Goal: Information Seeking & Learning: Check status

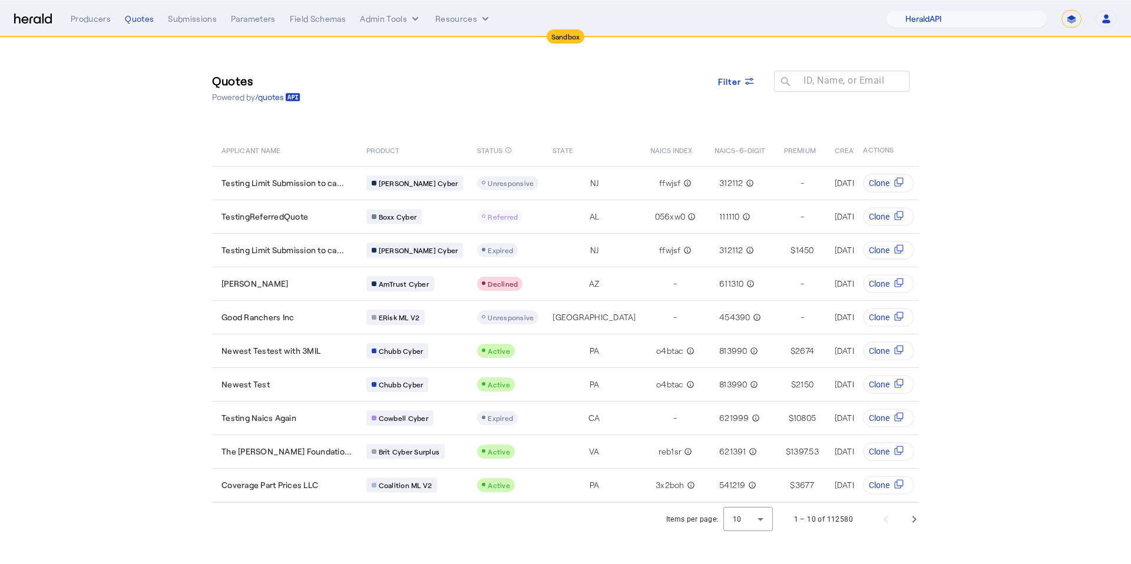
select select "pfm_2v8p_herald_api"
select select "*******"
click at [1011, 22] on select "1Fort Acrisure Acturis Affinity Advisors Affinity Risk Agentero AmWins Anzen Ao…" at bounding box center [966, 19] width 161 height 18
select select "pfm_lx2v_founder_shield"
click at [906, 10] on select "1Fort Acrisure Acturis Affinity Advisors Affinity Risk Agentero AmWins Anzen Ao…" at bounding box center [966, 19] width 161 height 18
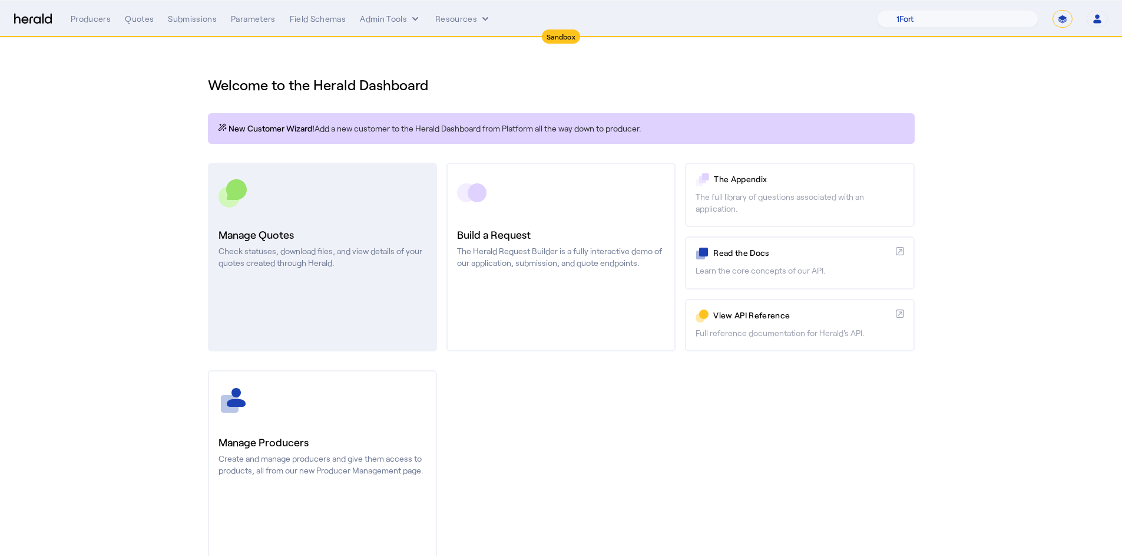
click at [310, 200] on div at bounding box center [323, 192] width 208 height 29
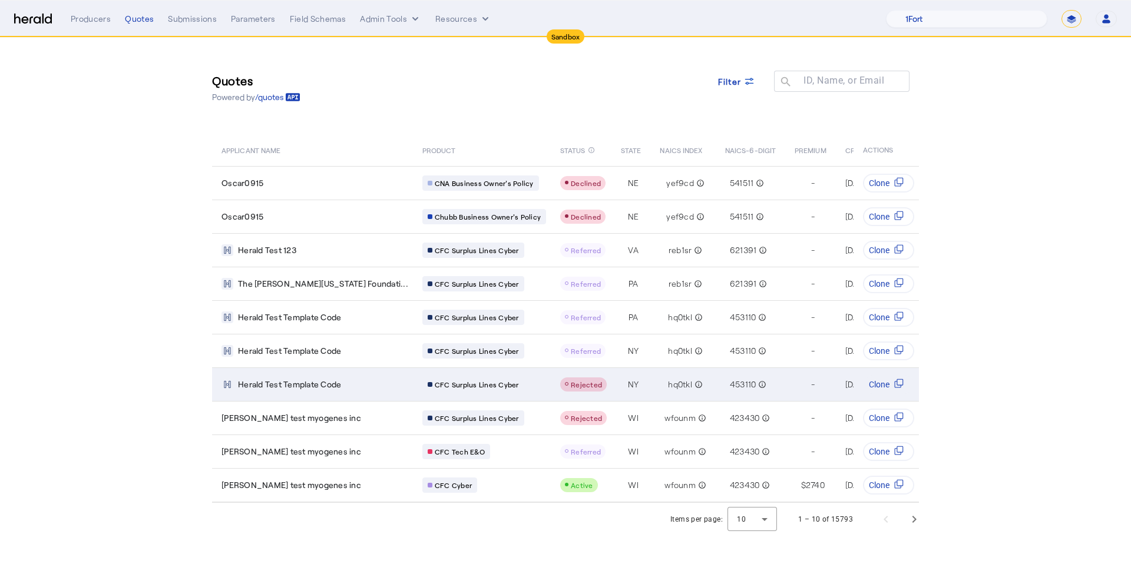
click at [282, 376] on td "Herald Test Template Code" at bounding box center [312, 385] width 201 height 34
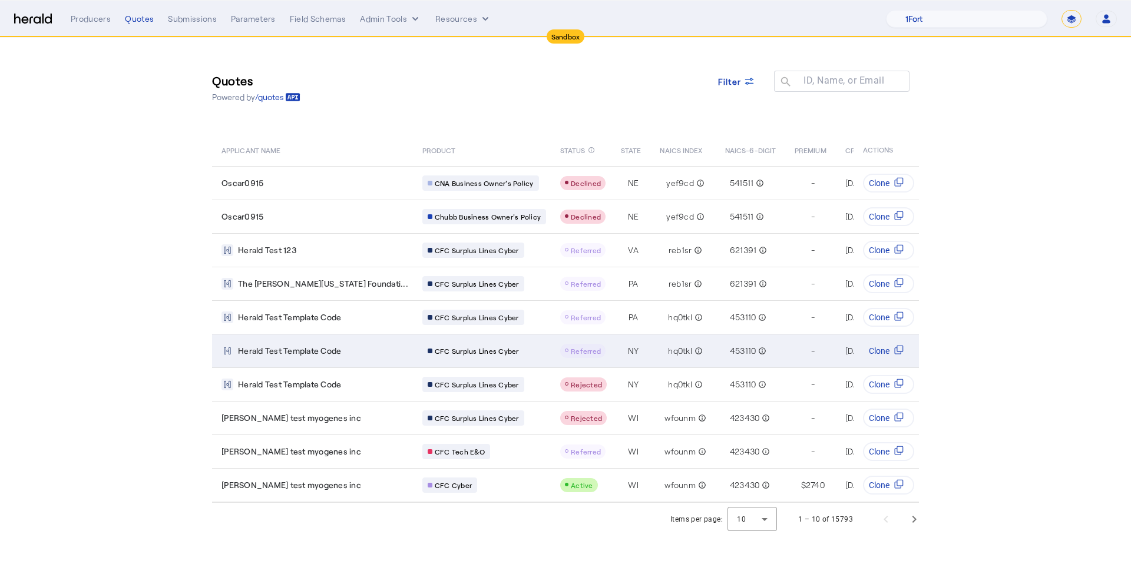
click at [321, 355] on span "Herald Test Template Code" at bounding box center [289, 351] width 103 height 12
click at [294, 360] on td "Herald Test Template Code" at bounding box center [312, 351] width 201 height 34
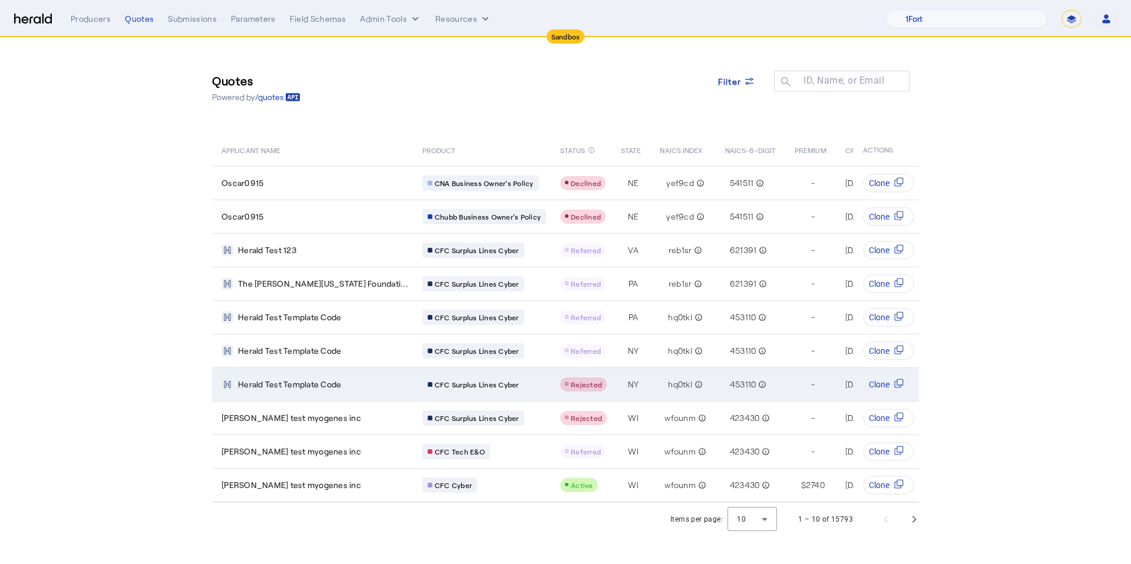
click at [356, 389] on div "Herald Test Template Code" at bounding box center [315, 385] width 187 height 12
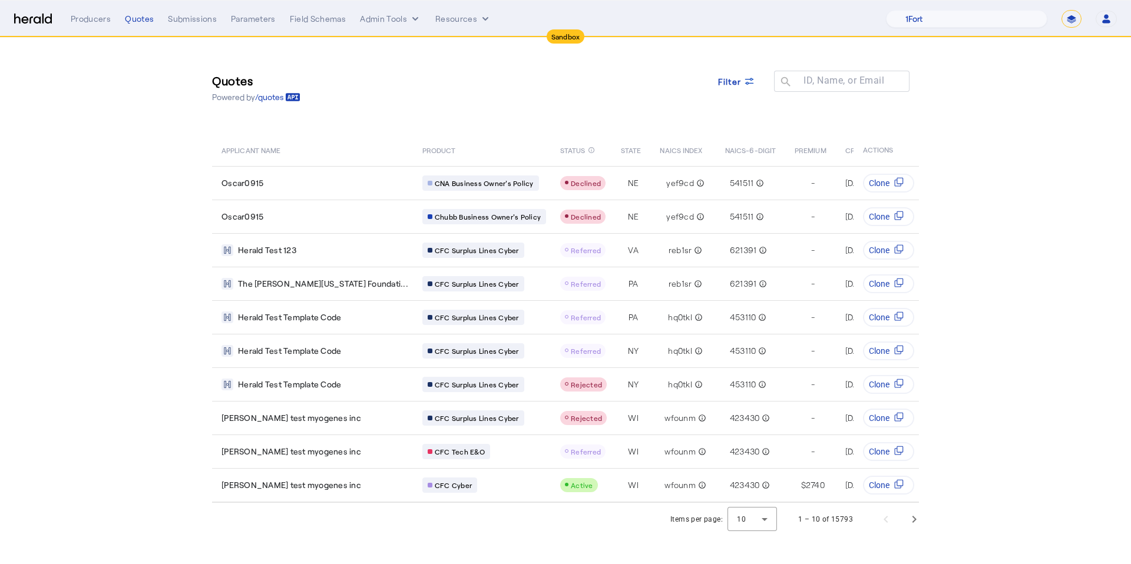
click at [1073, 24] on select "**********" at bounding box center [1072, 19] width 20 height 18
select select "**********"
click at [1062, 10] on select "**********" at bounding box center [1072, 19] width 20 height 18
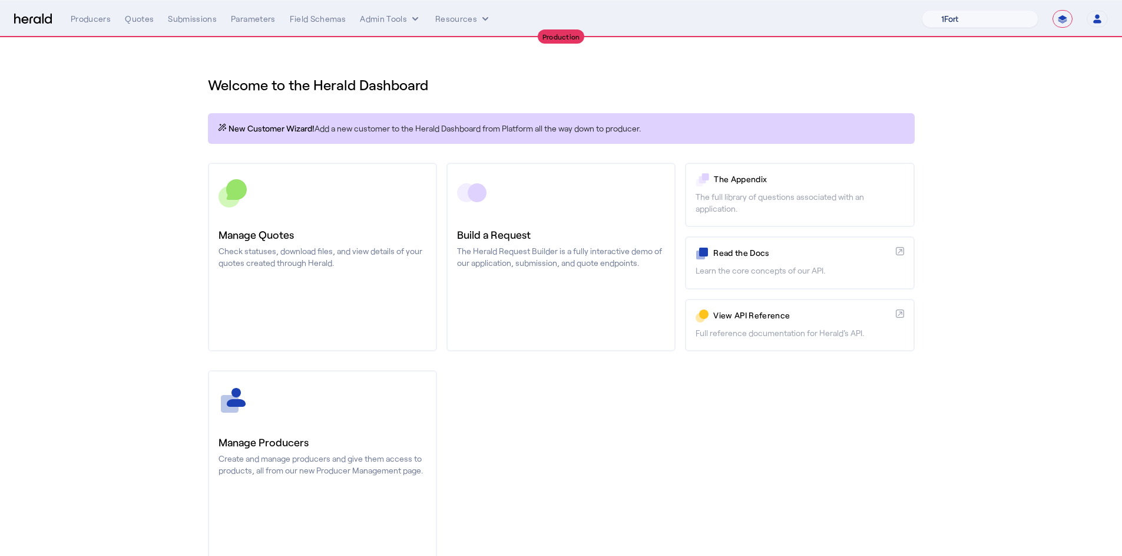
click at [972, 19] on select "1Fort Affinity Risk Billy BindHQ Bunker CRC Campus Coverage Citadel Fifthwall F…" at bounding box center [980, 19] width 117 height 18
select select "pfm_h3db_crc"
click at [922, 10] on select "1Fort Affinity Risk Billy BindHQ Bunker CRC Campus Coverage Citadel Fifthwall F…" at bounding box center [980, 19] width 117 height 18
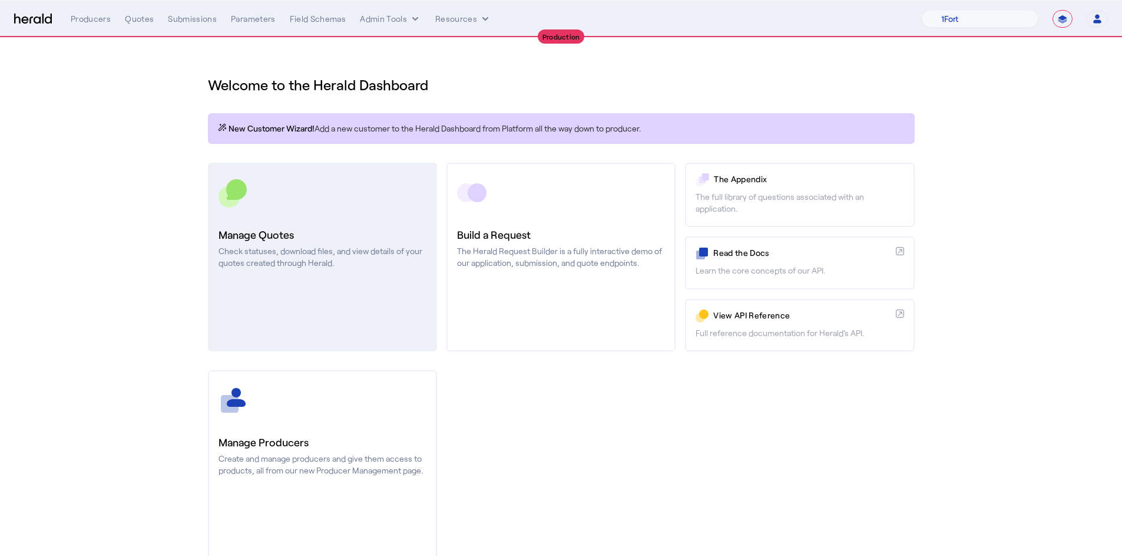
click at [338, 236] on h3 "Manage Quotes" at bounding box center [323, 234] width 208 height 16
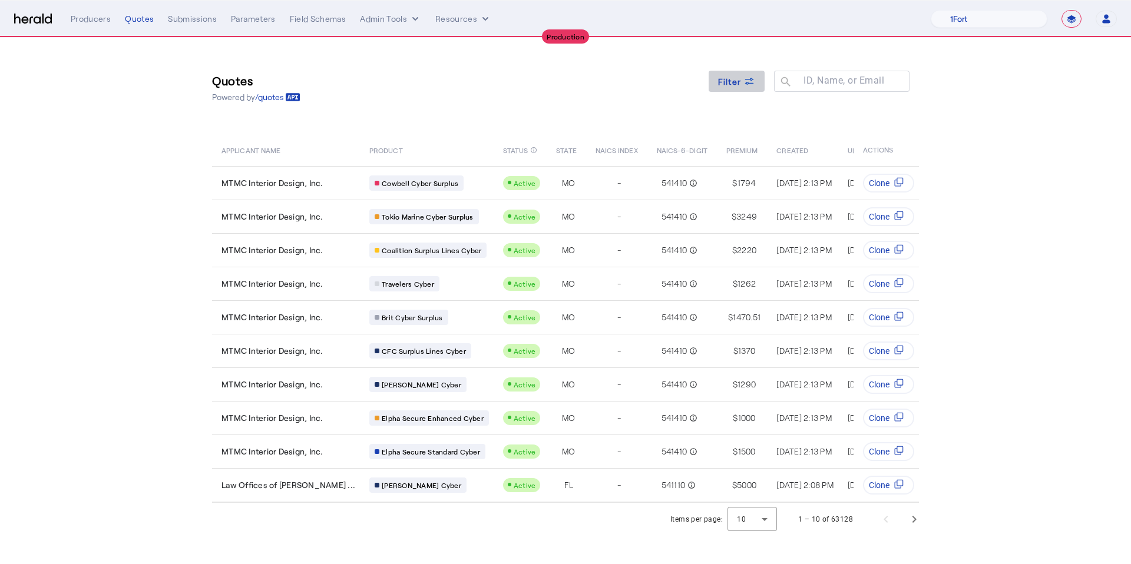
click at [728, 94] on span at bounding box center [737, 81] width 57 height 28
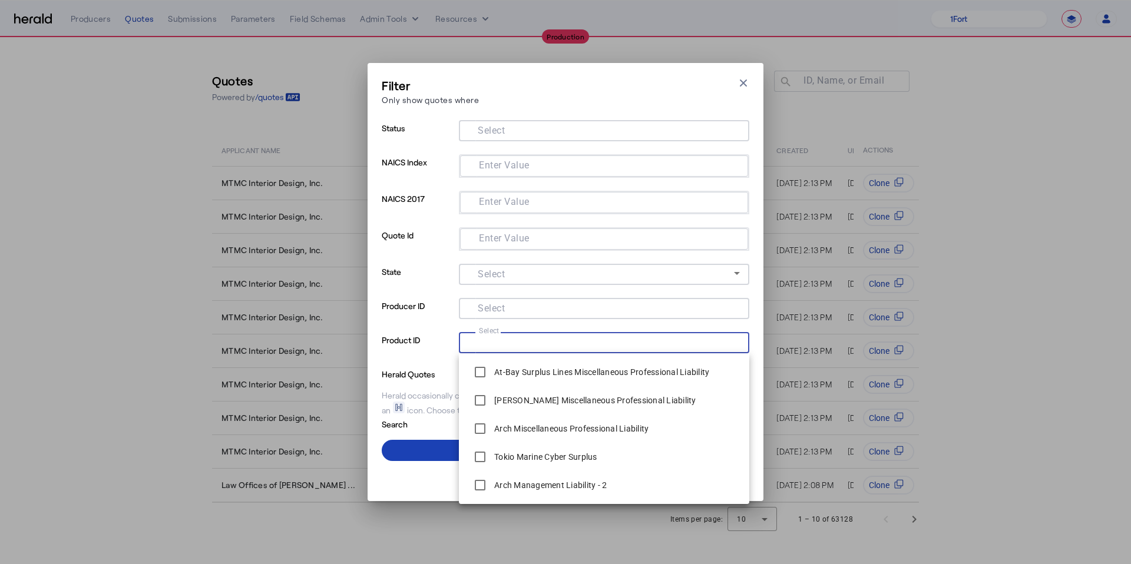
click at [569, 345] on input "Select" at bounding box center [601, 342] width 267 height 14
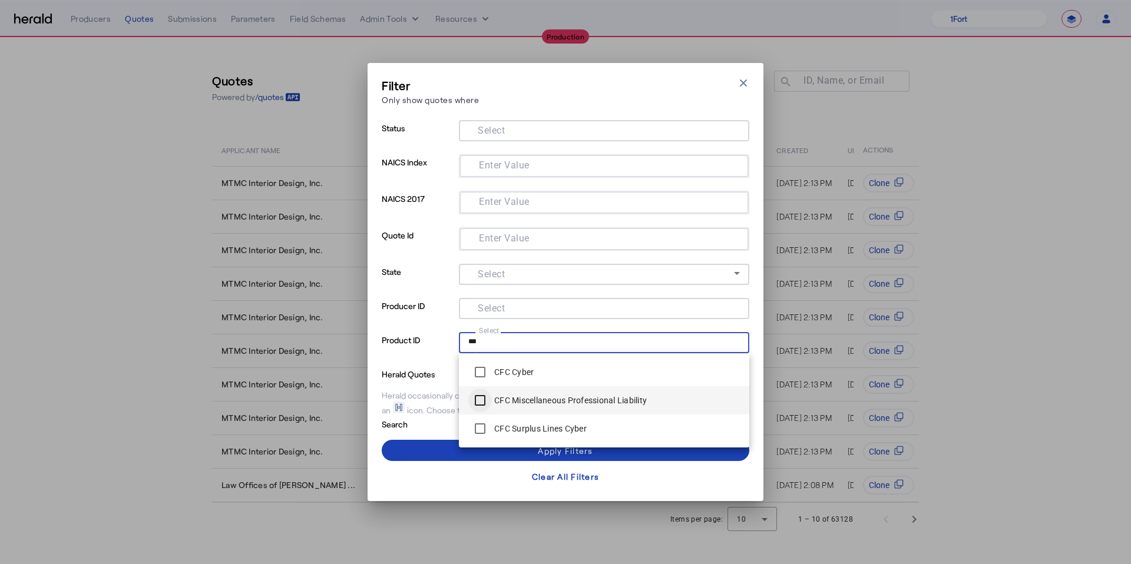
type input "***"
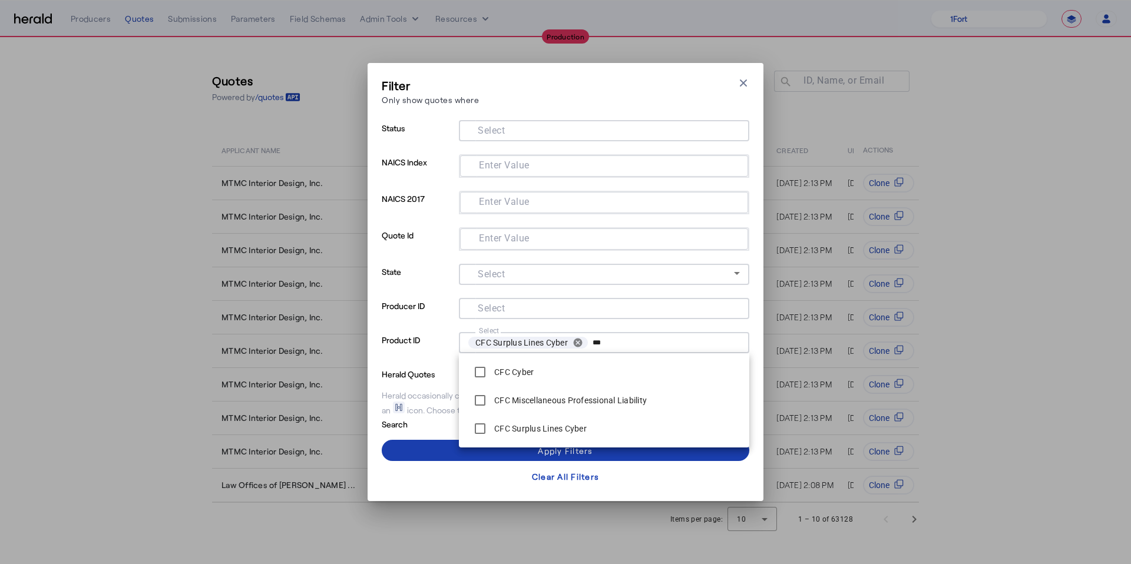
click at [504, 457] on span at bounding box center [566, 451] width 368 height 28
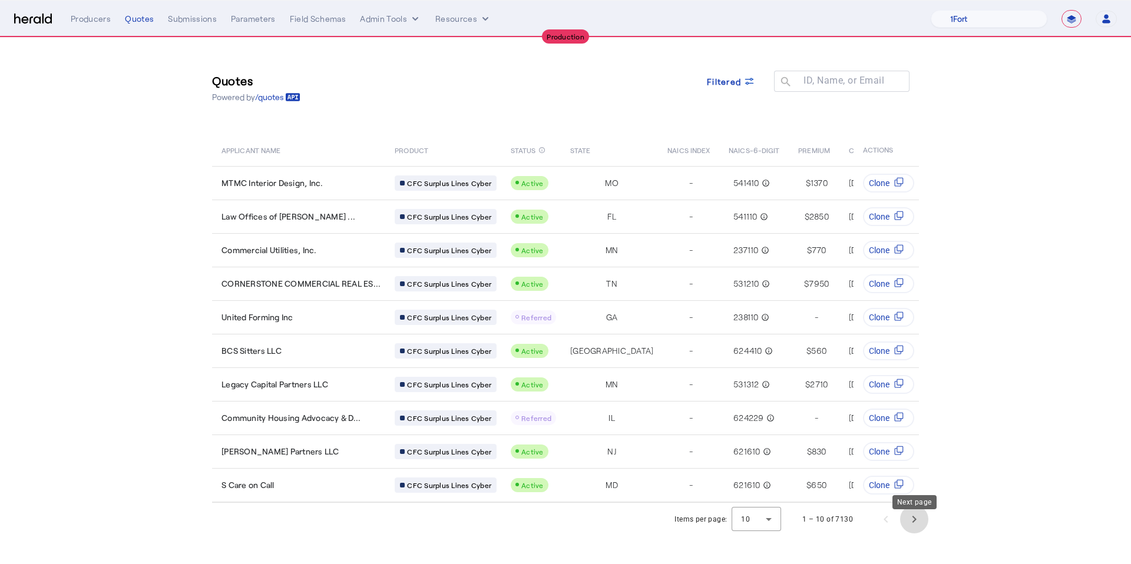
click at [911, 531] on span "Next page" at bounding box center [914, 520] width 28 height 28
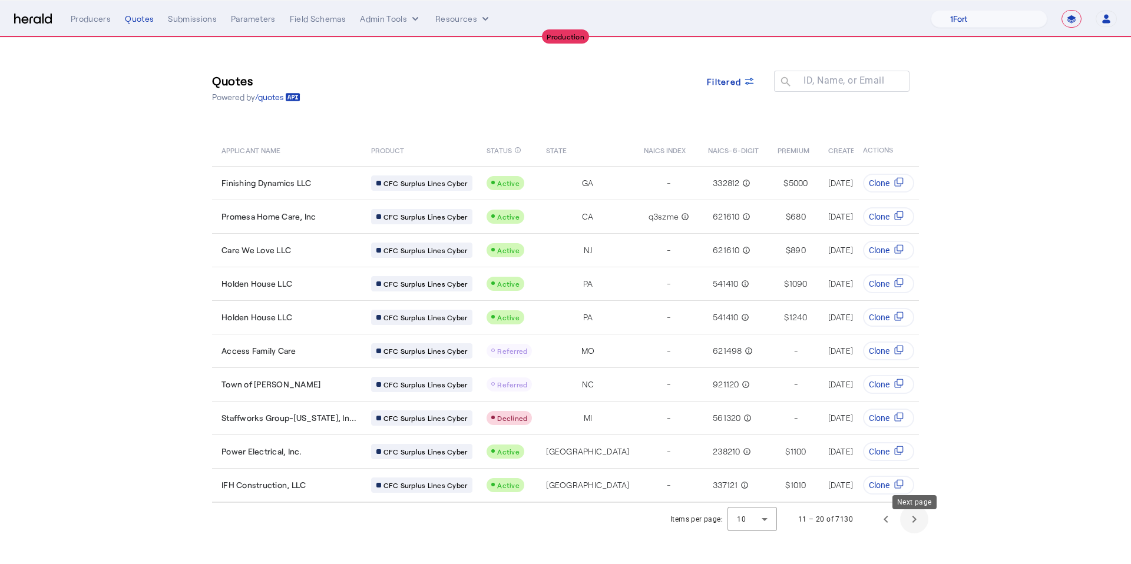
click at [911, 531] on span "Next page" at bounding box center [914, 520] width 28 height 28
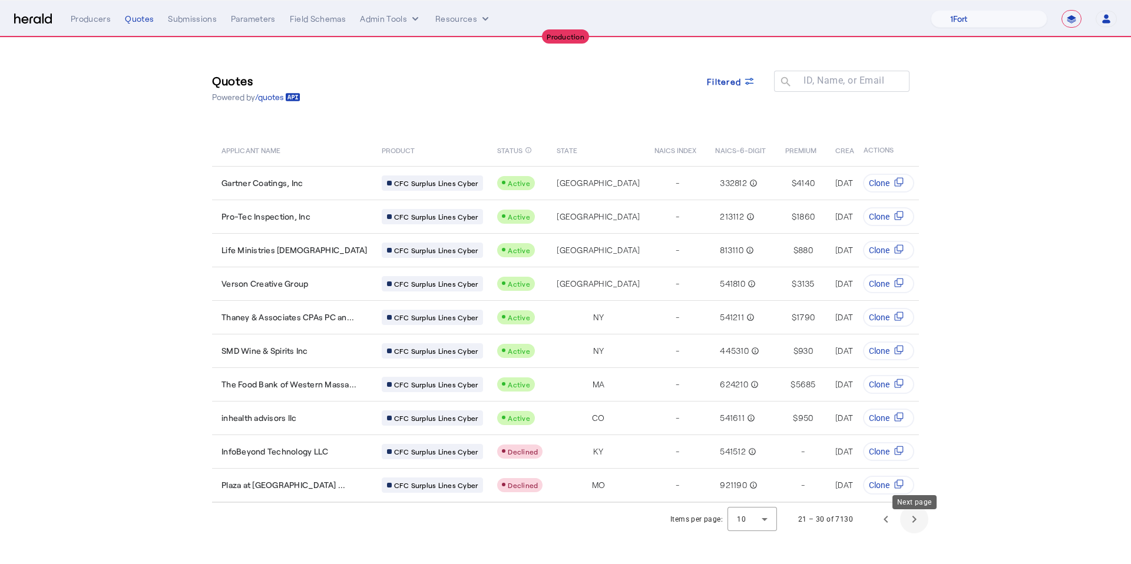
click at [911, 531] on span "Next page" at bounding box center [914, 520] width 28 height 28
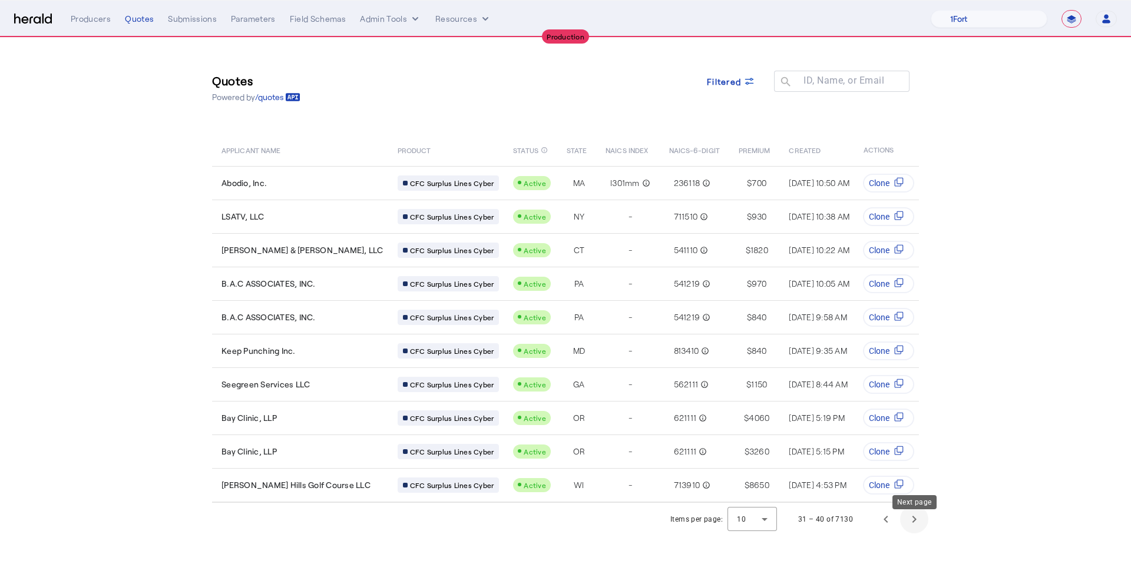
click at [911, 531] on span "Next page" at bounding box center [914, 520] width 28 height 28
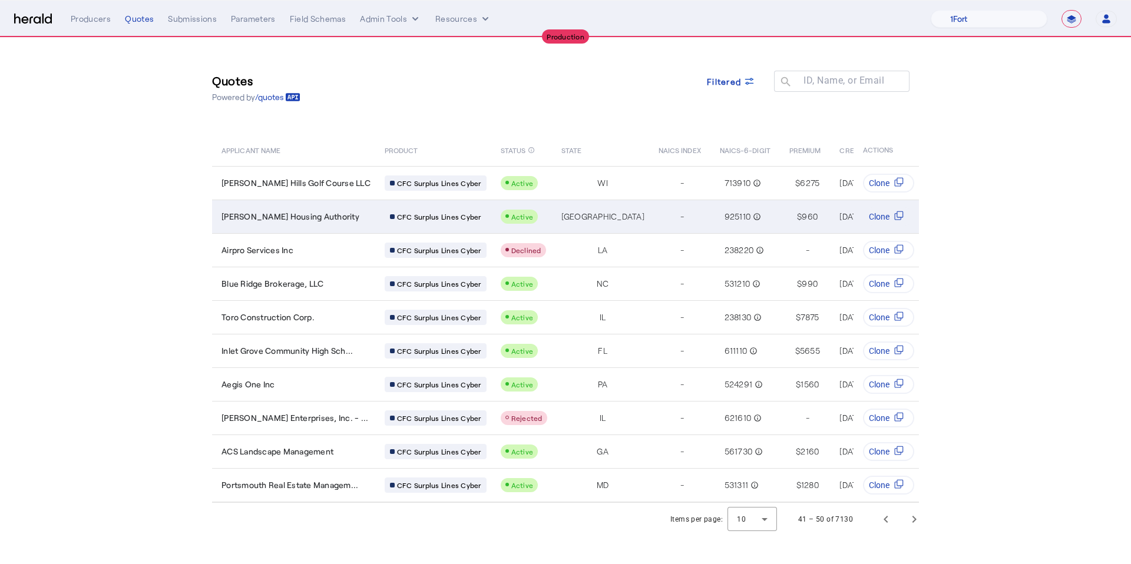
click at [305, 224] on td "[PERSON_NAME] Housing Authority" at bounding box center [293, 217] width 163 height 34
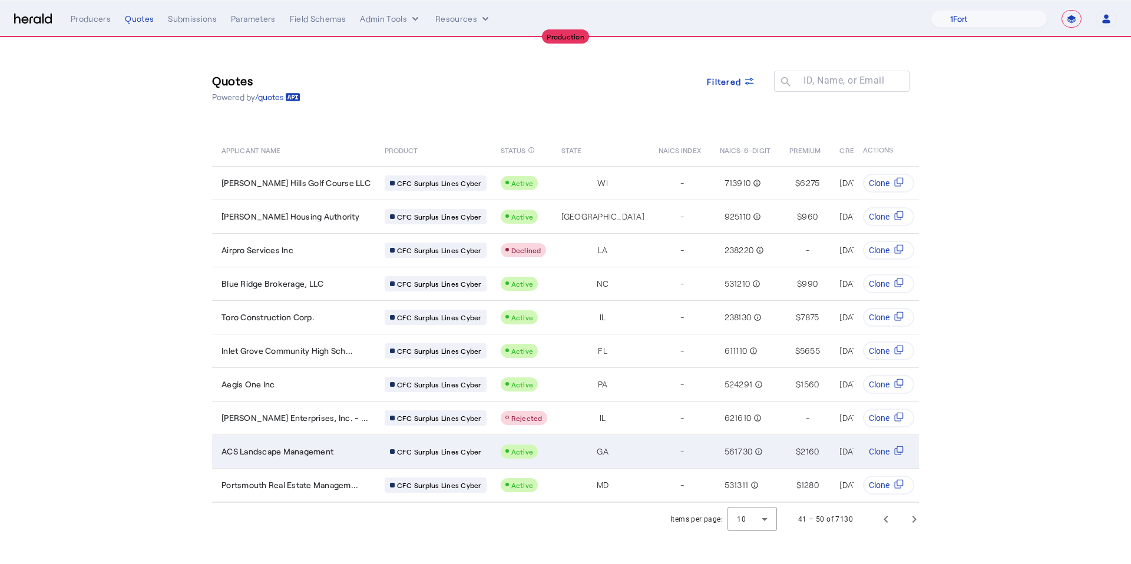
click at [319, 458] on td "ACS Landscape Management" at bounding box center [293, 452] width 163 height 34
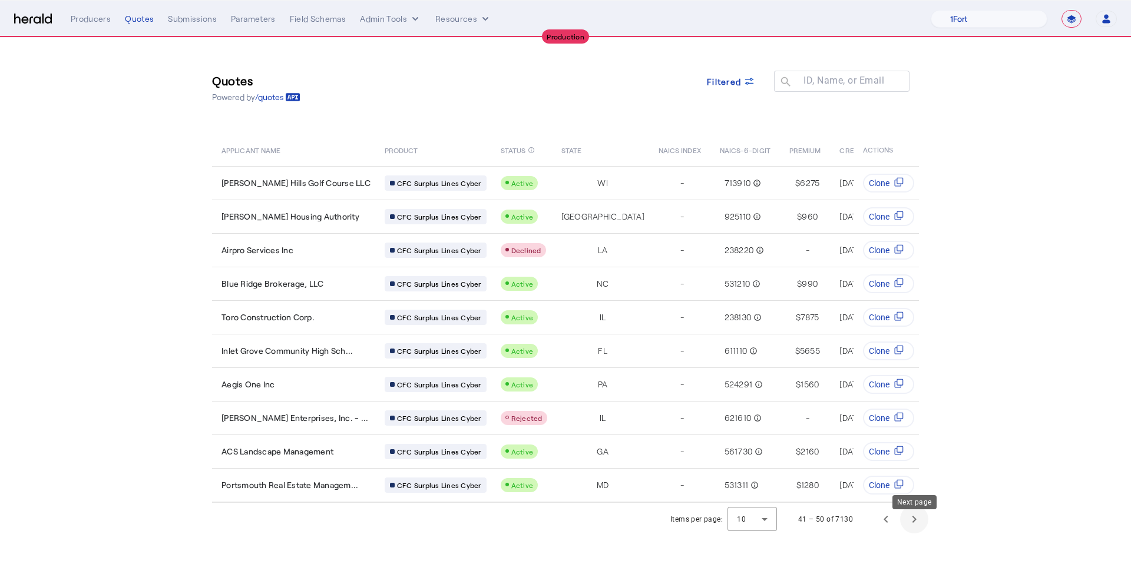
click at [912, 531] on span "Next page" at bounding box center [914, 520] width 28 height 28
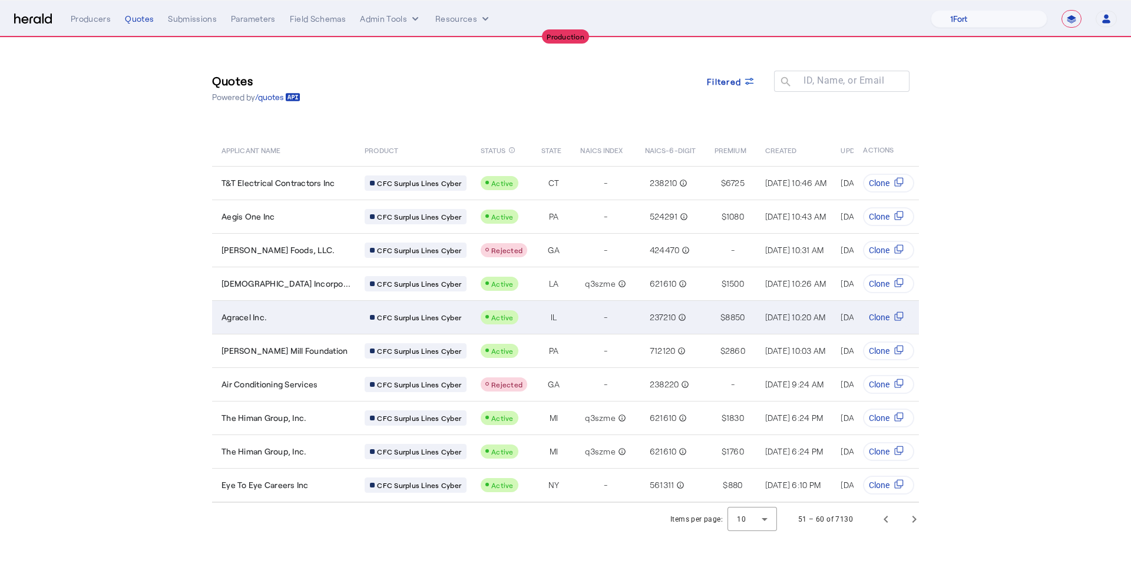
click at [256, 318] on span "Agracel Inc." at bounding box center [244, 318] width 45 height 12
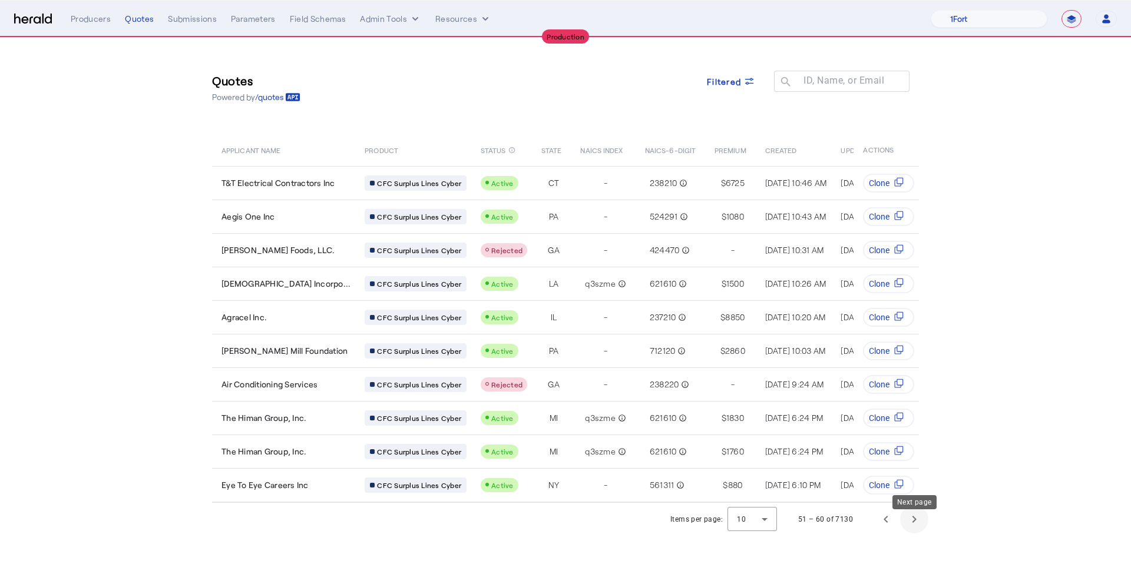
click at [918, 531] on span "Next page" at bounding box center [914, 520] width 28 height 28
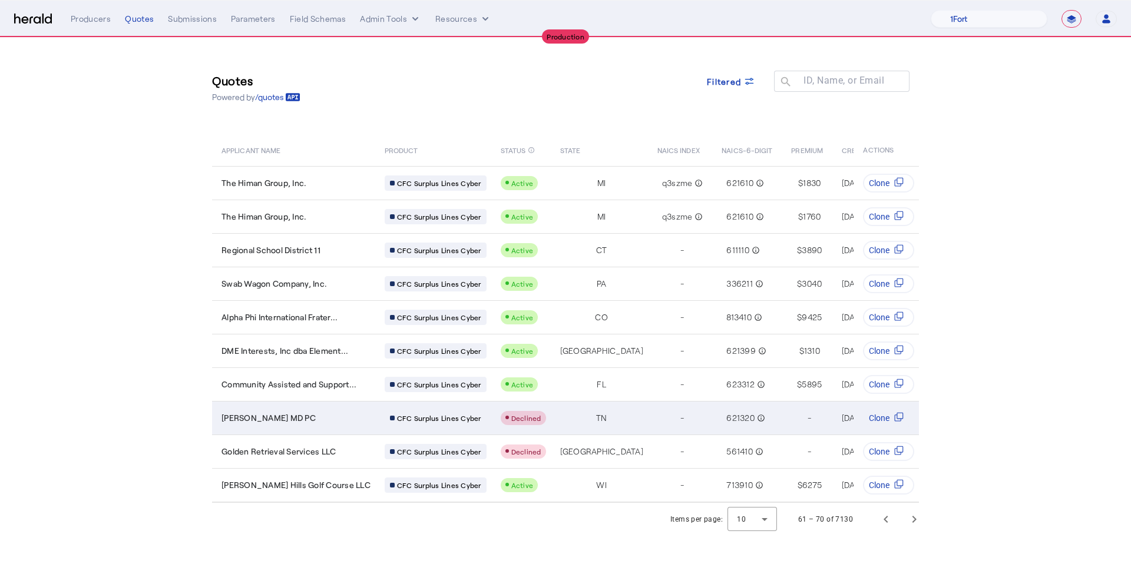
click at [324, 418] on div "James C Loden MD PC" at bounding box center [296, 418] width 149 height 12
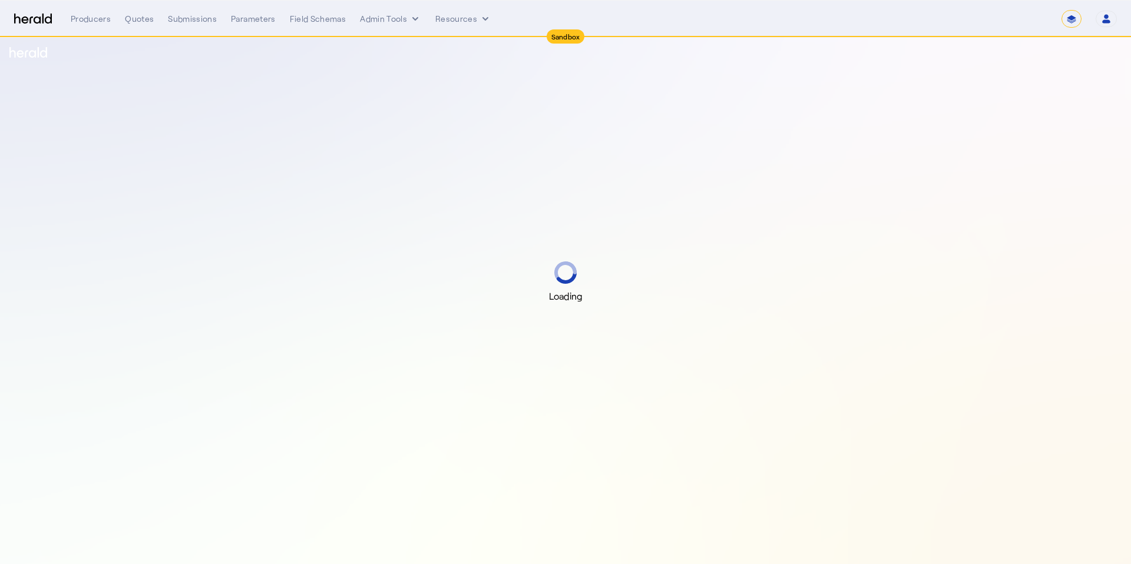
select select "*******"
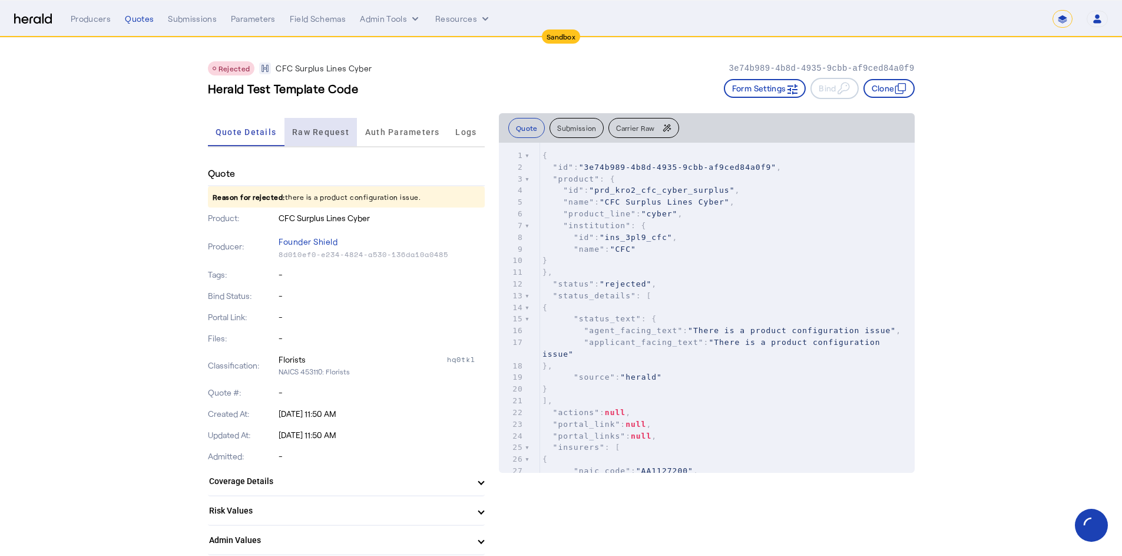
click at [313, 129] on span "Raw Request" at bounding box center [320, 132] width 57 height 8
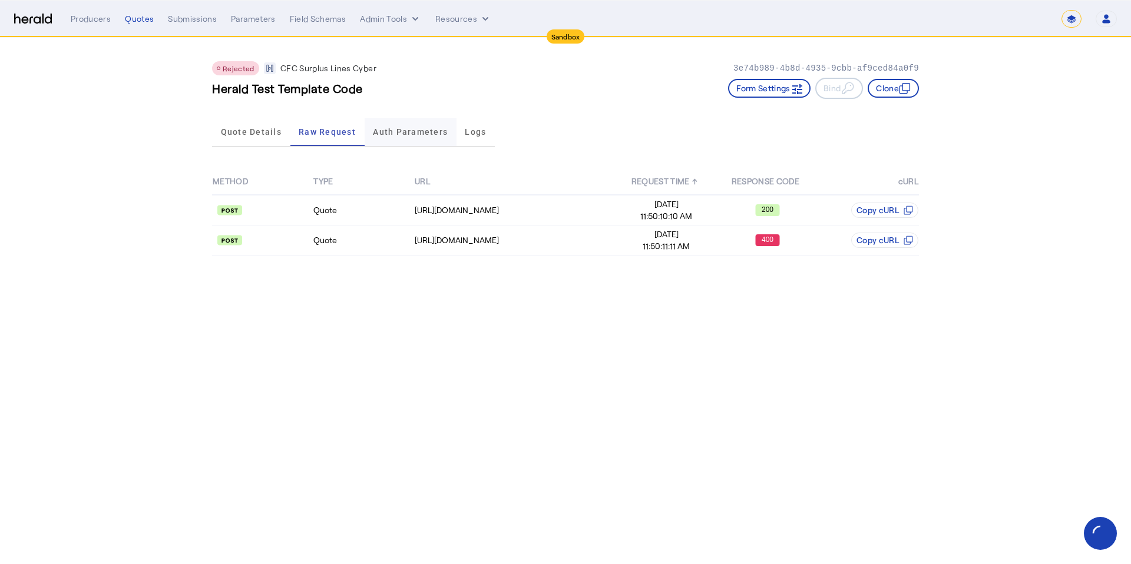
click at [366, 124] on div "Auth Parameters" at bounding box center [411, 132] width 92 height 28
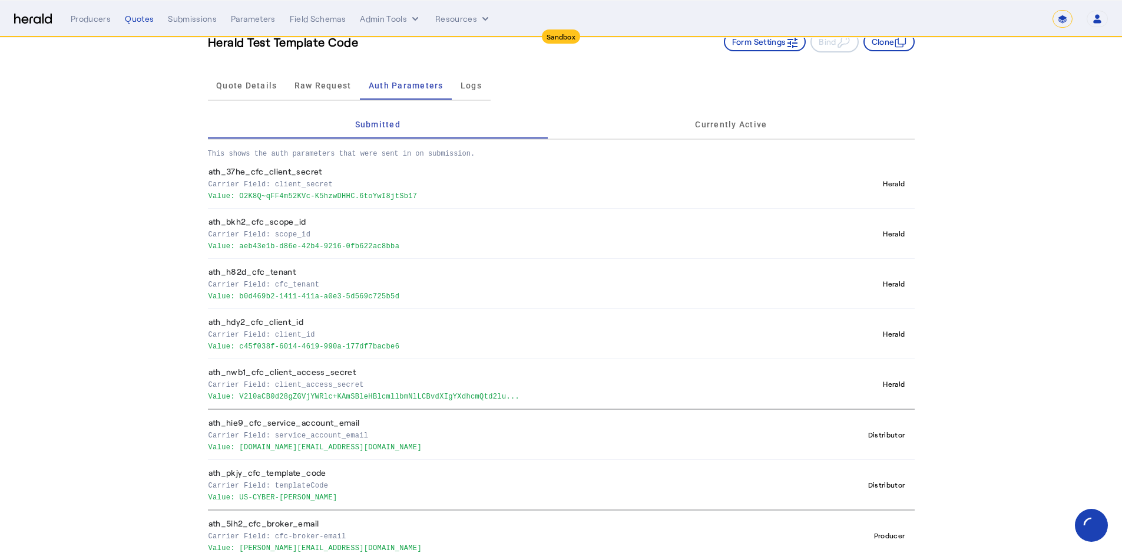
scroll to position [57, 0]
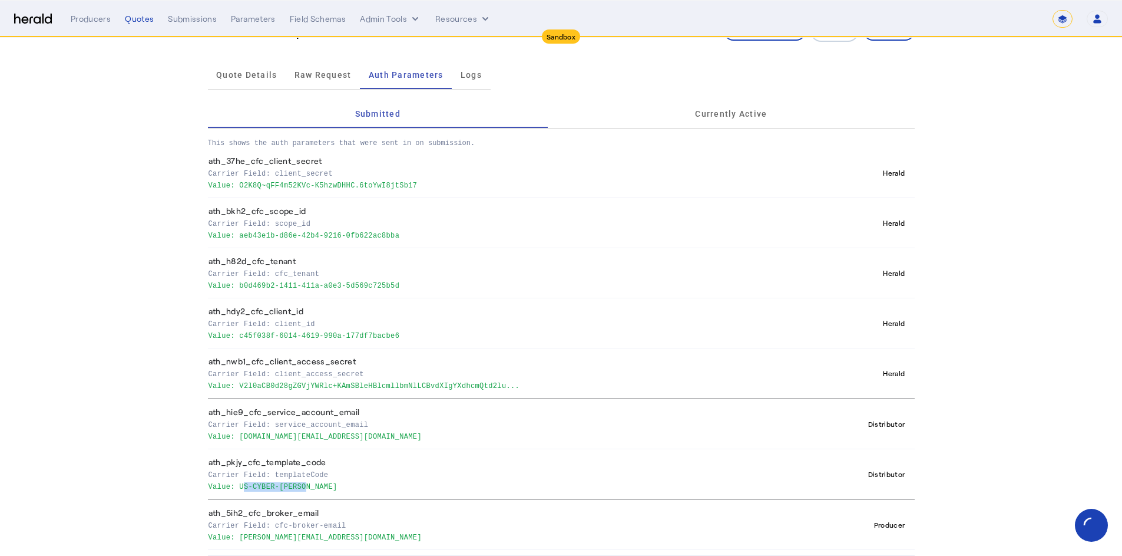
drag, startPoint x: 312, startPoint y: 489, endPoint x: 245, endPoint y: 485, distance: 67.3
click at [245, 485] on p "Value: US-CYBER-CY-SL" at bounding box center [508, 486] width 599 height 12
click at [305, 490] on p "Value: US-CYBER-CY-SL" at bounding box center [508, 486] width 599 height 12
drag, startPoint x: 313, startPoint y: 489, endPoint x: 296, endPoint y: 489, distance: 17.1
click at [296, 489] on p "Value: US-CYBER-CY-SL" at bounding box center [508, 486] width 599 height 12
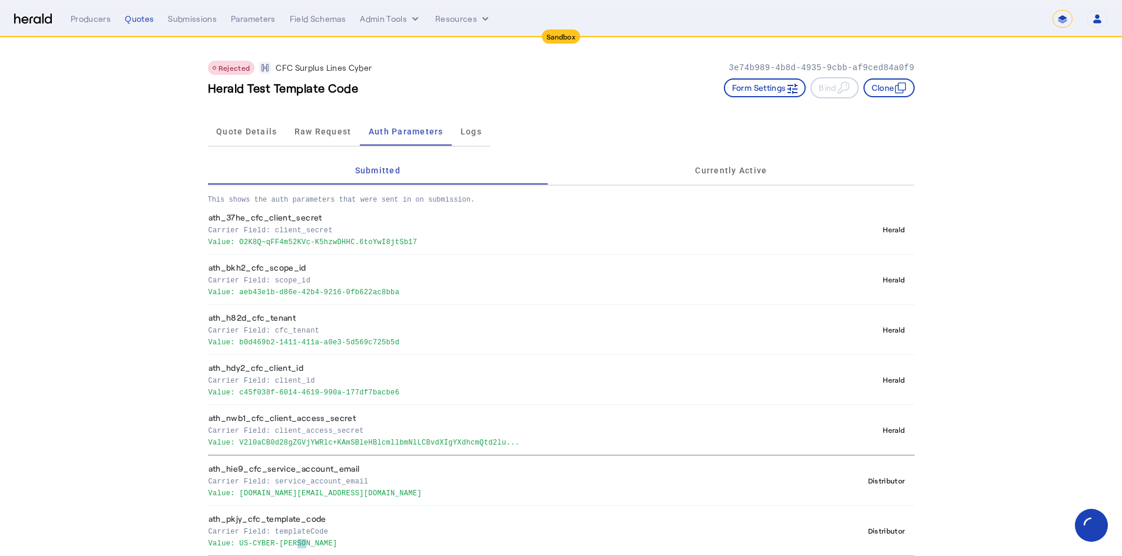
scroll to position [0, 0]
drag, startPoint x: 369, startPoint y: 494, endPoint x: 332, endPoint y: 497, distance: 37.2
click at [286, 497] on p "Value: foundershield.sl@heraldapi.com" at bounding box center [508, 493] width 599 height 12
click at [324, 495] on p "Value: foundershield.sl@heraldapi.com" at bounding box center [508, 493] width 599 height 12
click at [306, 494] on p "Value: foundershield.sl@heraldapi.com" at bounding box center [508, 493] width 599 height 12
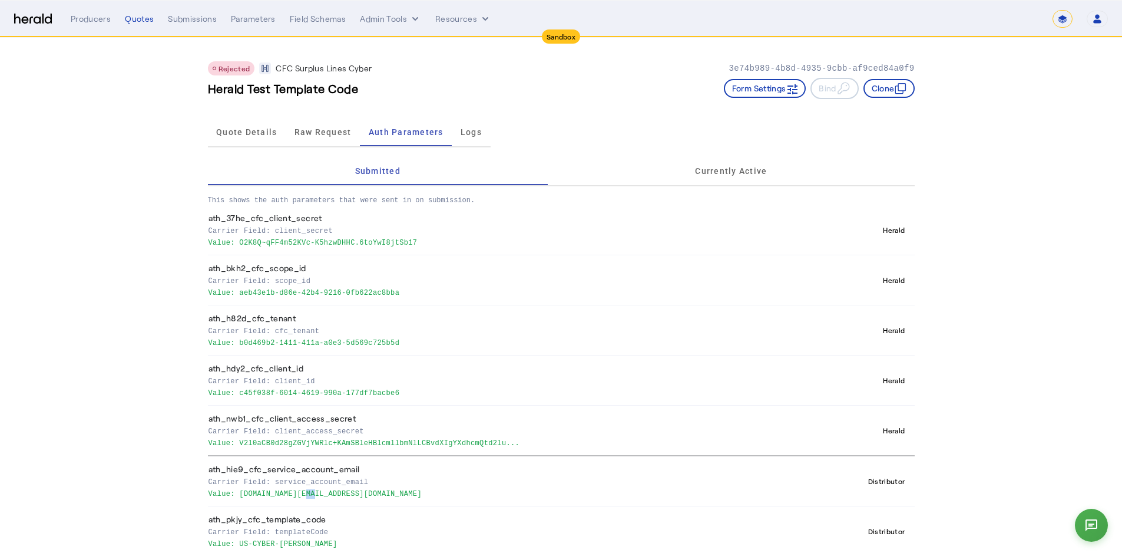
click at [306, 494] on p "Value: foundershield.sl@heraldapi.com" at bounding box center [508, 493] width 599 height 12
drag, startPoint x: 385, startPoint y: 493, endPoint x: 245, endPoint y: 495, distance: 140.2
click at [245, 495] on p "Value: foundershield.sl@heraldapi.com" at bounding box center [508, 493] width 599 height 12
copy p "foundershield.sl@heraldapi.com"
click at [246, 245] on p "Value: O2K8Q~qFF4m52KVc-K5hzwDHHC.6toYwI8jtSb17" at bounding box center [508, 242] width 599 height 12
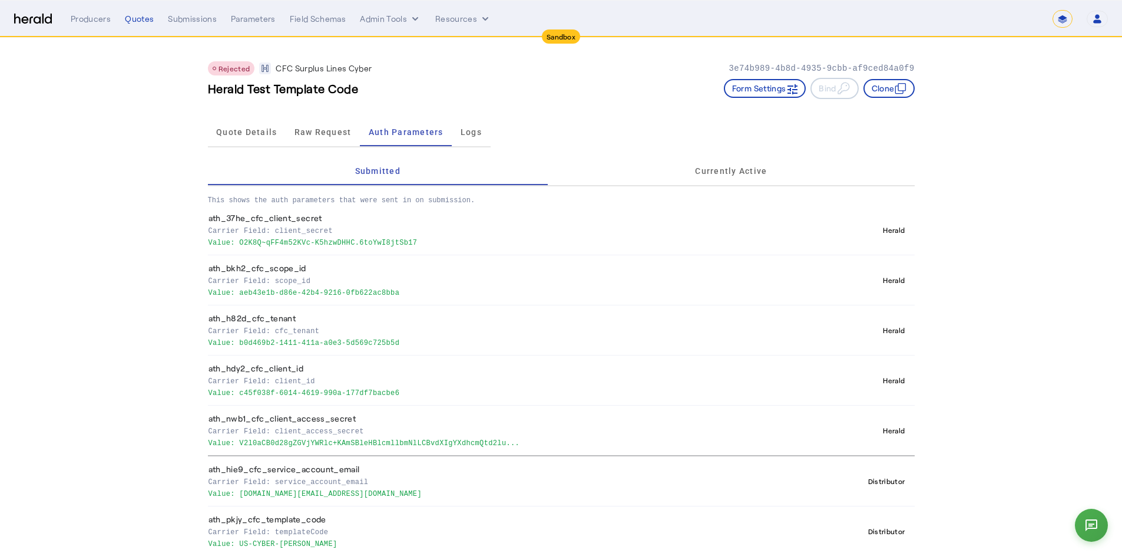
drag, startPoint x: 439, startPoint y: 243, endPoint x: 245, endPoint y: 245, distance: 194.4
click at [245, 245] on p "Value: O2K8Q~qFF4m52KVc-K5hzwDHHC.6toYwI8jtSb17" at bounding box center [508, 242] width 599 height 12
copy p "O2K8Q~qFF4m52KVc-K5hzwDHHC.6toYwI8jtSb17"
drag, startPoint x: 346, startPoint y: 296, endPoint x: 244, endPoint y: 295, distance: 101.9
click at [244, 295] on p "Value: aeb43e1b-d86e-42b4-9216-0fb622ac8bba" at bounding box center [508, 292] width 599 height 12
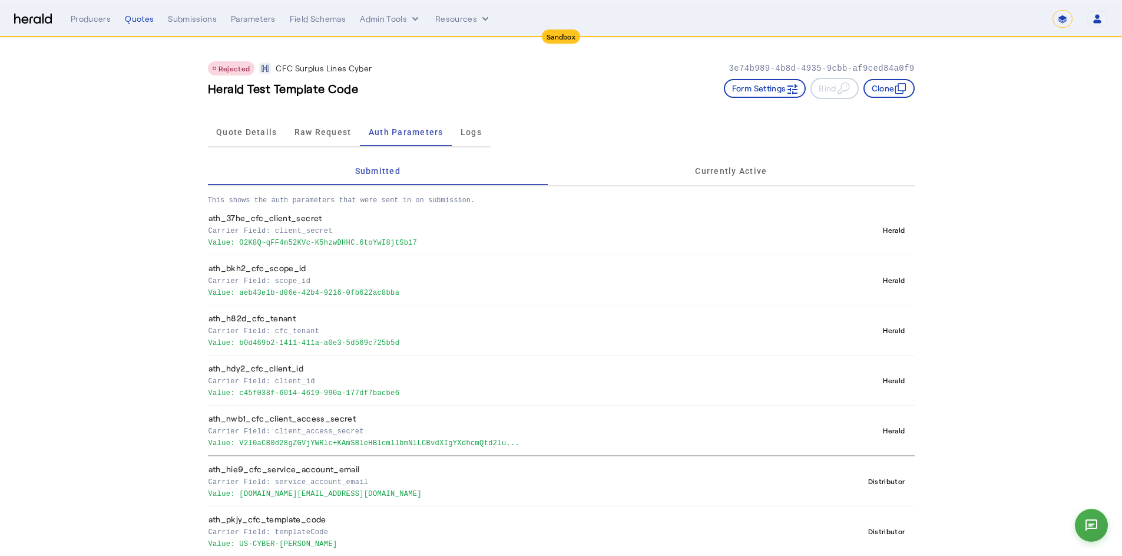
copy p "aeb43e1b-d86e-42b4-9216-0fb622ac8bba"
drag, startPoint x: 419, startPoint y: 343, endPoint x: 244, endPoint y: 347, distance: 175.0
click at [244, 347] on p "Value: b0d469b2-1411-411a-a0e3-5d569c725b5d" at bounding box center [508, 342] width 599 height 12
copy p "b0d469b2-1411-411a-a0e3-5d569c725b5d"
drag, startPoint x: 416, startPoint y: 395, endPoint x: 243, endPoint y: 395, distance: 172.6
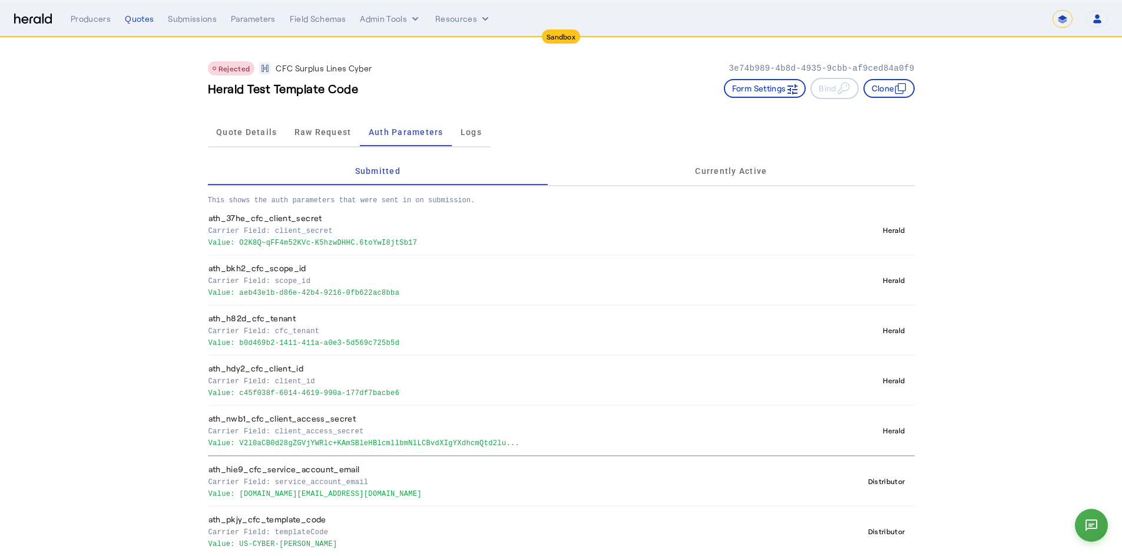
click at [243, 395] on p "Value: c45f038f-6014-4619-990a-177df7bacbe6" at bounding box center [508, 392] width 599 height 12
copy p "c45f038f-6014-4619-990a-177df7bacbe6"
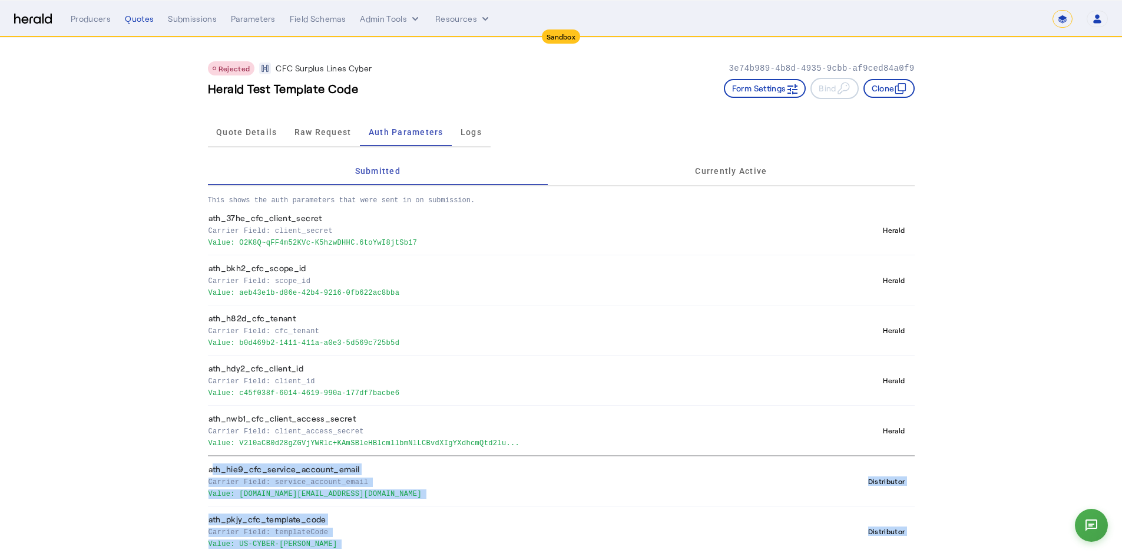
drag, startPoint x: 561, startPoint y: 507, endPoint x: 457, endPoint y: 461, distance: 113.7
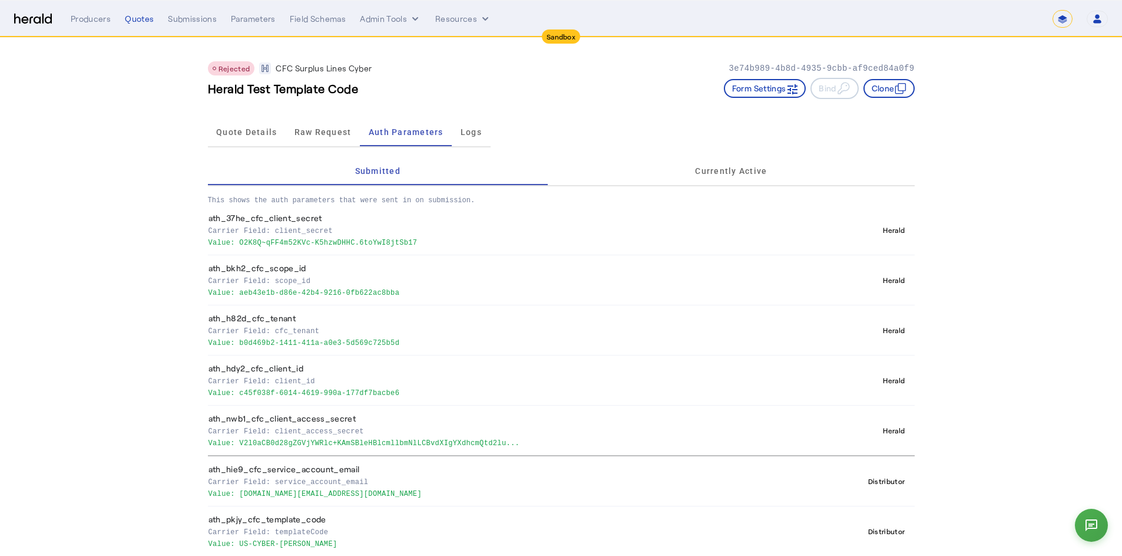
click at [165, 422] on app-quote-details "Rejected CFC Surplus Lines Cyber 3e74b989-4b8d-4935-9cbb-af9ced84a0f9 Herald Te…" at bounding box center [561, 325] width 1122 height 575
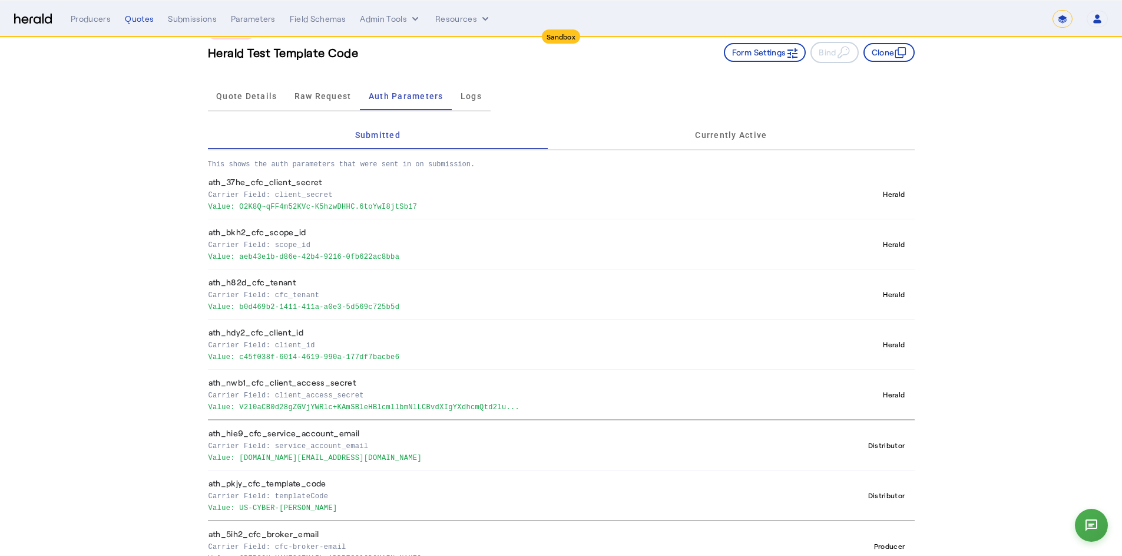
scroll to position [57, 0]
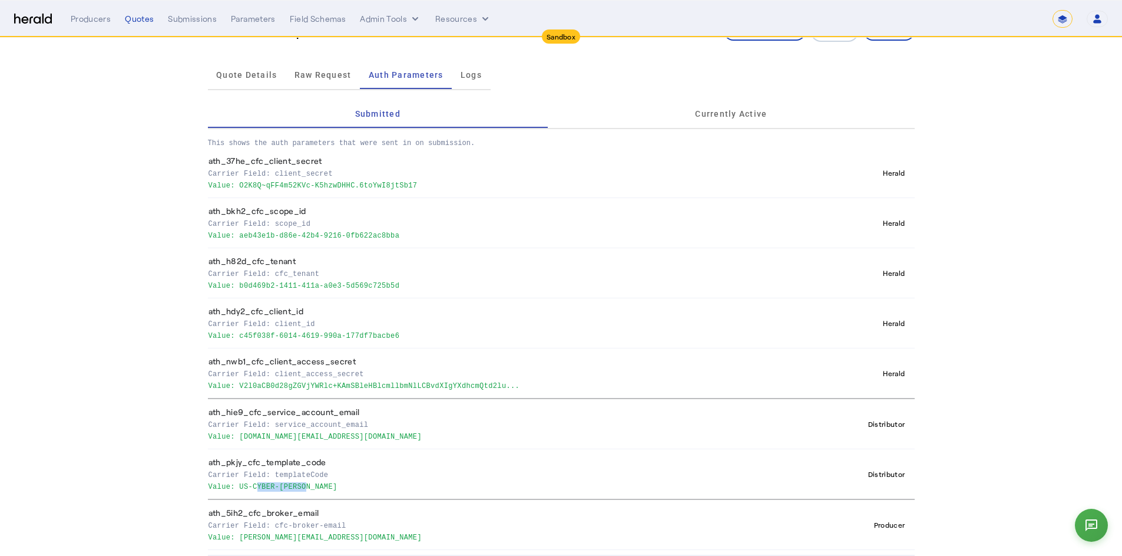
drag, startPoint x: 311, startPoint y: 488, endPoint x: 259, endPoint y: 491, distance: 51.9
click at [259, 491] on p "Value: US-CYBER-CY-SL" at bounding box center [508, 486] width 599 height 12
drag, startPoint x: 319, startPoint y: 485, endPoint x: 245, endPoint y: 491, distance: 74.4
click at [245, 491] on p "Value: US-CYBER-CY-SL" at bounding box center [508, 486] width 599 height 12
copy p "US-CYBER-CY-SL"
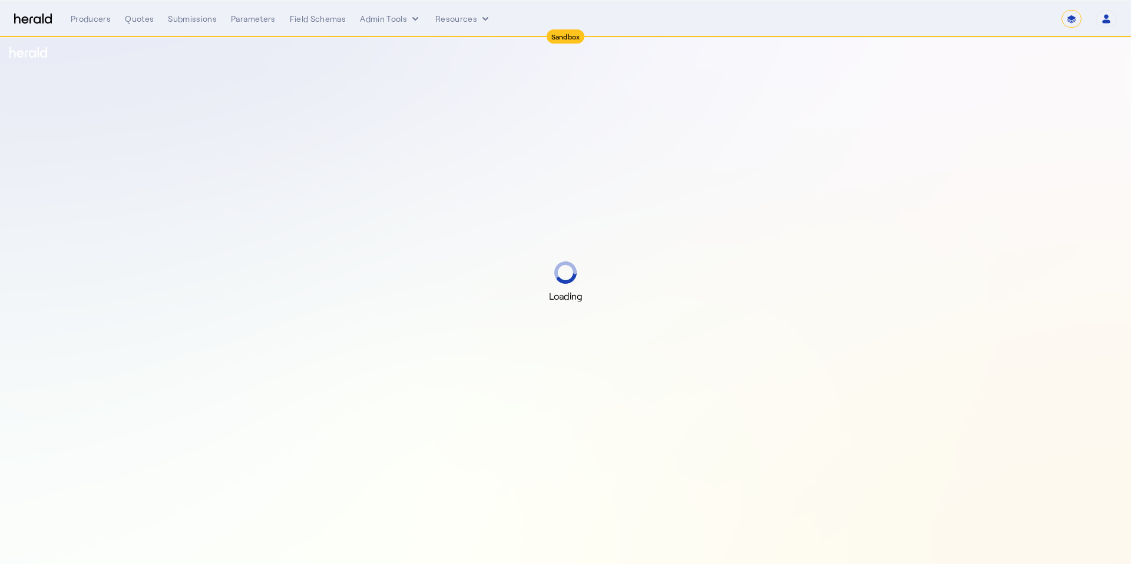
select select "*******"
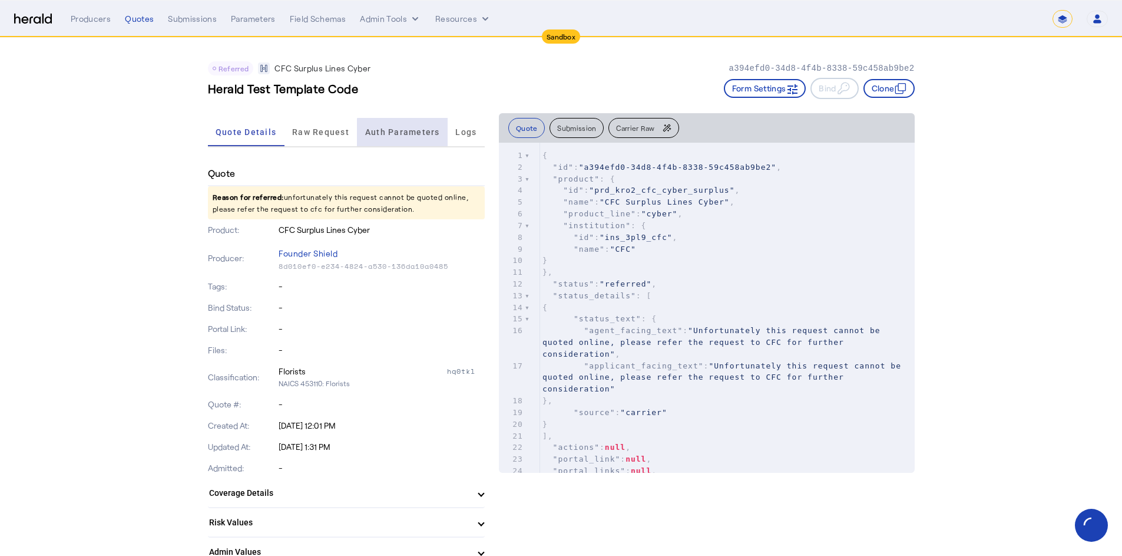
click at [409, 133] on span "Auth Parameters" at bounding box center [402, 132] width 75 height 8
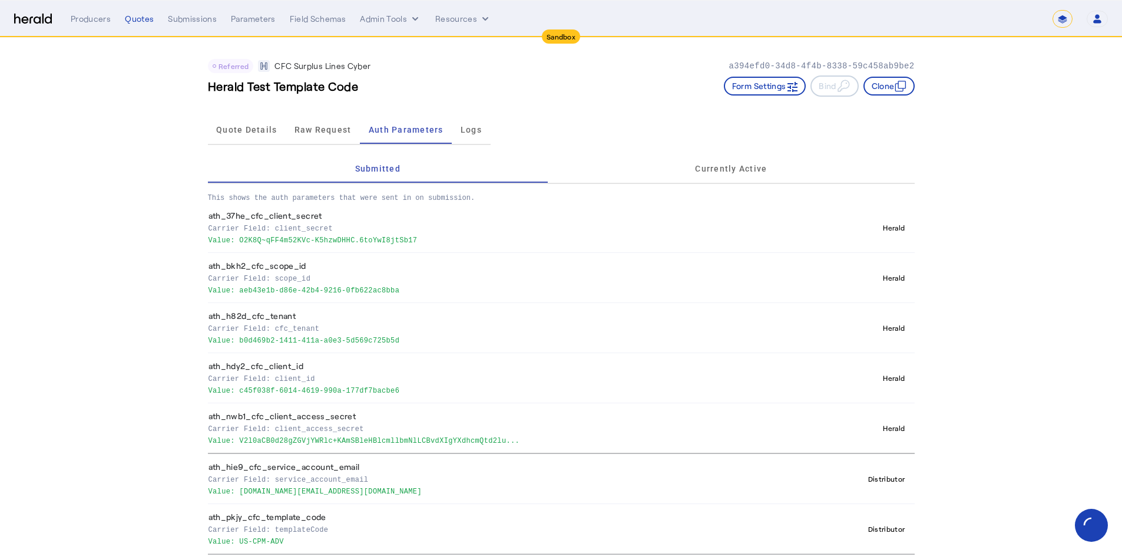
scroll to position [57, 0]
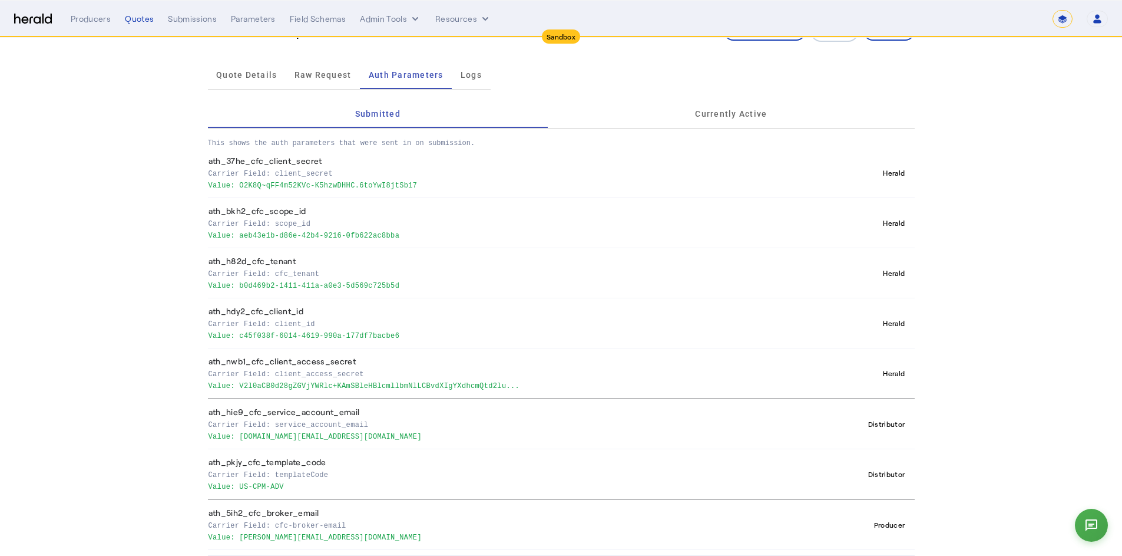
drag, startPoint x: 300, startPoint y: 491, endPoint x: 222, endPoint y: 486, distance: 78.5
click at [222, 486] on th "ath_pkjy_cfc_template_code Carrier Field: templateCode Value: US-CPM-ADV" at bounding box center [510, 474] width 604 height 51
click at [263, 487] on p "Value: US-CPM-ADV" at bounding box center [508, 486] width 599 height 12
drag, startPoint x: 295, startPoint y: 482, endPoint x: 289, endPoint y: 483, distance: 6.6
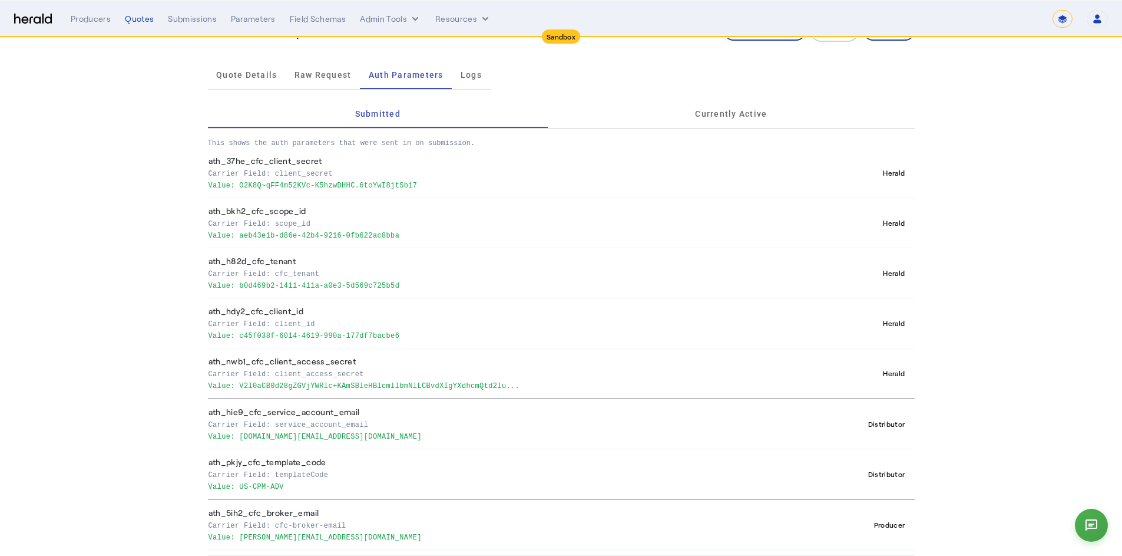
click at [295, 482] on p "Value: US-CPM-ADV" at bounding box center [508, 486] width 599 height 12
drag, startPoint x: 297, startPoint y: 488, endPoint x: 219, endPoint y: 483, distance: 77.9
click at [219, 483] on p "Value: US-CPM-ADV" at bounding box center [508, 486] width 599 height 12
click at [129, 224] on app-quote-details "Referred CFC Surplus Lines Cyber a394efd0-34d8-4f4b-8338-59c458ab9be2 Herald Te…" at bounding box center [561, 268] width 1122 height 575
drag, startPoint x: 302, startPoint y: 490, endPoint x: 242, endPoint y: 488, distance: 59.5
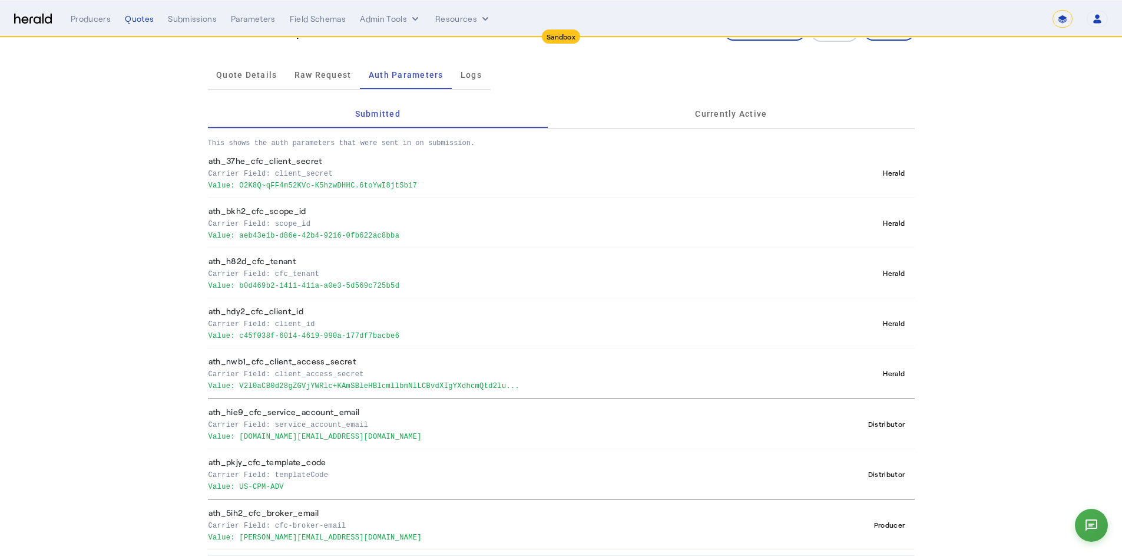
click at [242, 488] on p "Value: US-CPM-ADV" at bounding box center [508, 486] width 599 height 12
click at [331, 74] on span "Raw Request" at bounding box center [323, 75] width 57 height 8
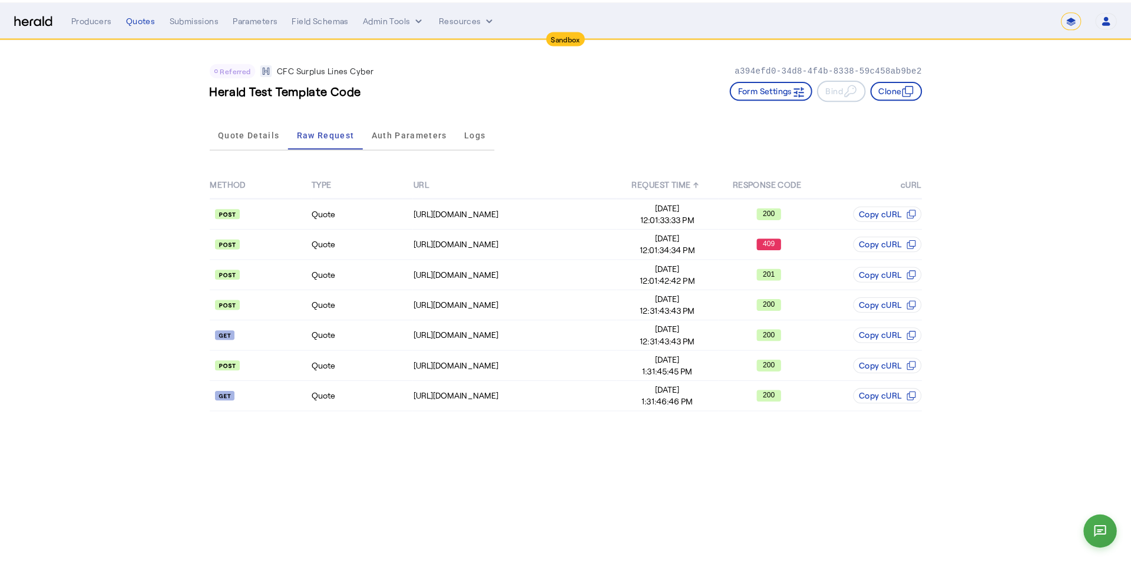
scroll to position [0, 0]
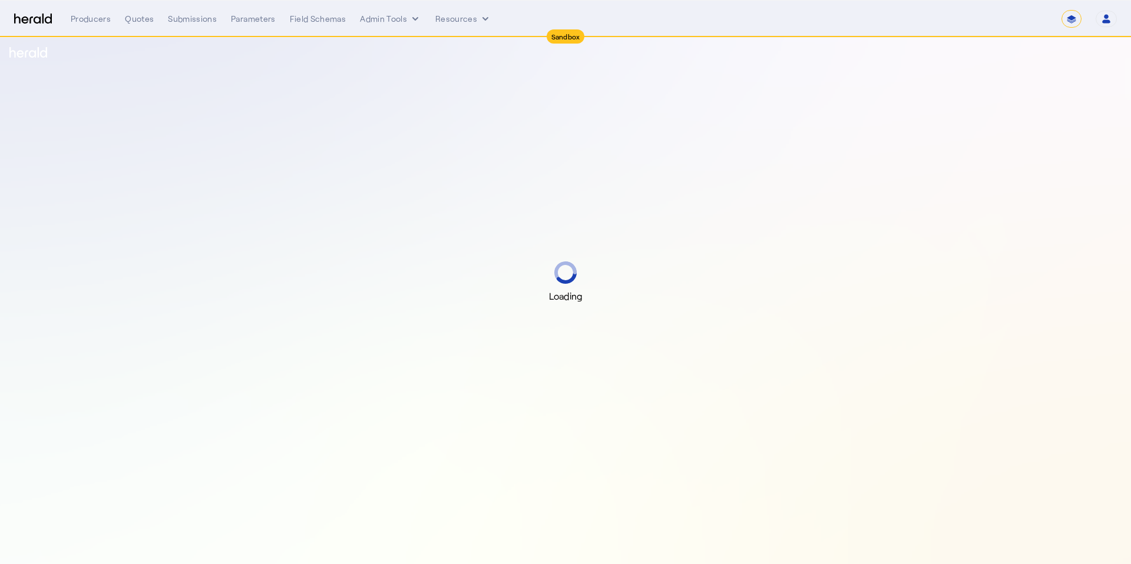
select select "*******"
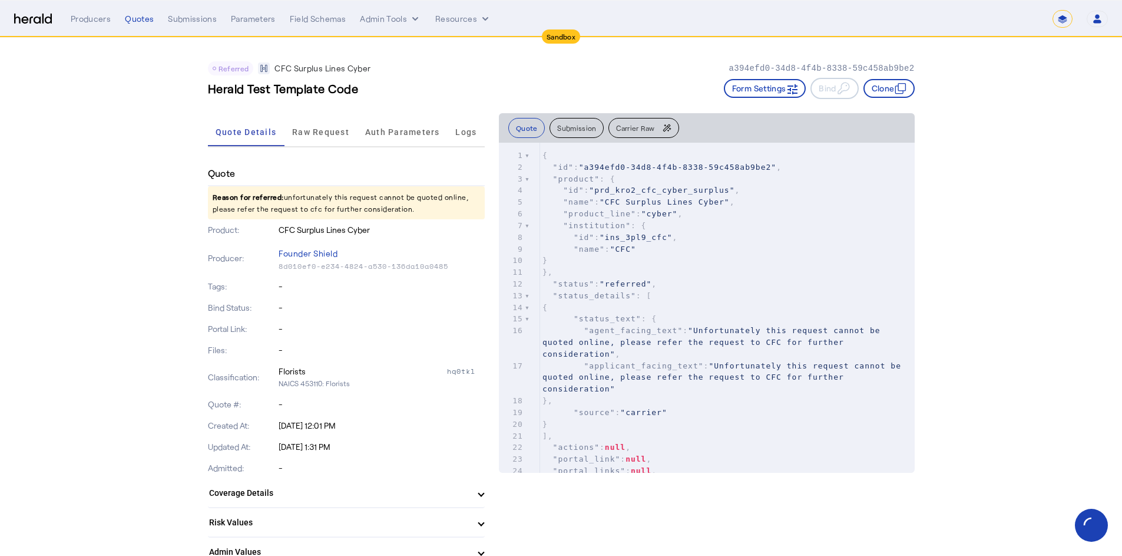
drag, startPoint x: 378, startPoint y: 206, endPoint x: 278, endPoint y: 173, distance: 105.5
click at [240, 208] on p "Reason for referred: unfortunately this request cannot be quoted online, please…" at bounding box center [346, 202] width 277 height 33
click at [325, 128] on span "Raw Request" at bounding box center [320, 132] width 57 height 8
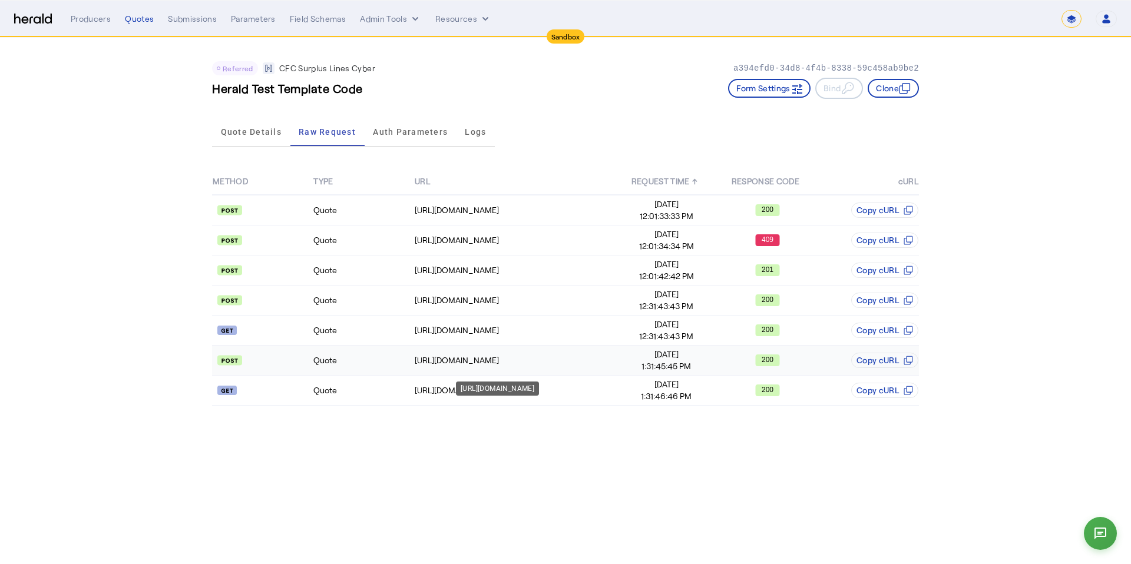
click at [484, 369] on td "[URL][DOMAIN_NAME]" at bounding box center [515, 361] width 202 height 30
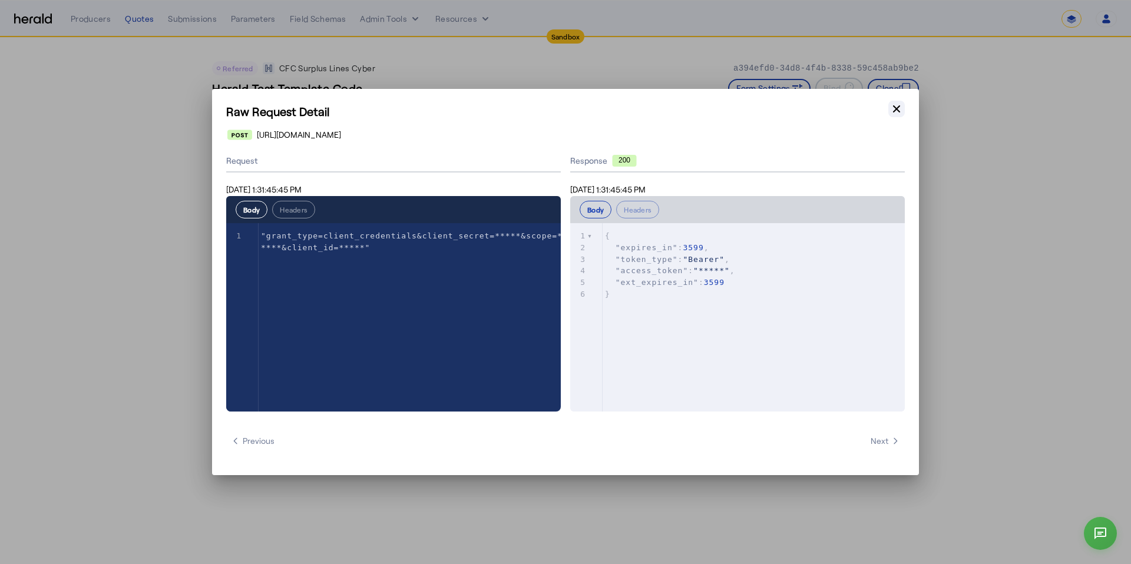
click at [893, 111] on icon "button" at bounding box center [897, 109] width 12 height 12
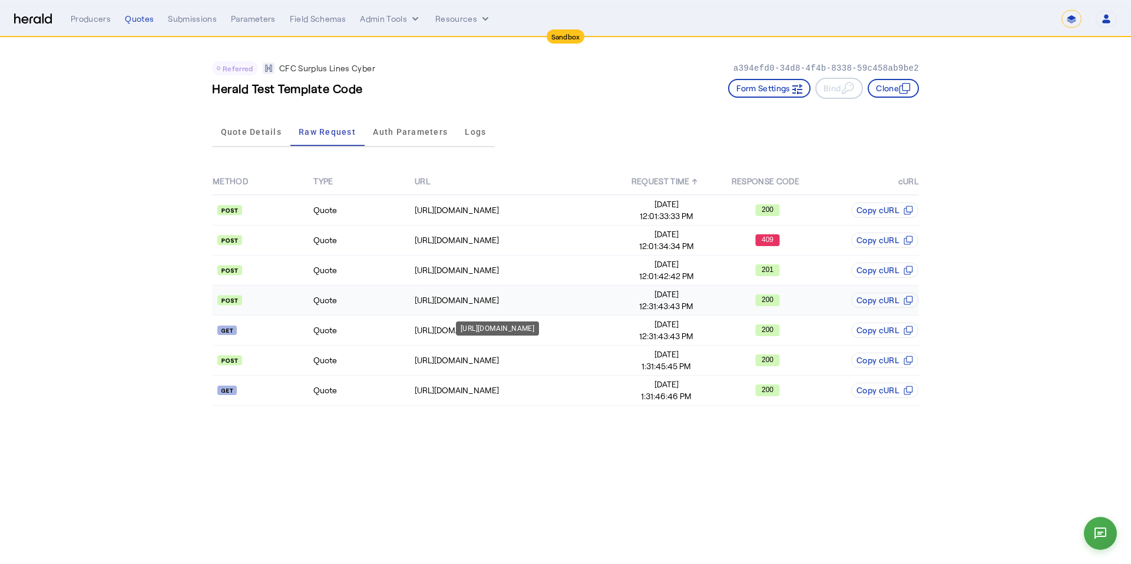
click at [454, 304] on div "[URL][DOMAIN_NAME]" at bounding box center [515, 301] width 201 height 12
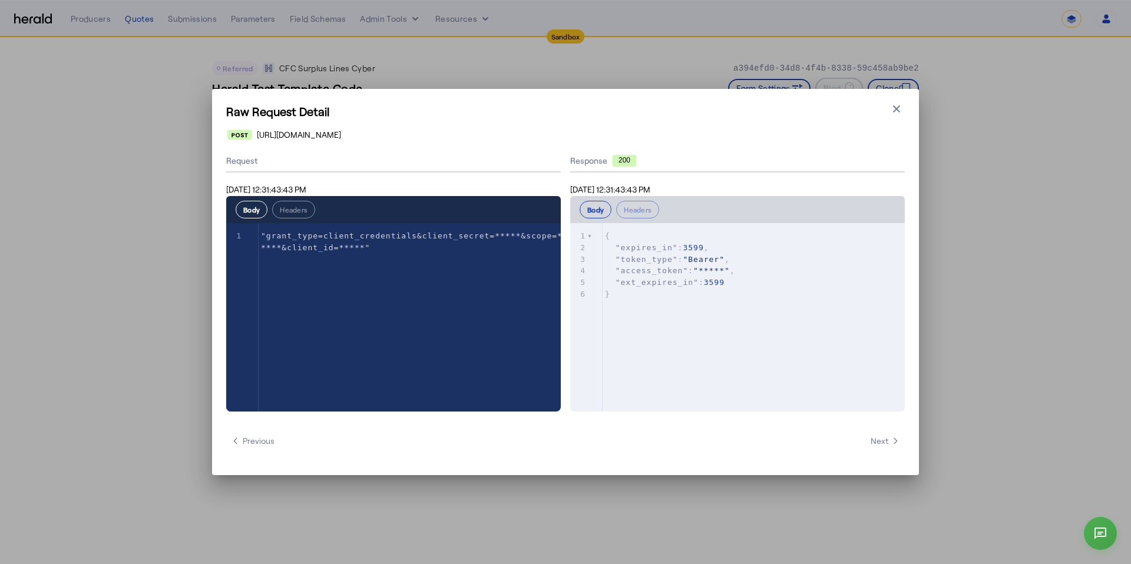
click at [888, 101] on div "Raw Request Detail Close modal https://login.microsoftonline.com/b0d469b2-1411-…" at bounding box center [565, 282] width 707 height 386
click at [893, 105] on icon "button" at bounding box center [897, 109] width 12 height 12
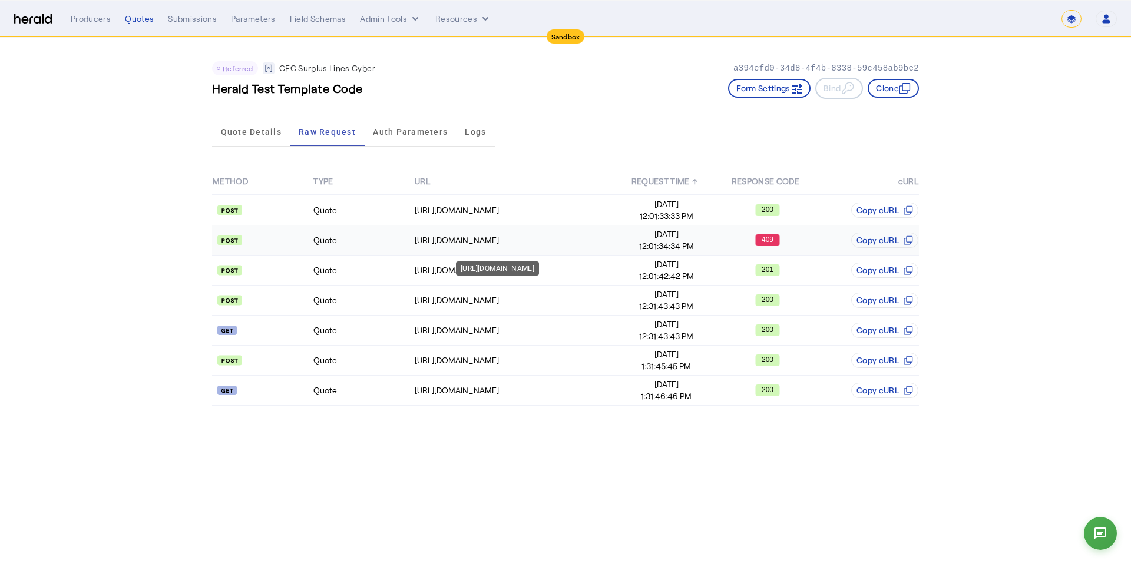
click at [486, 239] on div "[URL][DOMAIN_NAME]" at bounding box center [515, 240] width 201 height 12
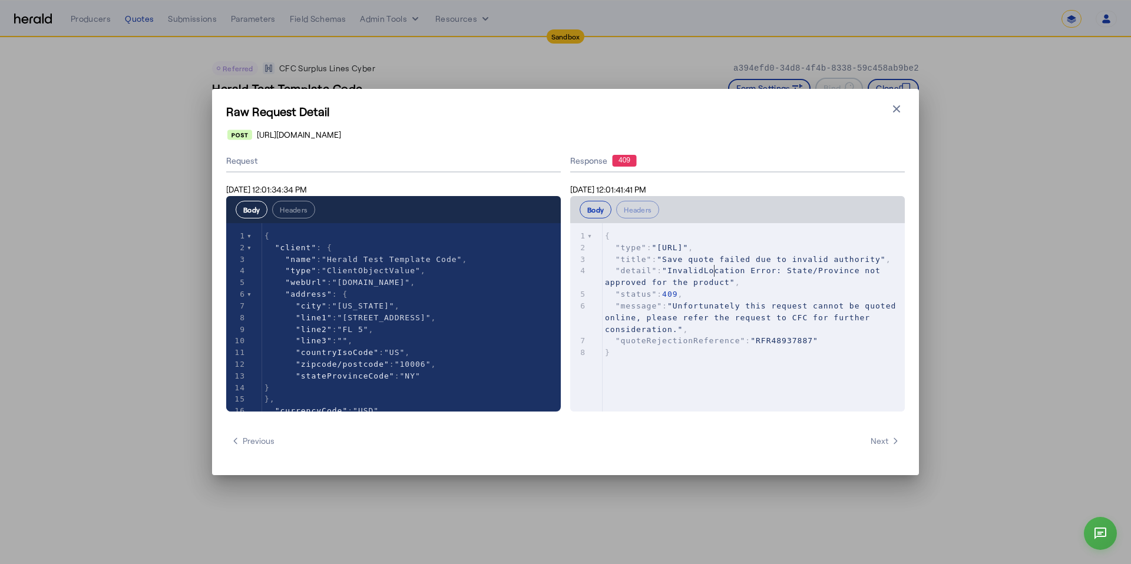
click at [716, 273] on span ""InvalidLocation Error: State/Province not approved for the product"" at bounding box center [745, 276] width 281 height 21
type textarea "**********"
click at [716, 273] on span ""InvalidLocation Error: State/Province not approved for the product"" at bounding box center [745, 276] width 281 height 21
type textarea "**********"
drag, startPoint x: 761, startPoint y: 281, endPoint x: 559, endPoint y: 272, distance: 201.7
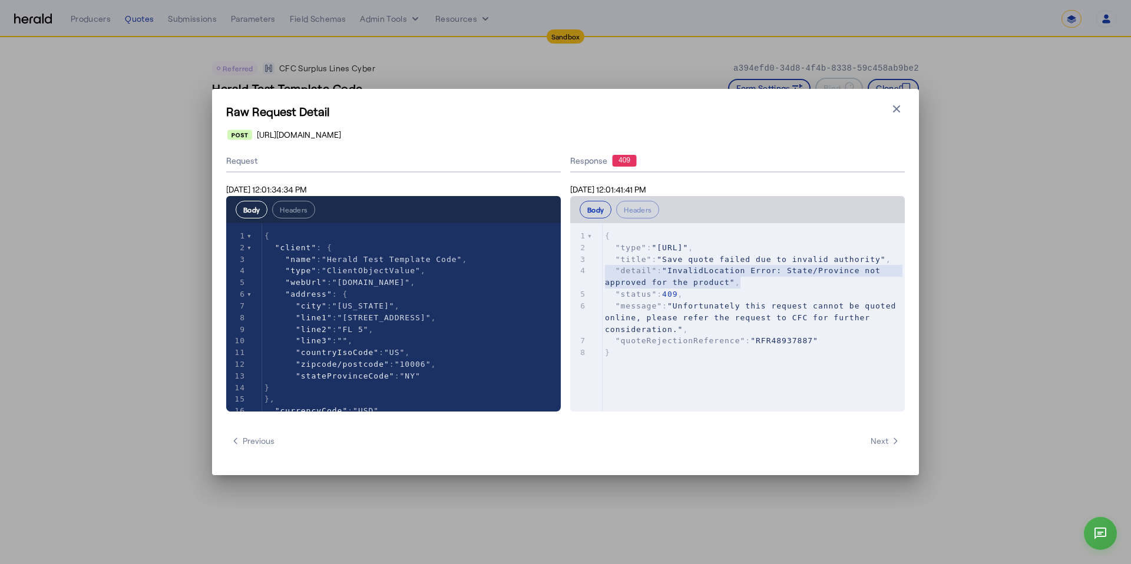
click at [559, 272] on div "**********" at bounding box center [565, 281] width 679 height 262
click at [902, 113] on icon "button" at bounding box center [897, 109] width 12 height 12
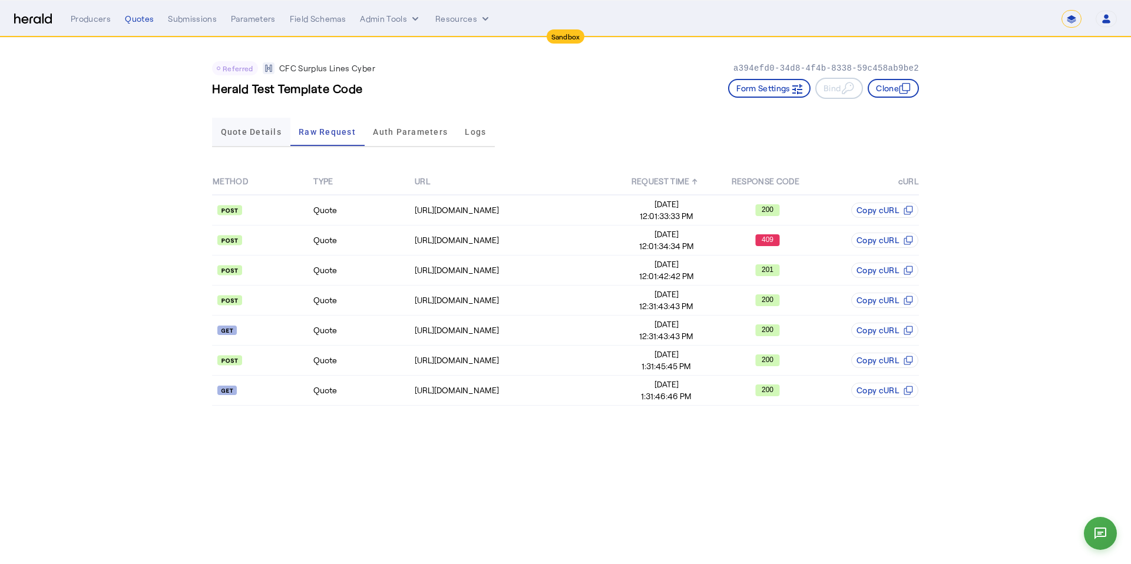
click at [256, 128] on span "Quote Details" at bounding box center [251, 132] width 61 height 8
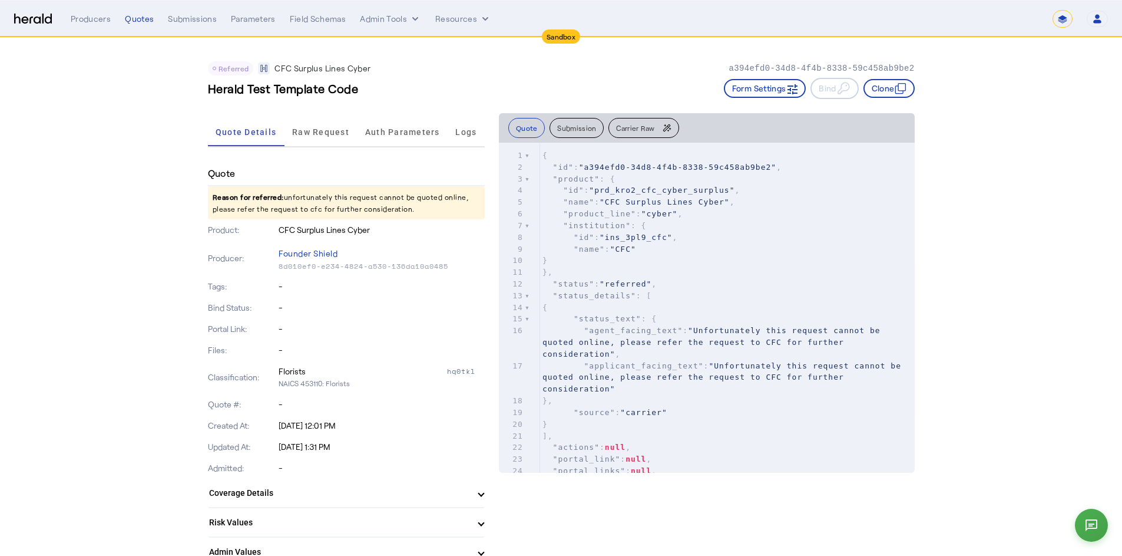
drag, startPoint x: 412, startPoint y: 207, endPoint x: 210, endPoint y: 194, distance: 202.0
click at [329, 125] on span "Raw Request" at bounding box center [320, 132] width 57 height 28
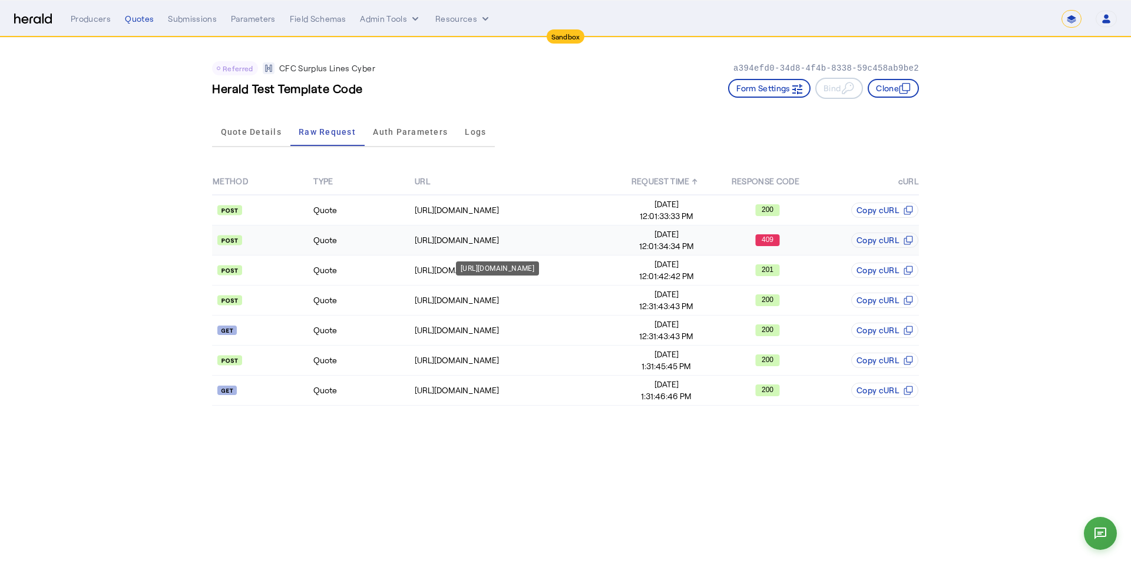
click at [450, 229] on td "https://test-api.cfcunderwriting.com/v1.2/quotes/create-quote" at bounding box center [515, 241] width 202 height 30
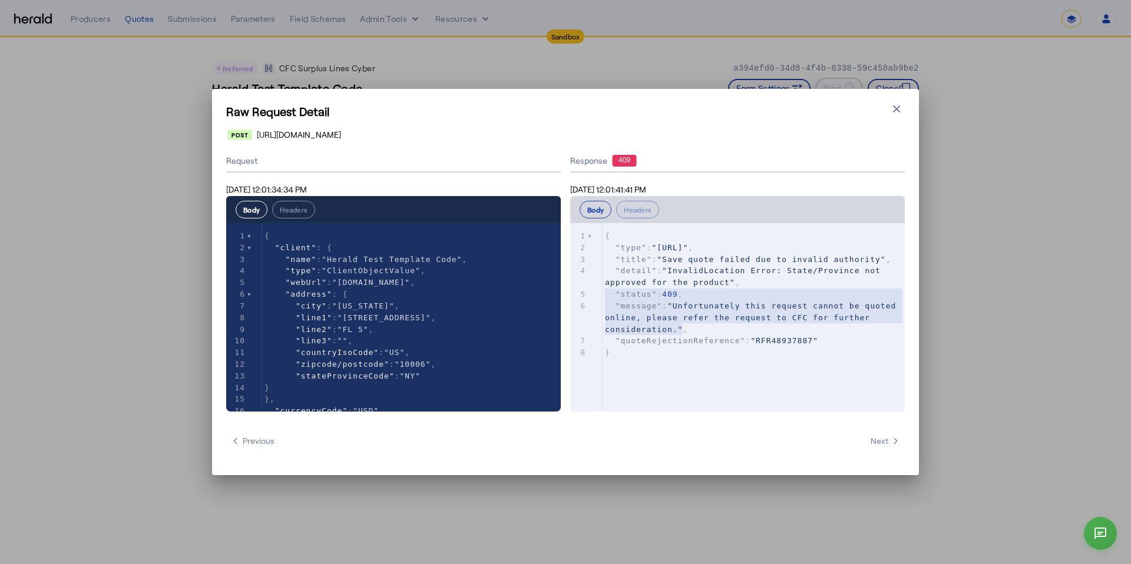
type textarea "**********"
drag, startPoint x: 683, startPoint y: 332, endPoint x: 577, endPoint y: 305, distance: 109.3
click at [603, 305] on div "6 "message" : "Unfortunately this request cannot be quoted online, please refer…" at bounding box center [758, 317] width 311 height 35
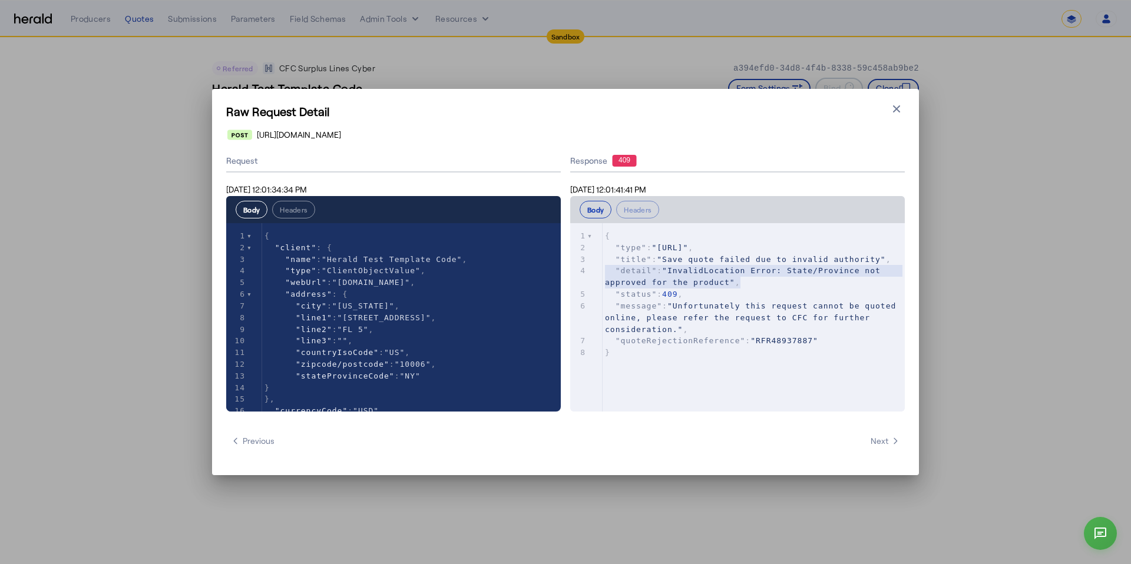
drag, startPoint x: 746, startPoint y: 282, endPoint x: 568, endPoint y: 273, distance: 178.1
click at [568, 273] on div "**********" at bounding box center [565, 281] width 679 height 262
type textarea "*"
click at [701, 280] on span ""InvalidLocation Error: State/Province not approved for the product"" at bounding box center [745, 276] width 281 height 21
click at [708, 273] on span ""InvalidLocation Error: State/Province not approved for the product"" at bounding box center [745, 276] width 281 height 21
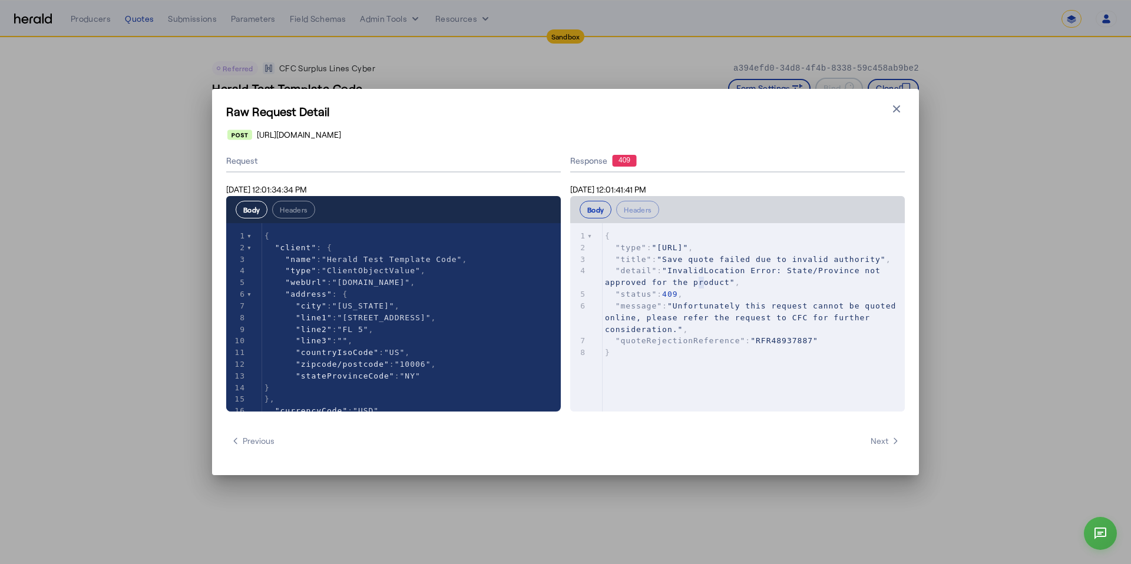
type textarea "**********"
click at [708, 273] on span ""InvalidLocation Error: State/Province not approved for the product"" at bounding box center [745, 276] width 281 height 21
type textarea "**********"
drag, startPoint x: 762, startPoint y: 281, endPoint x: 569, endPoint y: 272, distance: 192.9
click at [569, 272] on div "**********" at bounding box center [565, 281] width 679 height 262
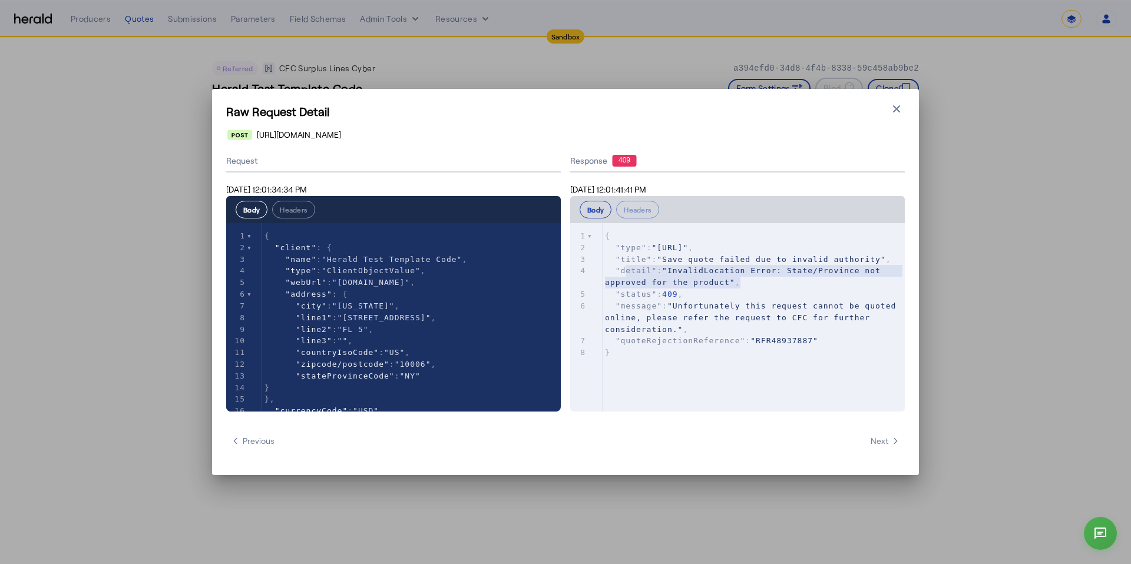
type textarea "**********"
drag, startPoint x: 756, startPoint y: 285, endPoint x: 582, endPoint y: 270, distance: 175.6
click at [603, 270] on div "4 "detail" : "InvalidLocation Error: State/Province not approved for the produc…" at bounding box center [758, 277] width 311 height 24
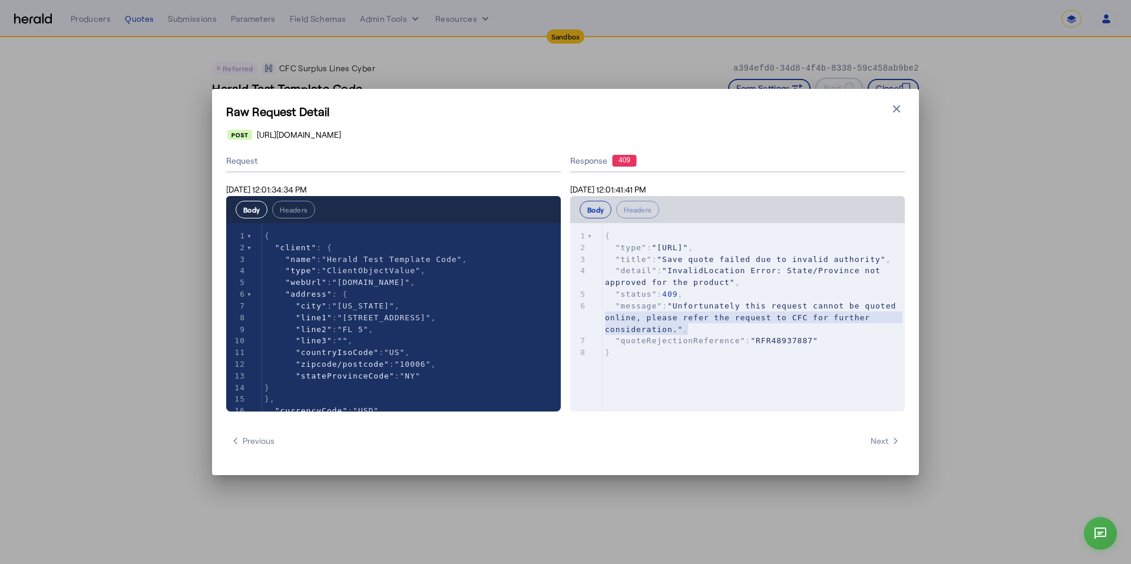
type textarea "**********"
drag, startPoint x: 699, startPoint y: 331, endPoint x: 551, endPoint y: 312, distance: 149.1
click at [551, 312] on div "Request Sep 15, 2025 12:01:34:34 PM Body Headers xxxxxxxxxx 102 1 { 2 "client" …" at bounding box center [565, 281] width 679 height 262
click at [721, 351] on pre "}" at bounding box center [758, 353] width 311 height 12
click at [789, 335] on div "1 { 2 "type" : "https://somedomain/create-quote-error" , 3 "title" : "Save quot…" at bounding box center [758, 294] width 311 height 128
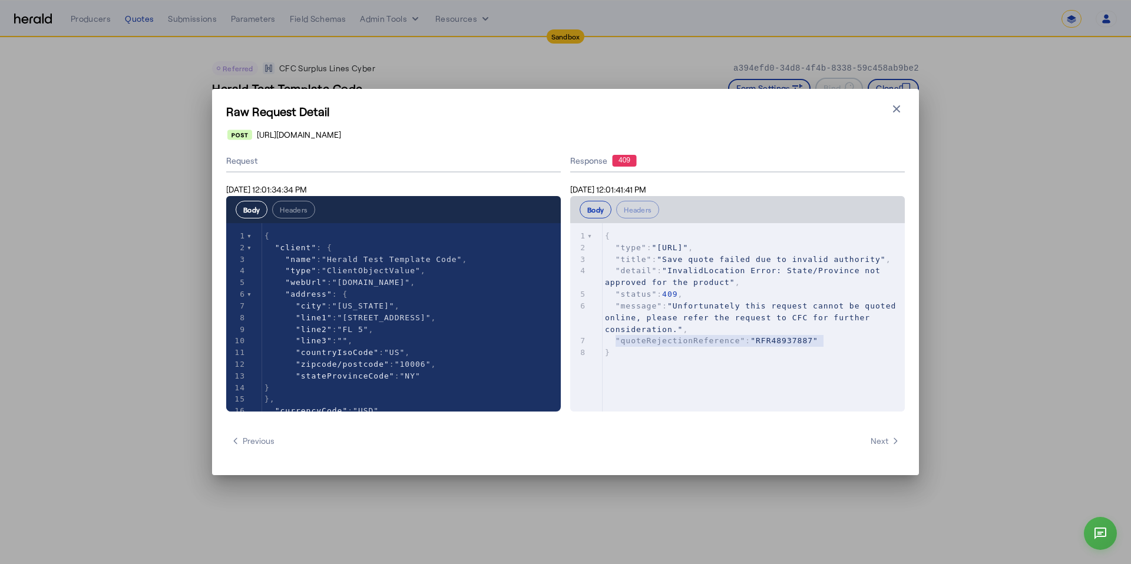
type textarea "**********"
drag, startPoint x: 832, startPoint y: 343, endPoint x: 571, endPoint y: 343, distance: 260.4
click at [603, 343] on div "7 "quoteRejectionReference" : "RFR48937887"" at bounding box center [758, 341] width 311 height 12
click at [682, 339] on span ""quoteRejectionReference"" at bounding box center [681, 340] width 130 height 9
type textarea "**********"
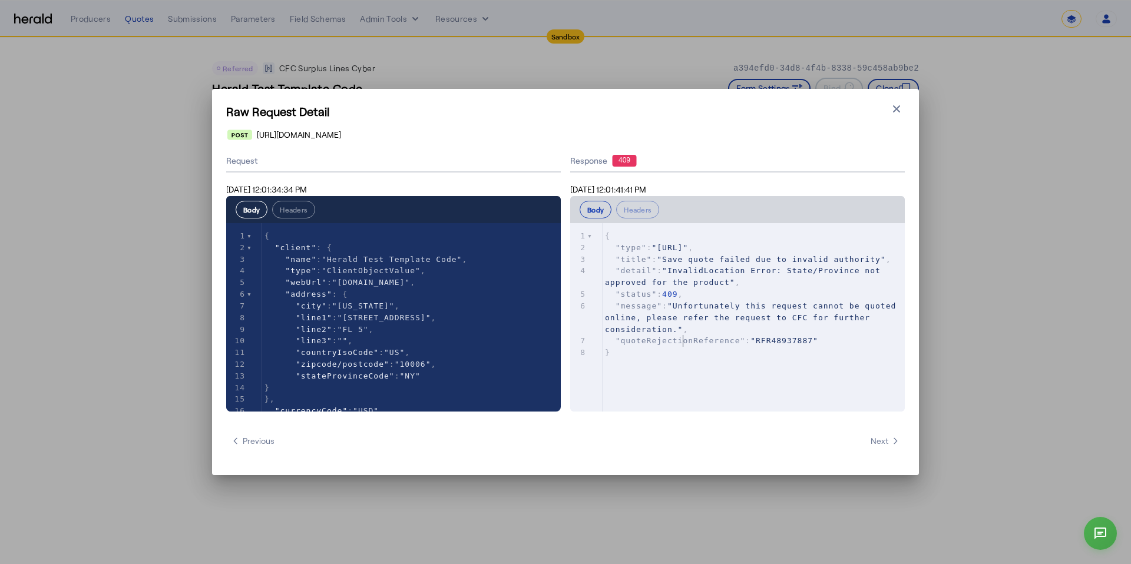
click at [682, 339] on span ""quoteRejectionReference"" at bounding box center [681, 340] width 130 height 9
click at [782, 341] on span ""RFR48937887"" at bounding box center [785, 340] width 68 height 9
type textarea "**********"
click at [782, 341] on span ""RFR48937887"" at bounding box center [785, 340] width 68 height 9
click at [891, 109] on icon "button" at bounding box center [897, 109] width 12 height 12
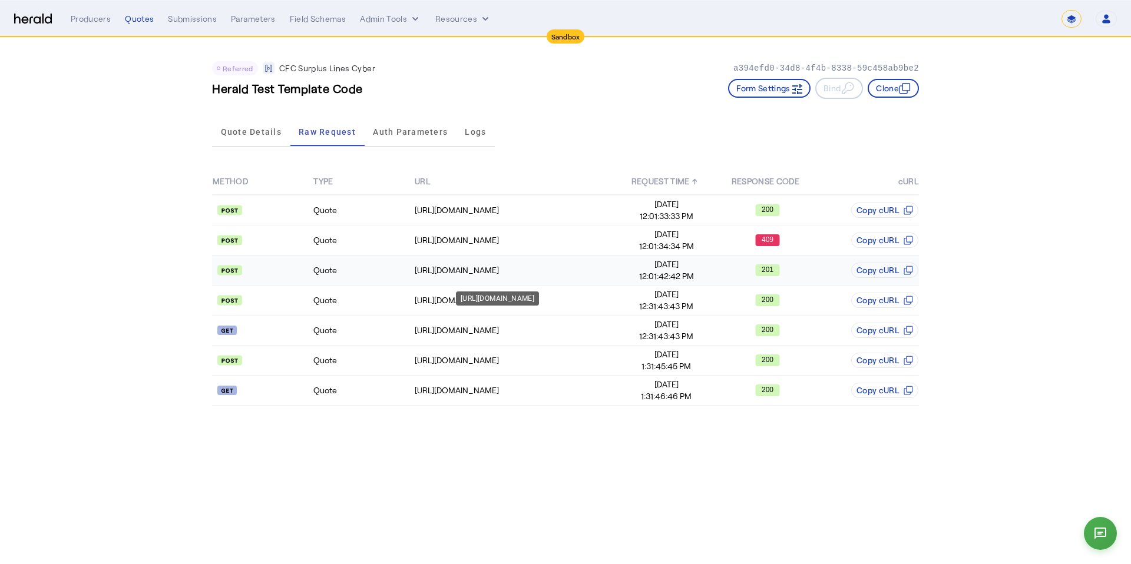
click at [559, 274] on div "https://test-api.cfcunderwriting.com/v1.2/referral-requests" at bounding box center [515, 271] width 201 height 12
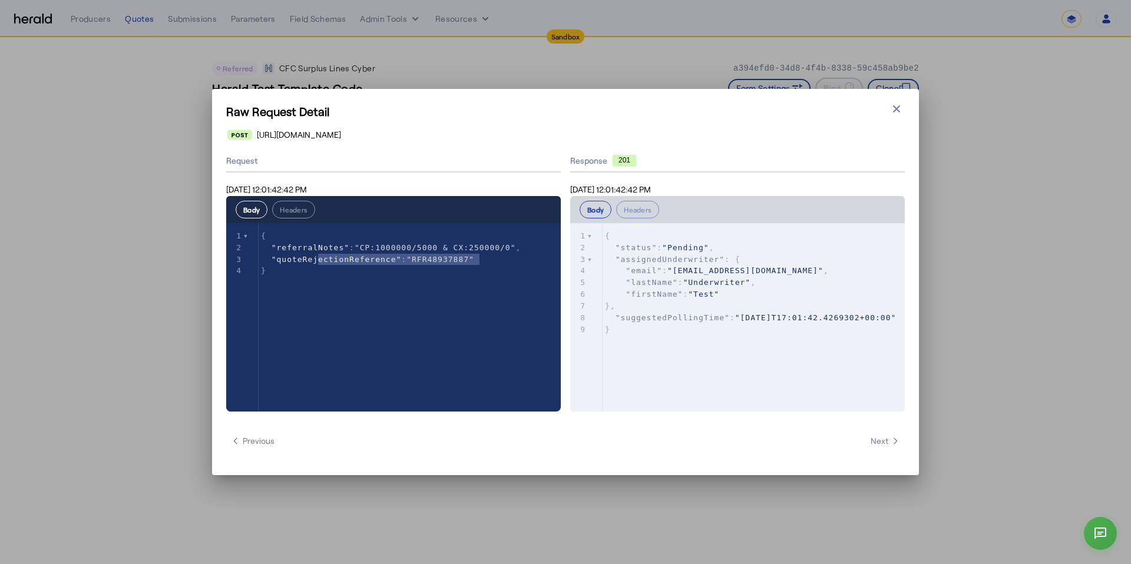
type textarea "**********"
drag, startPoint x: 499, startPoint y: 259, endPoint x: 247, endPoint y: 256, distance: 251.6
type textarea "**********"
type textarea "*********"
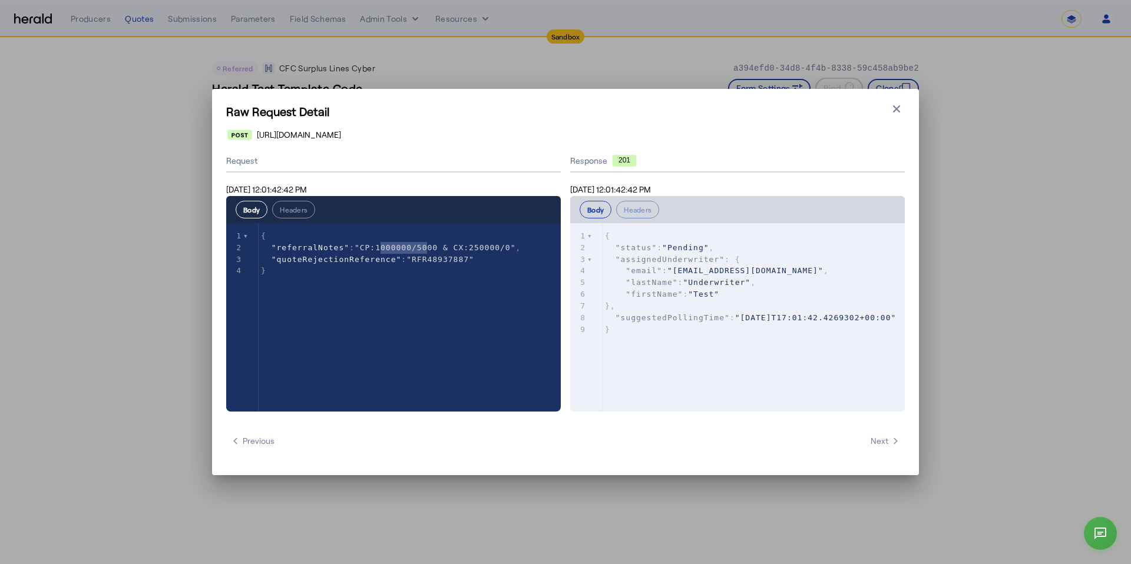
drag, startPoint x: 370, startPoint y: 251, endPoint x: 384, endPoint y: 249, distance: 13.7
type textarea "**********"
click at [735, 322] on span ""2025-09-15T17:01:42.4269302+00:00"" at bounding box center [815, 317] width 161 height 9
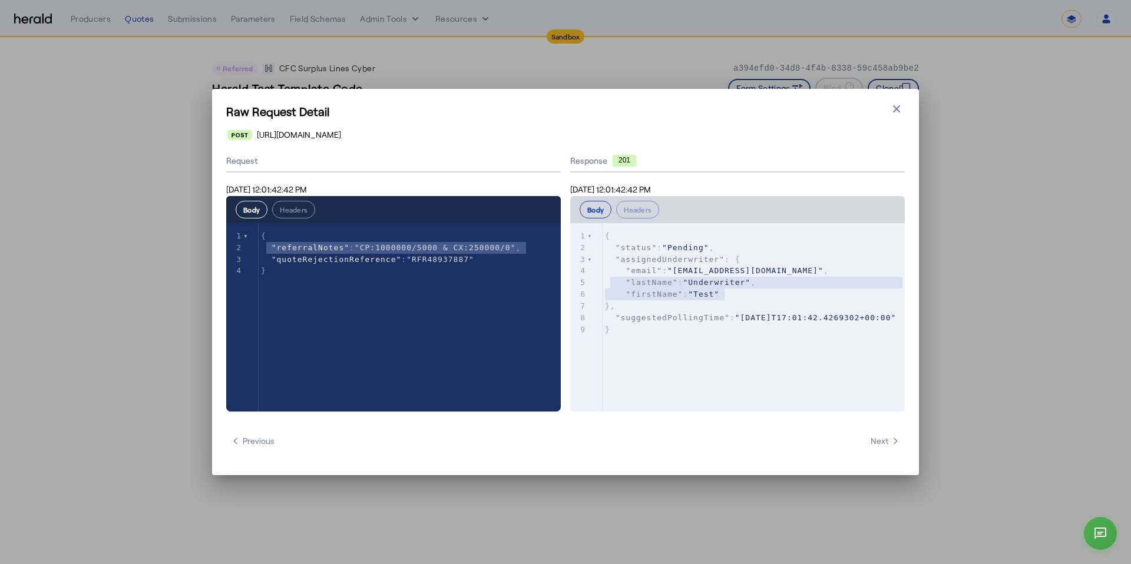
type textarea "**********"
drag, startPoint x: 759, startPoint y: 294, endPoint x: 590, endPoint y: 273, distance: 170.4
click at [590, 273] on div "x 1 { 2 "status" : "Pending" , 3 "assignedUnderwriter" : { 4 "email" : "testund…" at bounding box center [752, 332] width 364 height 218
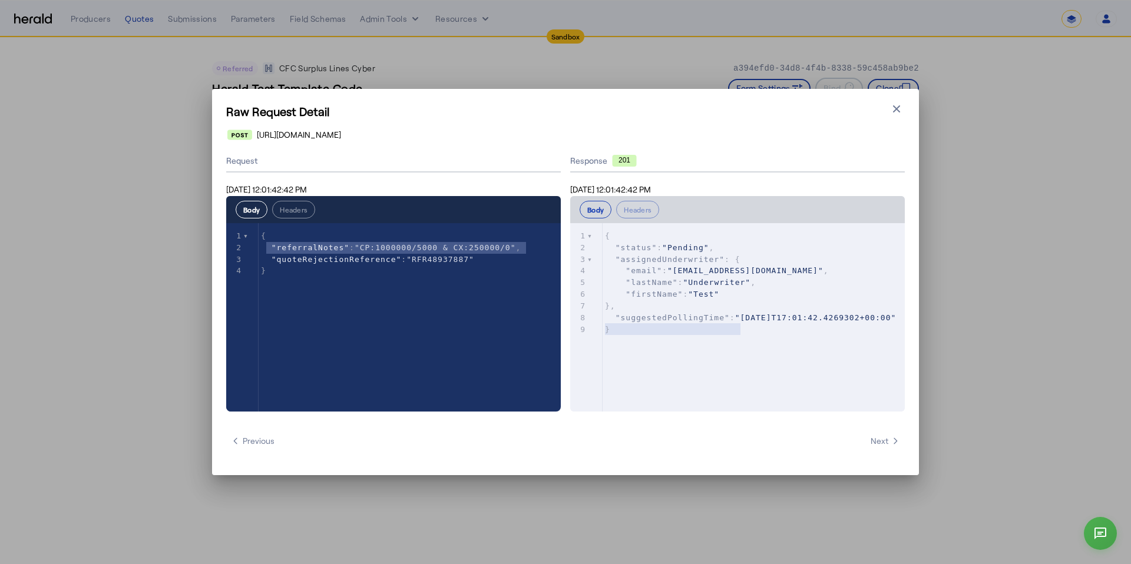
type textarea "**********"
drag, startPoint x: 758, startPoint y: 326, endPoint x: 561, endPoint y: 321, distance: 197.4
click at [561, 321] on div "**********" at bounding box center [565, 281] width 679 height 262
click at [891, 108] on icon "button" at bounding box center [897, 109] width 12 height 12
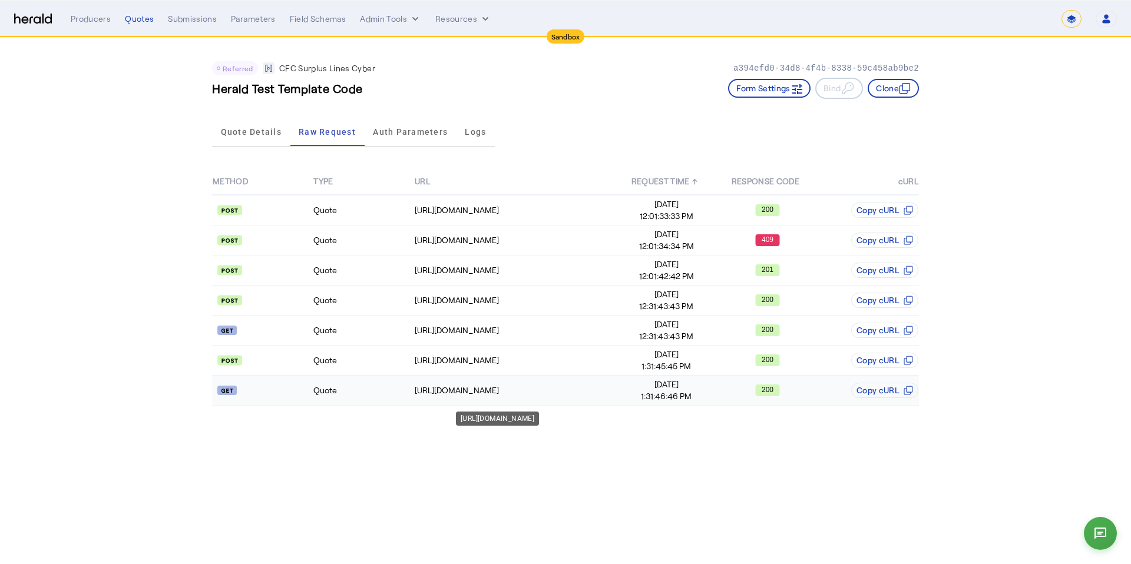
click at [481, 386] on div "https://test-api.cfcunderwriting.com/v1.2/referral-requests/RFR48937887" at bounding box center [515, 391] width 201 height 12
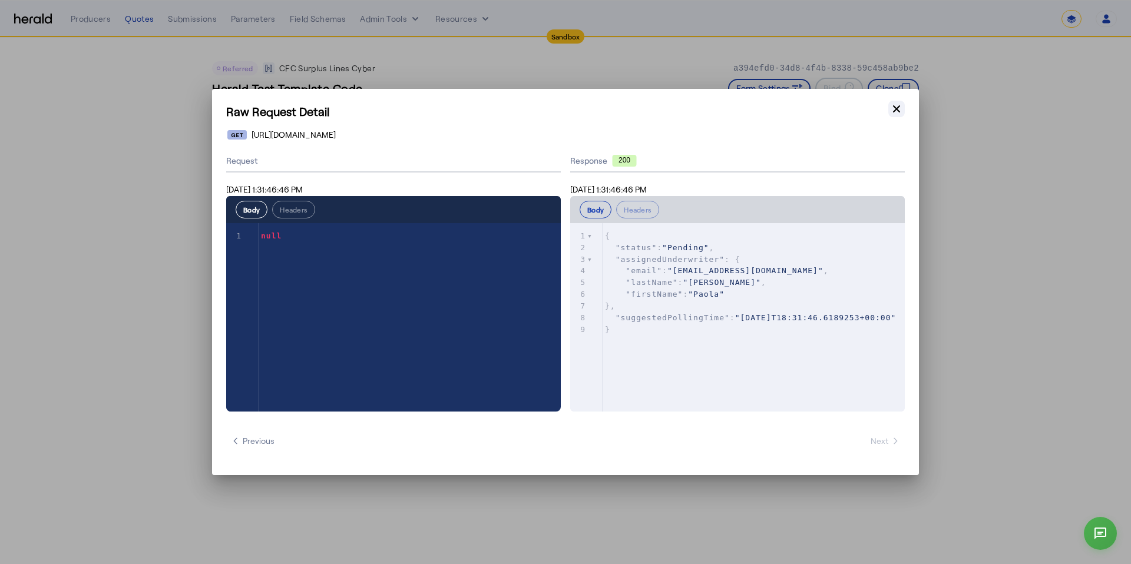
click at [898, 115] on button "Close modal" at bounding box center [896, 109] width 16 height 16
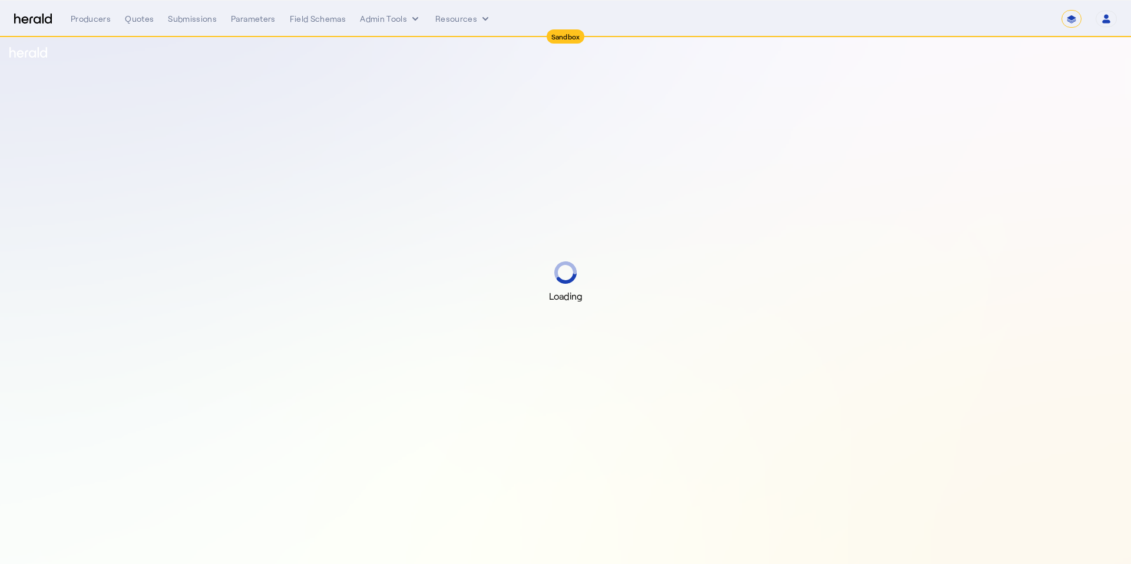
select select "*******"
select select "**********"
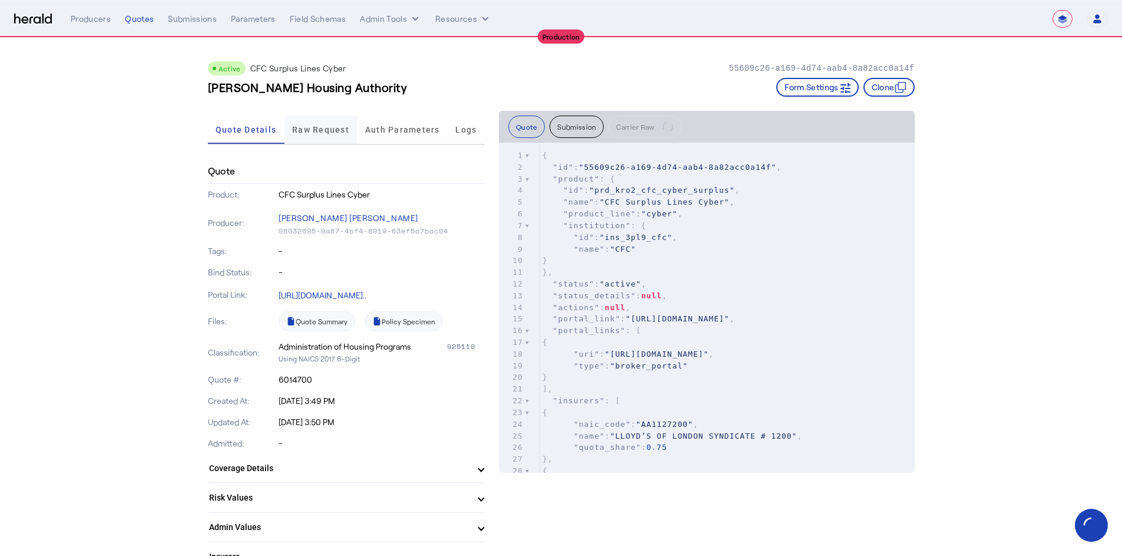
click at [329, 120] on span "Raw Request" at bounding box center [320, 129] width 57 height 28
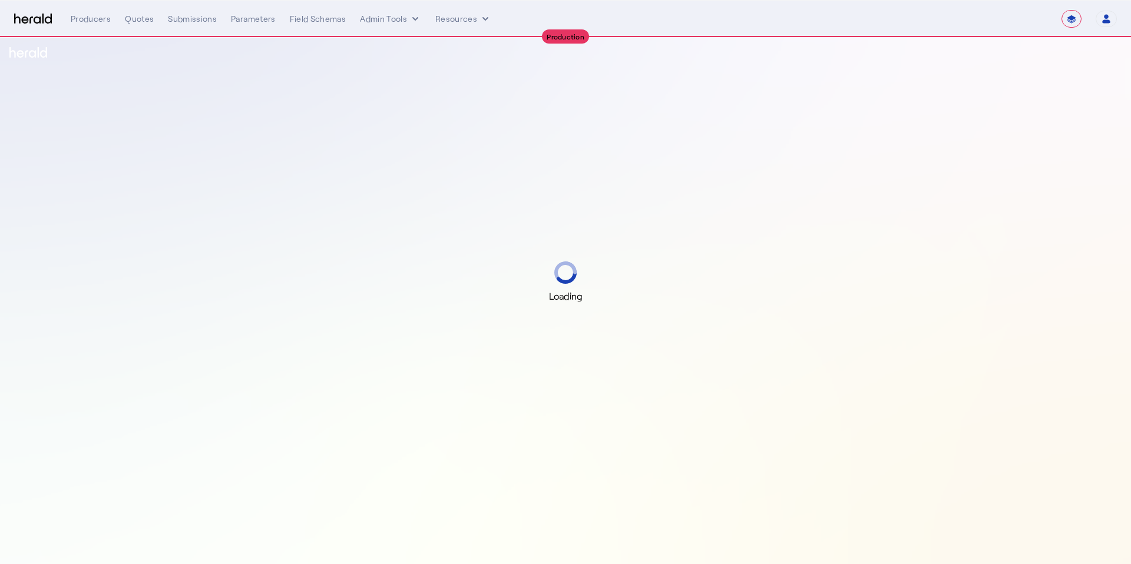
select select "**********"
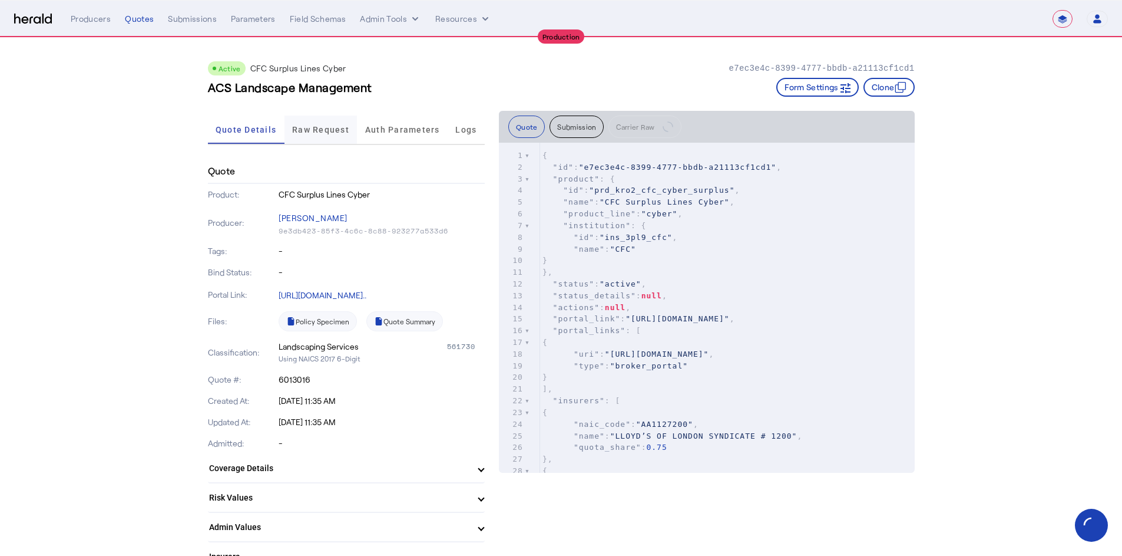
click at [328, 128] on span "Raw Request" at bounding box center [320, 129] width 57 height 8
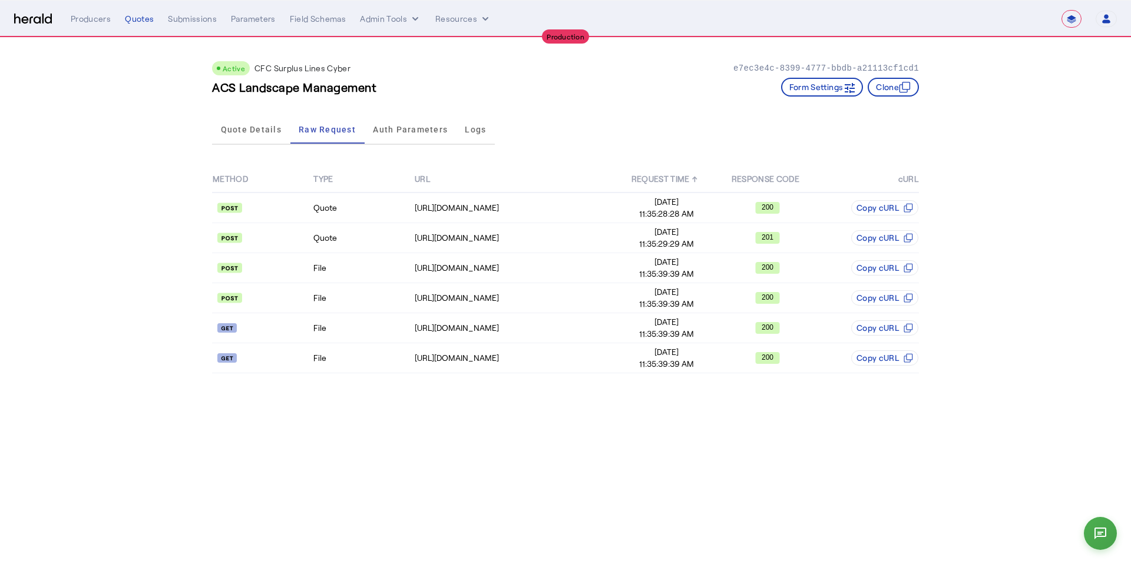
click at [222, 147] on div "Quote Details Raw Request Auth Parameters Logs" at bounding box center [353, 130] width 283 height 39
click at [259, 128] on span "Quote Details" at bounding box center [251, 129] width 61 height 8
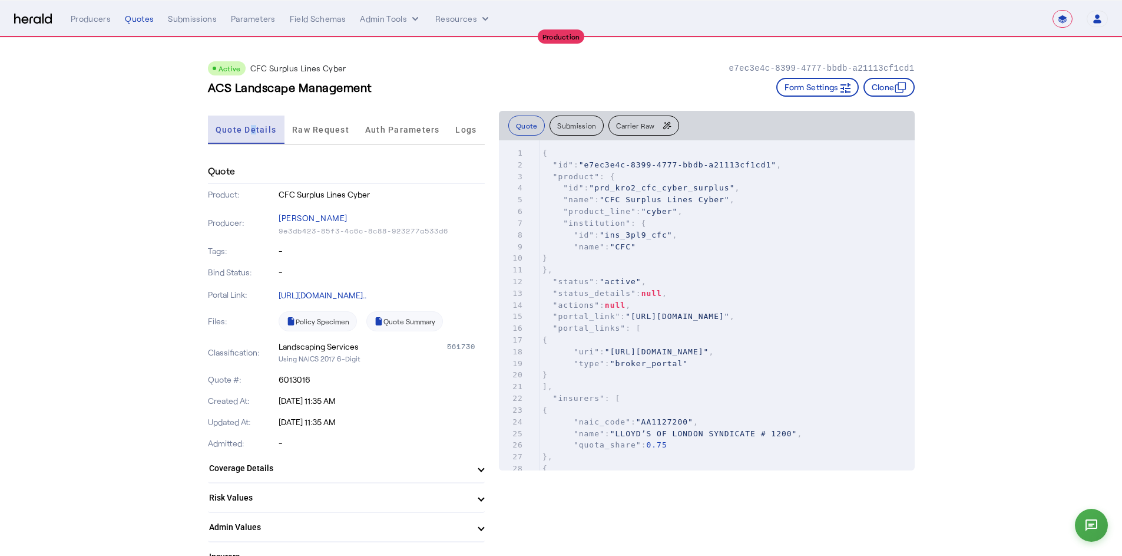
click at [259, 128] on span "Quote Details" at bounding box center [246, 129] width 61 height 8
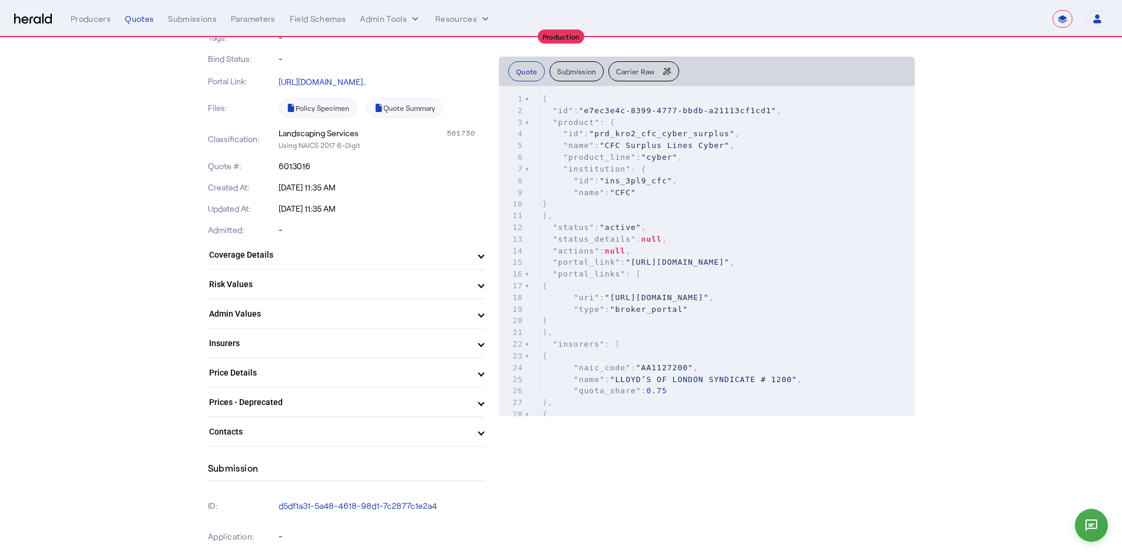
scroll to position [198, 0]
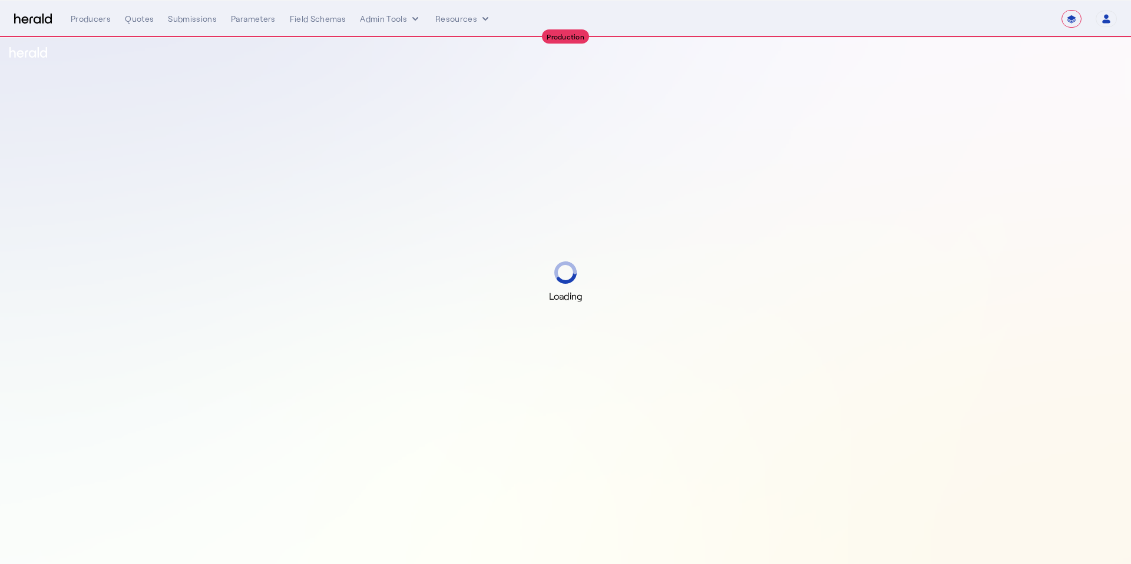
select select "**********"
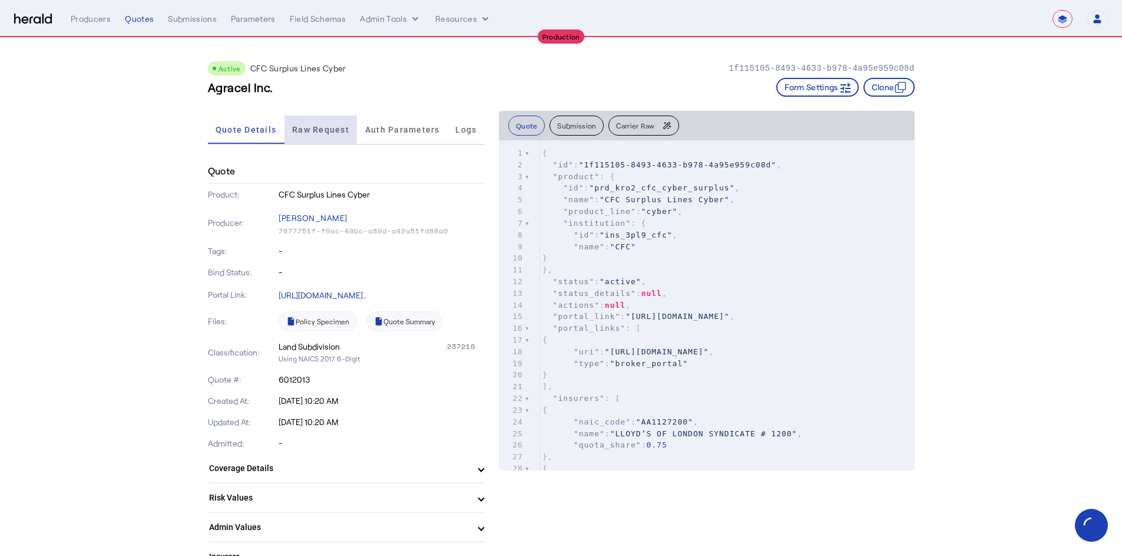
click at [304, 136] on span "Raw Request" at bounding box center [320, 129] width 57 height 28
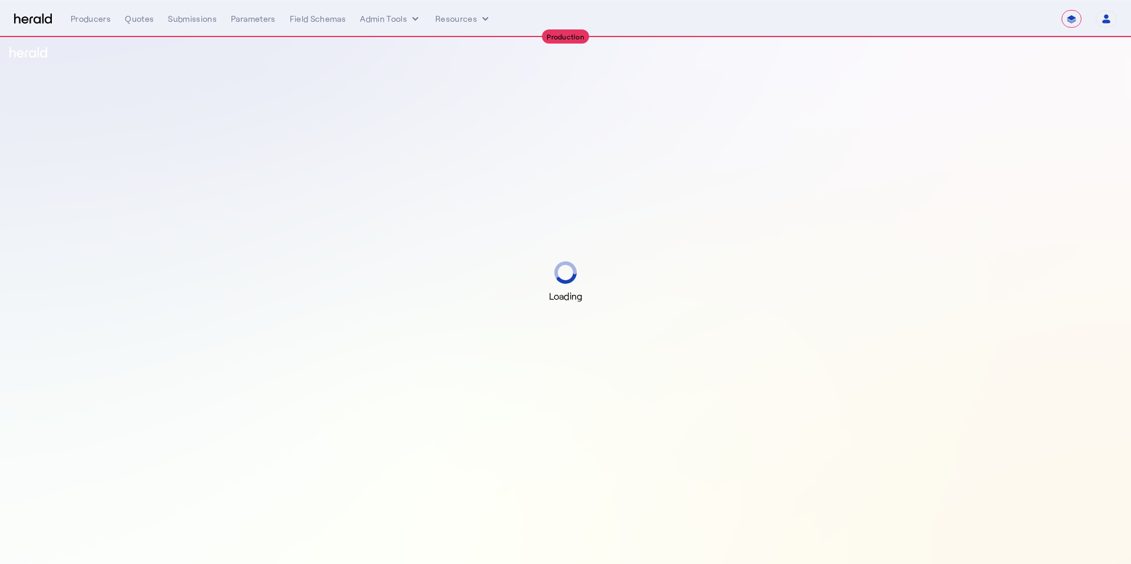
select select "**********"
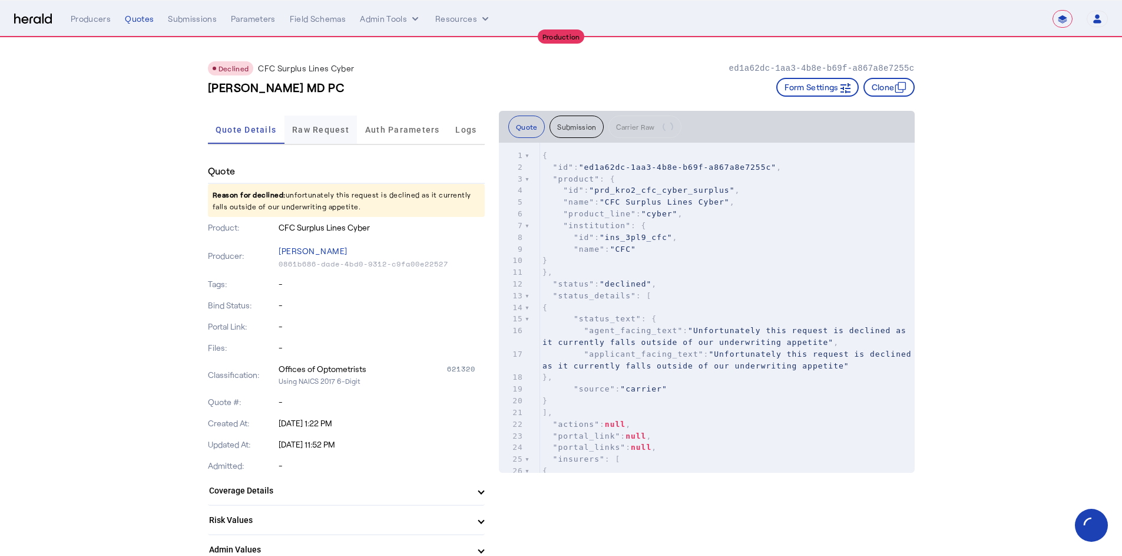
click at [345, 138] on span "Raw Request" at bounding box center [320, 129] width 57 height 28
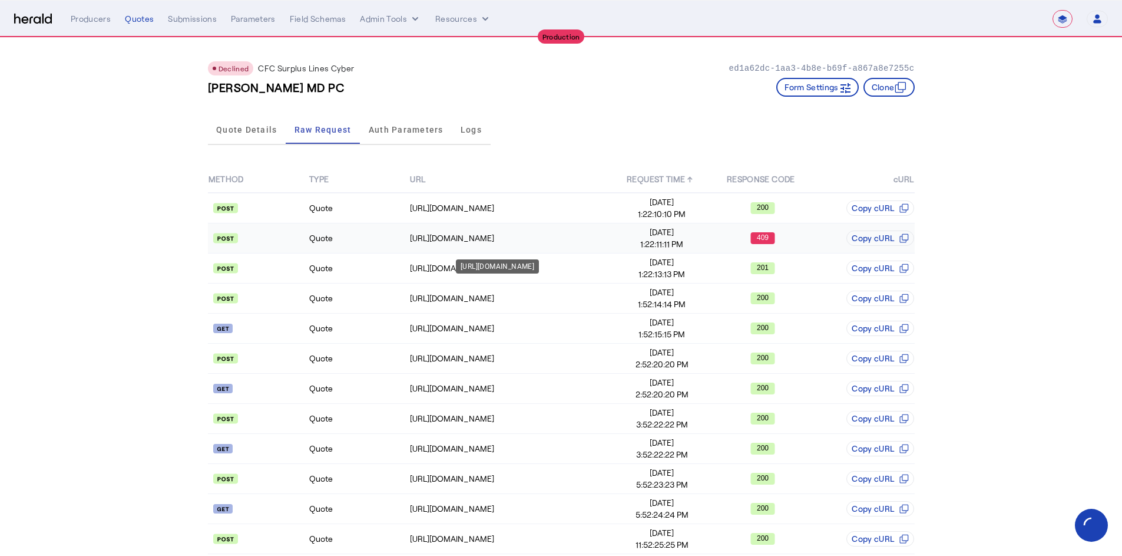
click at [456, 252] on td "[URL][DOMAIN_NAME]" at bounding box center [510, 238] width 202 height 30
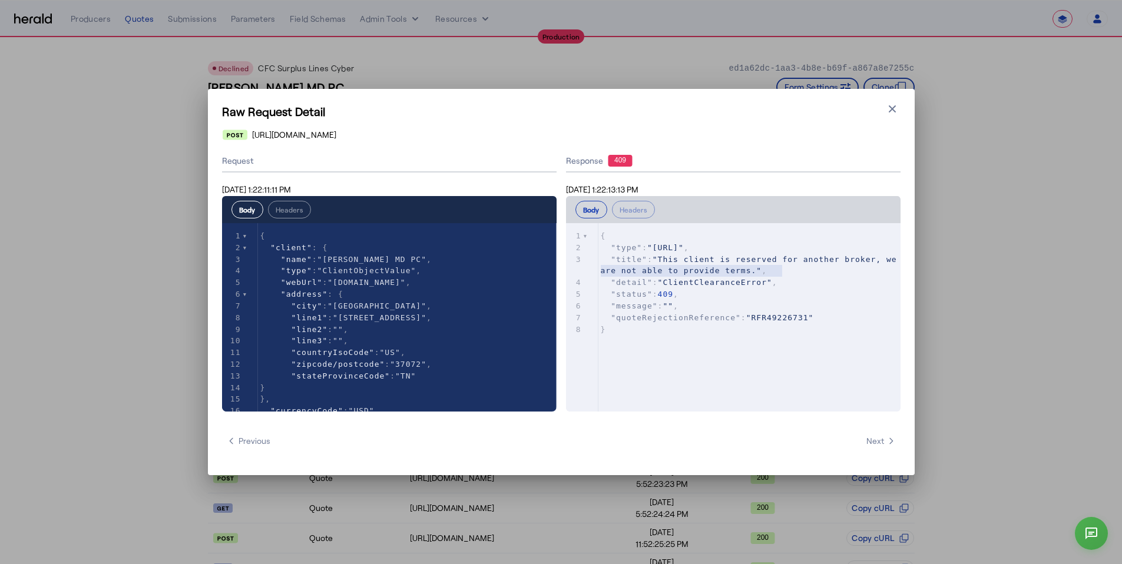
type textarea "**********"
drag, startPoint x: 803, startPoint y: 270, endPoint x: 574, endPoint y: 260, distance: 228.8
click at [599, 260] on div "3 "title" : "This client is reserved for another broker, we are not able to pro…" at bounding box center [754, 266] width 311 height 24
click at [897, 109] on icon "button" at bounding box center [893, 109] width 12 height 12
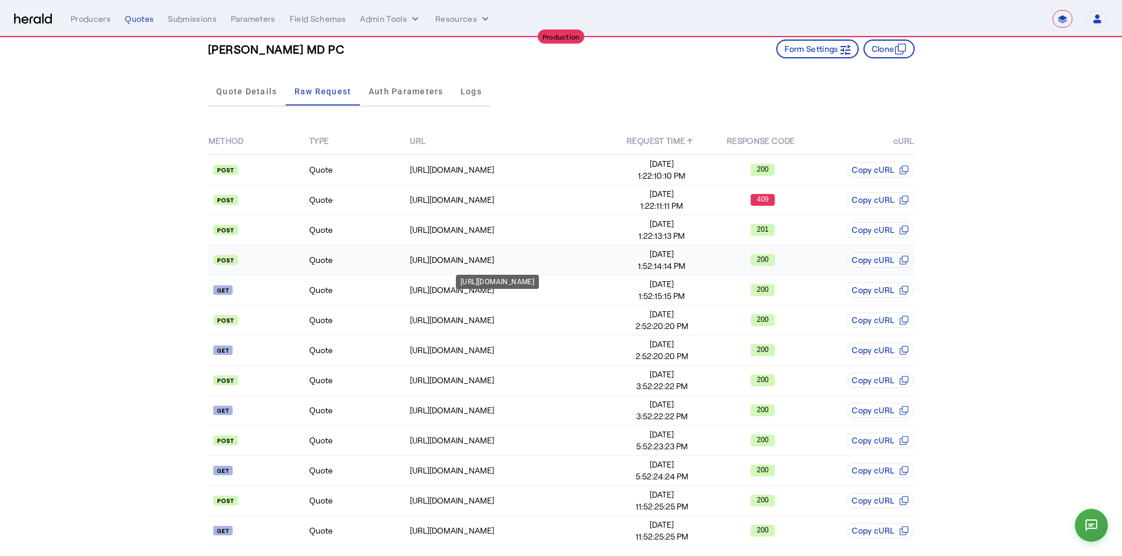
scroll to position [45, 0]
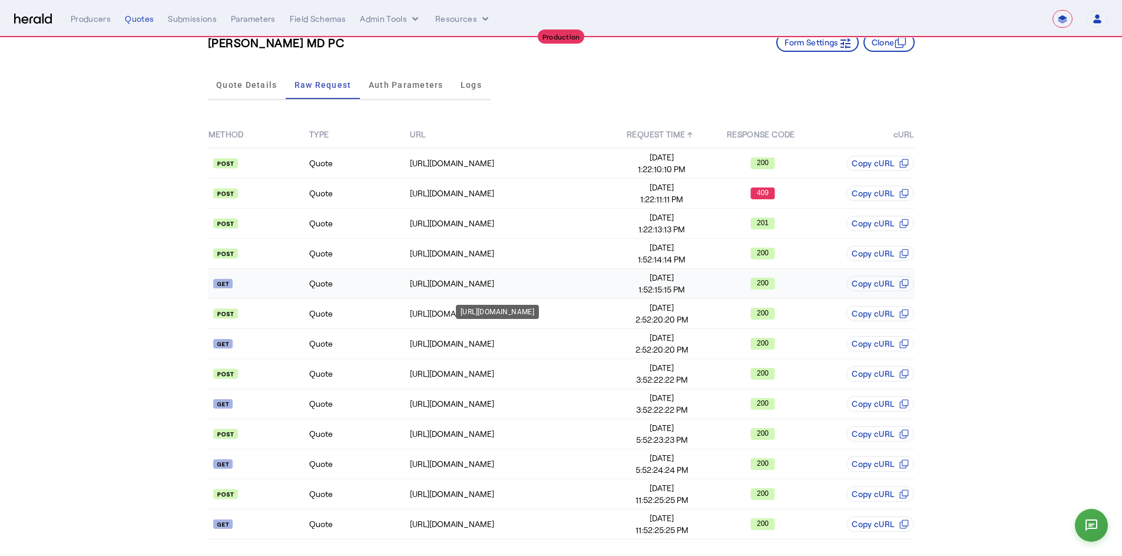
click at [419, 281] on div "[URL][DOMAIN_NAME]" at bounding box center [510, 283] width 201 height 12
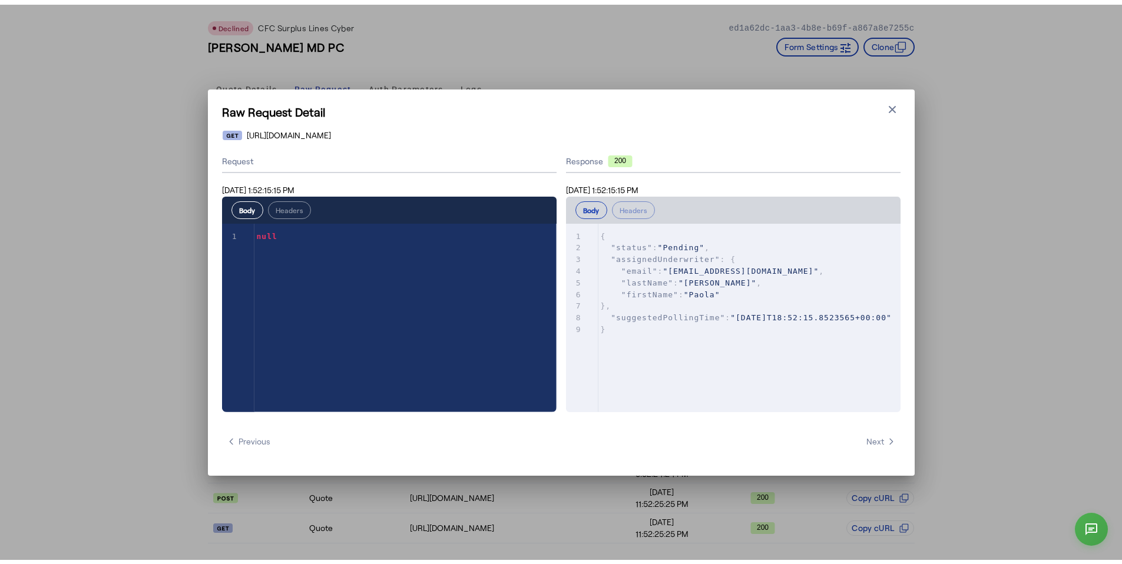
scroll to position [0, 0]
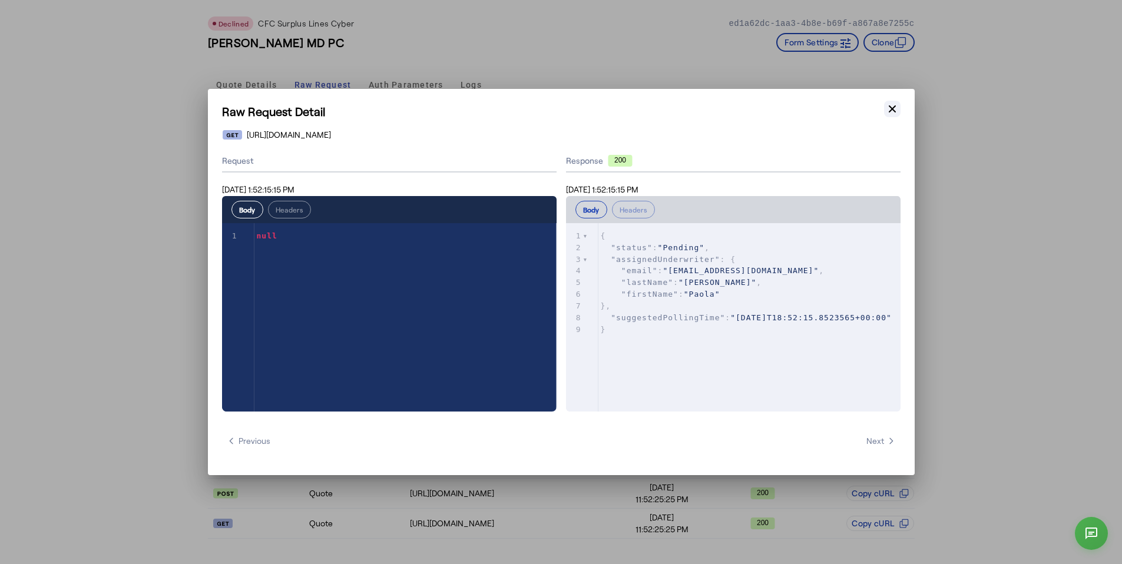
click at [893, 105] on icon "button" at bounding box center [893, 109] width 12 height 12
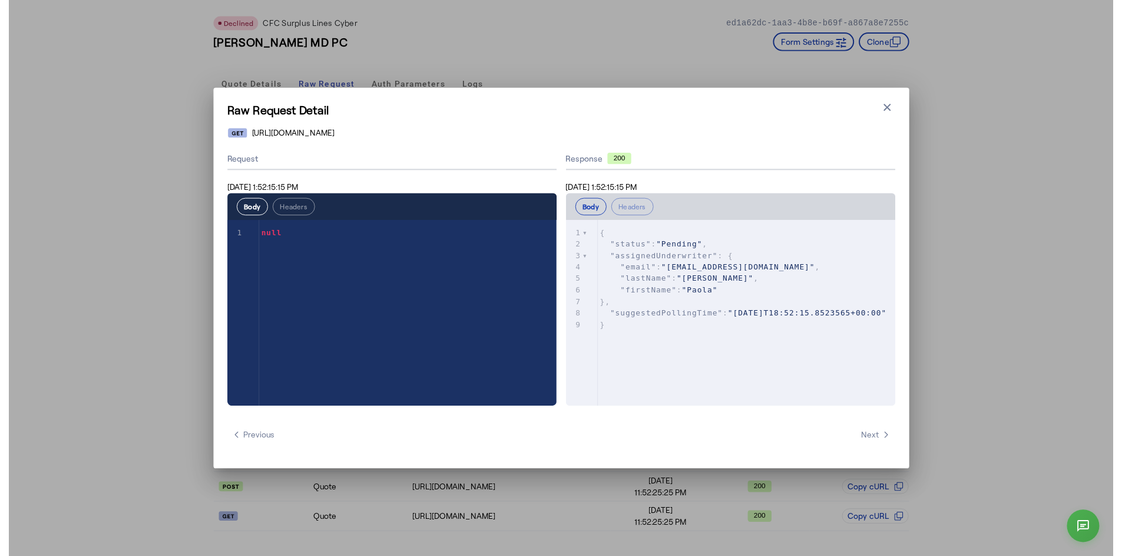
scroll to position [45, 0]
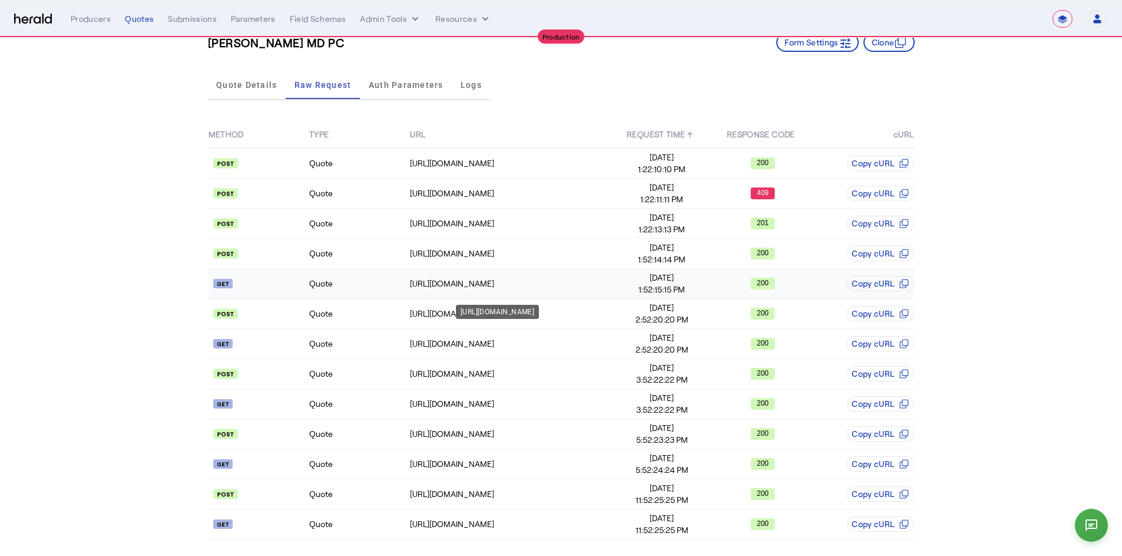
click at [431, 278] on div "[URL][DOMAIN_NAME]" at bounding box center [510, 283] width 201 height 12
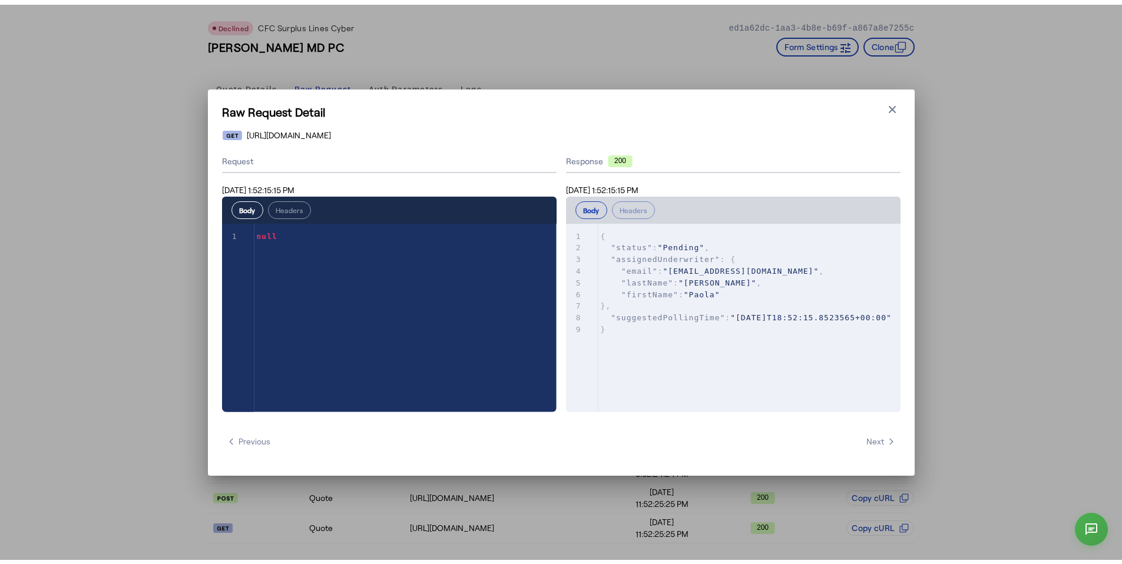
scroll to position [0, 0]
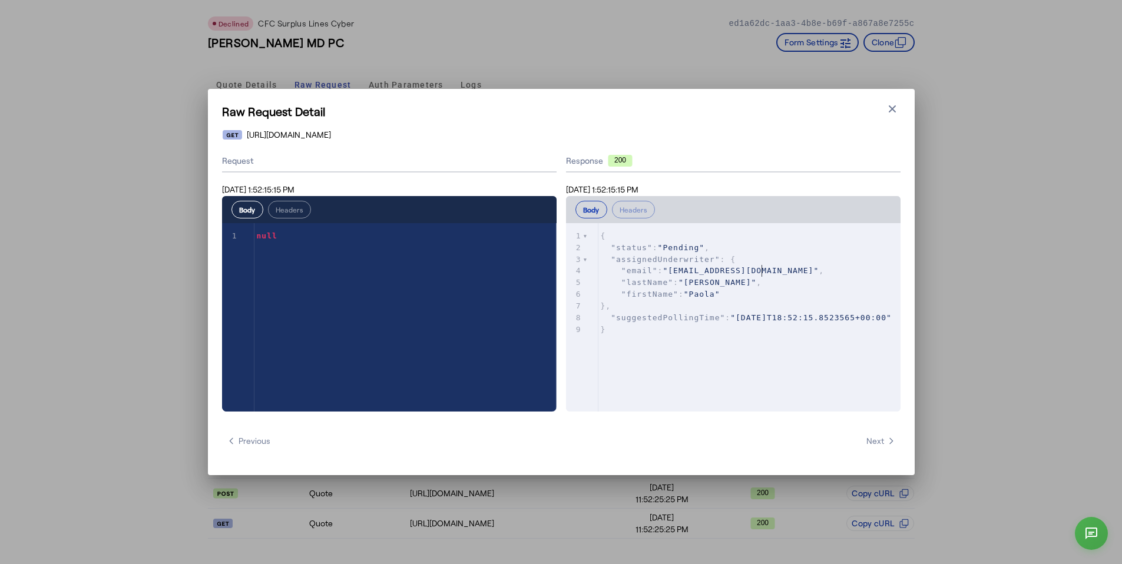
click at [761, 273] on pre ""email" : "[EMAIL_ADDRESS][DOMAIN_NAME]" ," at bounding box center [754, 271] width 311 height 12
type textarea "**********"
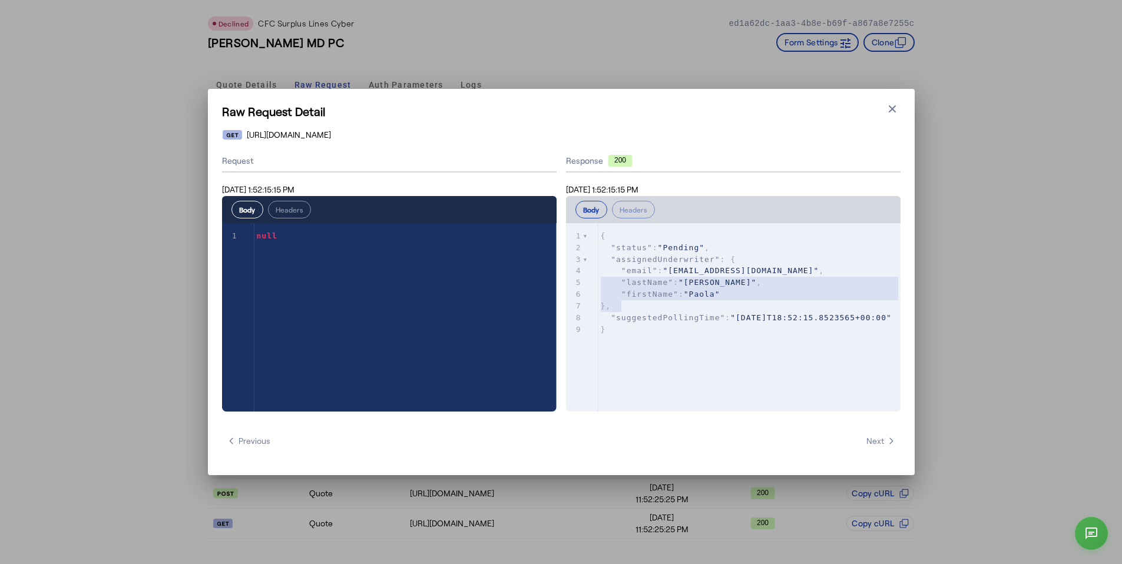
drag, startPoint x: 730, startPoint y: 300, endPoint x: 577, endPoint y: 287, distance: 153.2
click at [599, 287] on div "1 { 2 "status" : "Pending" , 3 "assignedUnderwriter" : { 4 "email" : "[EMAIL_AD…" at bounding box center [754, 282] width 311 height 105
click at [895, 110] on icon "button" at bounding box center [893, 109] width 12 height 12
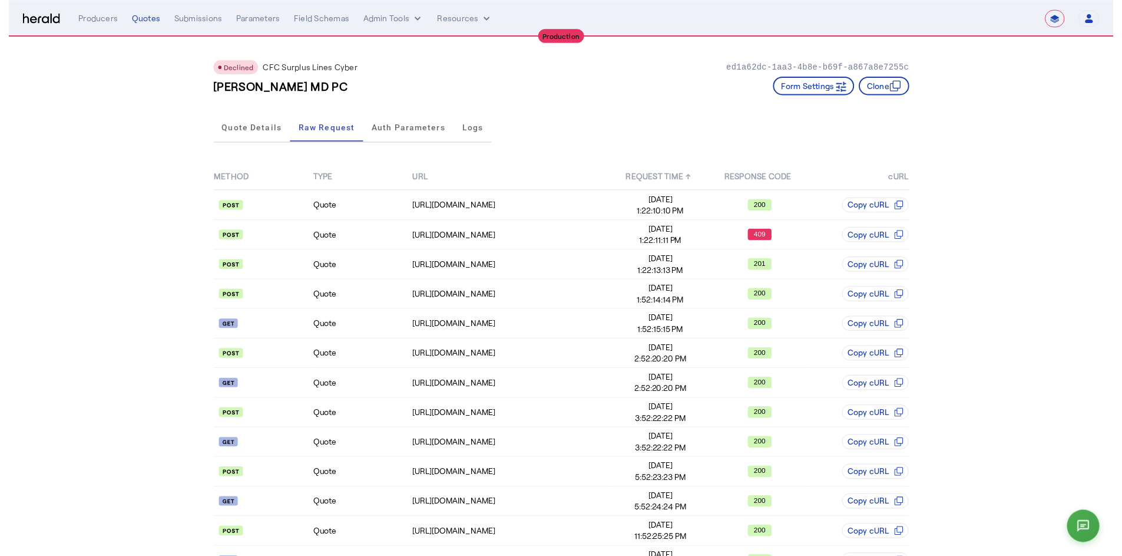
scroll to position [45, 0]
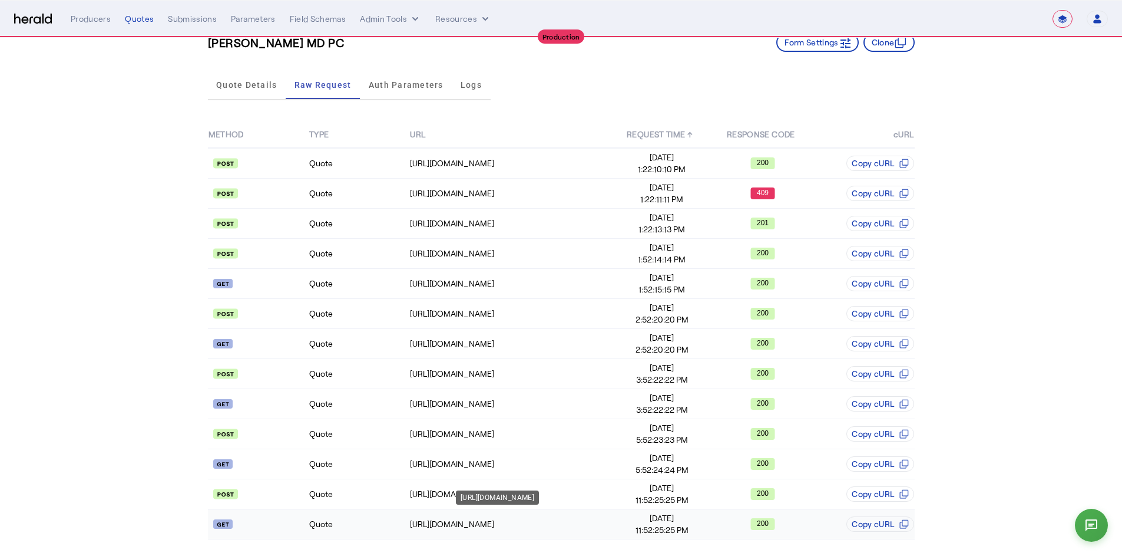
click at [441, 523] on div "[URL][DOMAIN_NAME]" at bounding box center [510, 524] width 201 height 12
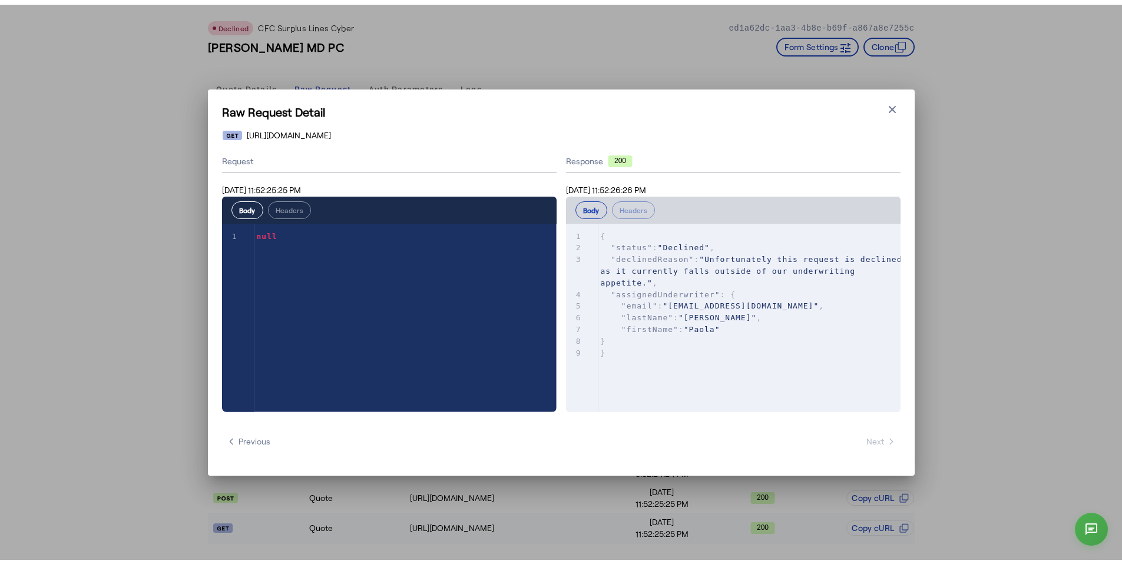
scroll to position [0, 0]
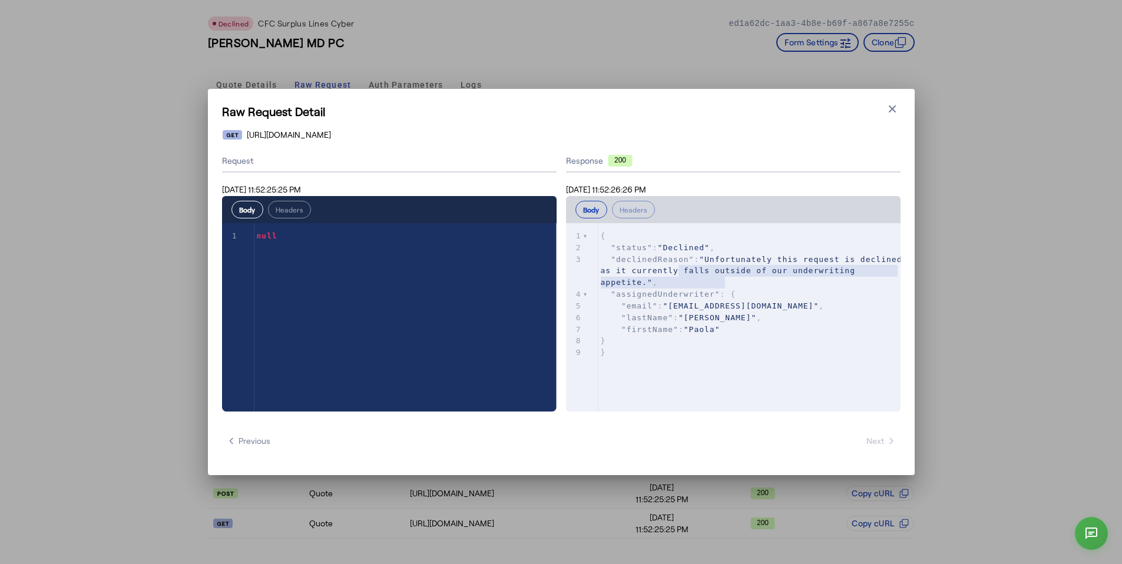
type textarea "**********"
drag, startPoint x: 764, startPoint y: 282, endPoint x: 586, endPoint y: 259, distance: 179.4
click at [586, 259] on div "x 1 { 2 "status" : "Declined" , 3 "declinedReason" : "Unfortunately this reques…" at bounding box center [748, 332] width 364 height 218
click at [887, 114] on icon "button" at bounding box center [893, 109] width 12 height 12
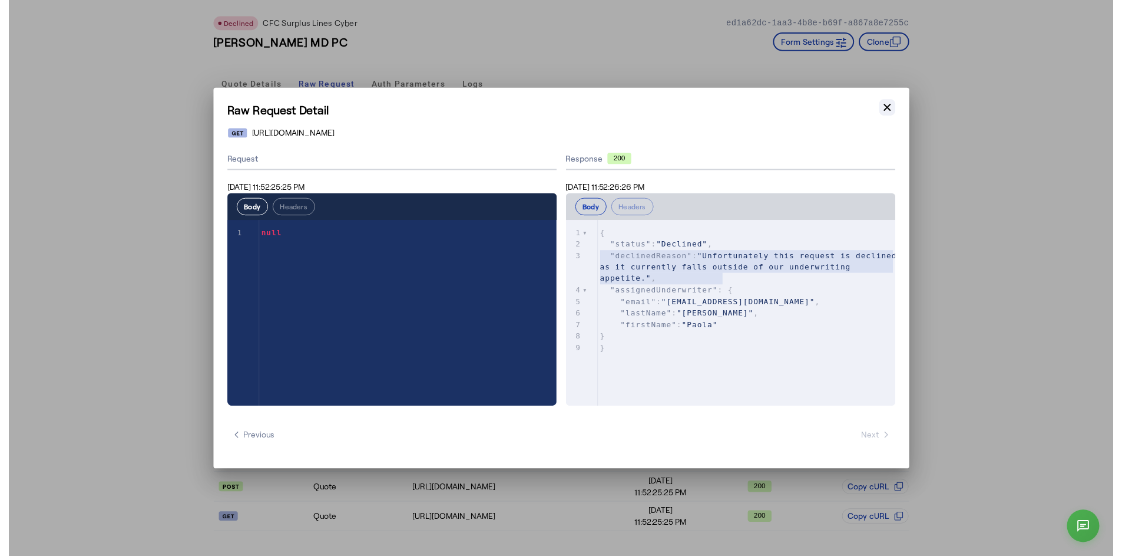
scroll to position [45, 0]
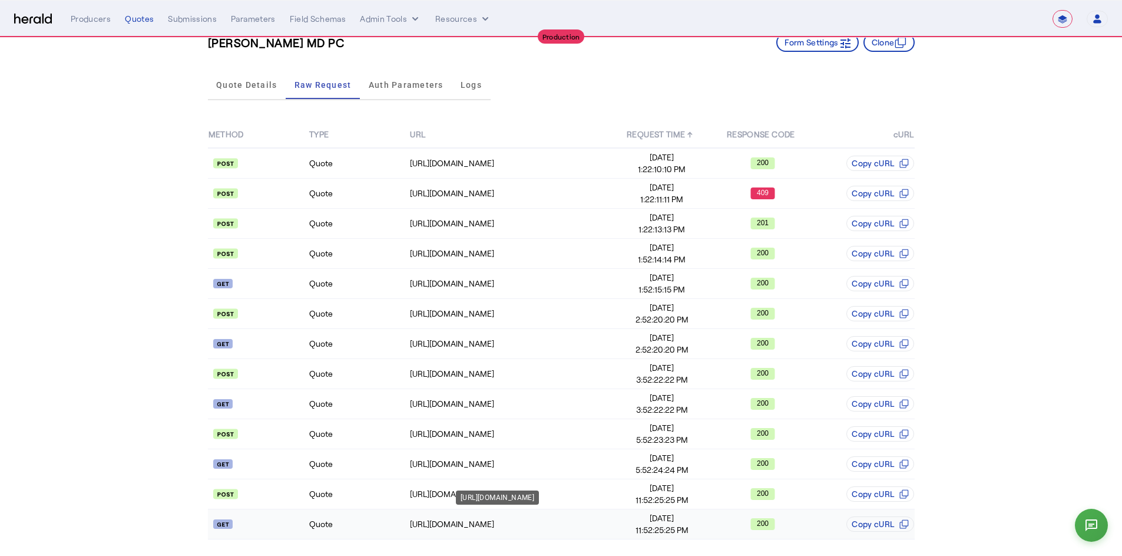
click at [487, 527] on div "[URL][DOMAIN_NAME]" at bounding box center [510, 524] width 201 height 12
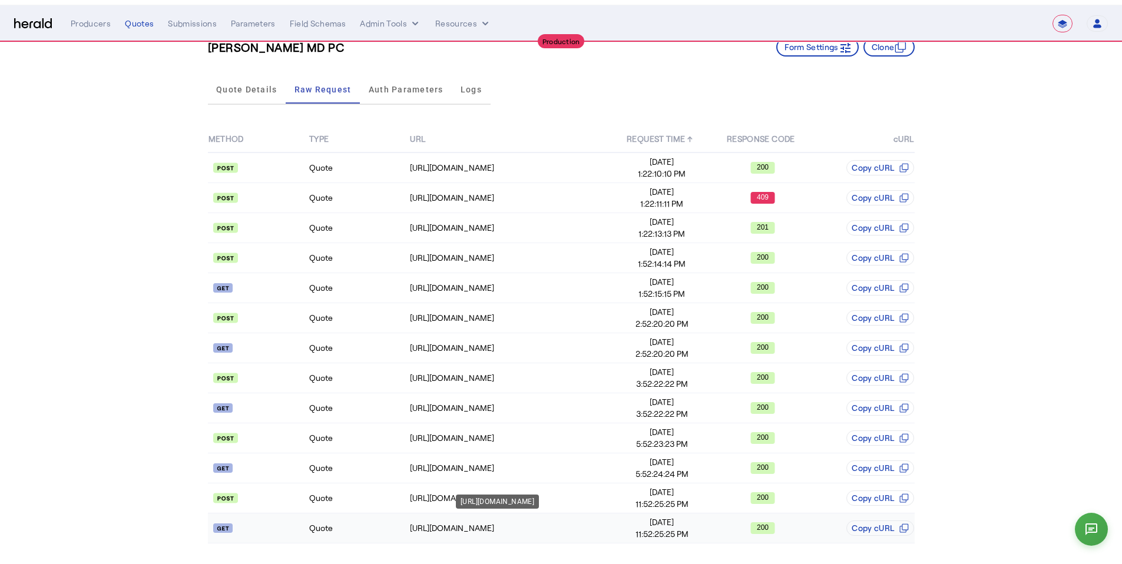
scroll to position [0, 0]
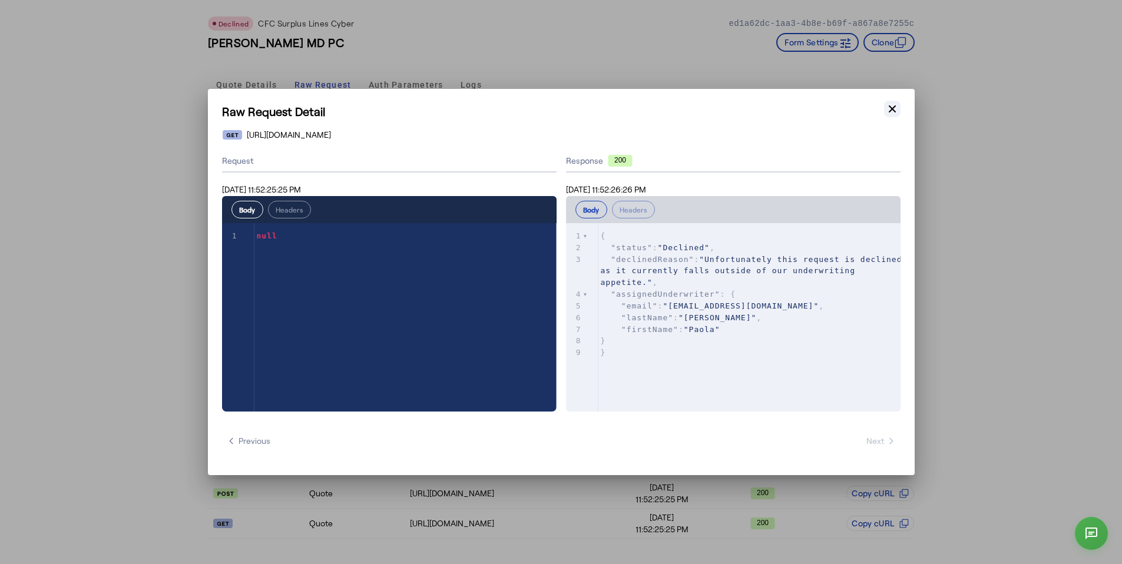
click at [896, 104] on icon "button" at bounding box center [893, 109] width 12 height 12
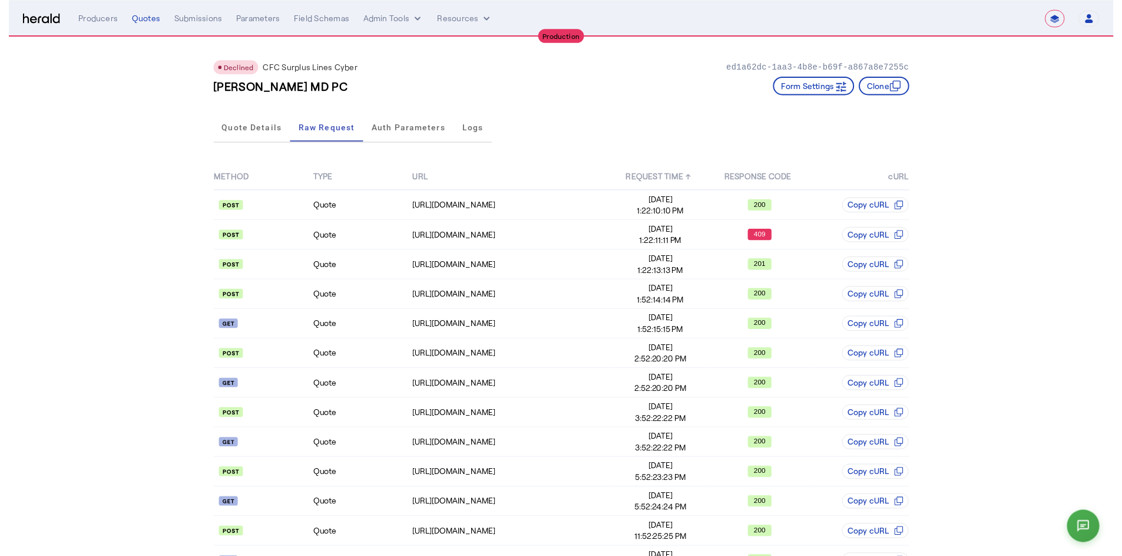
scroll to position [45, 0]
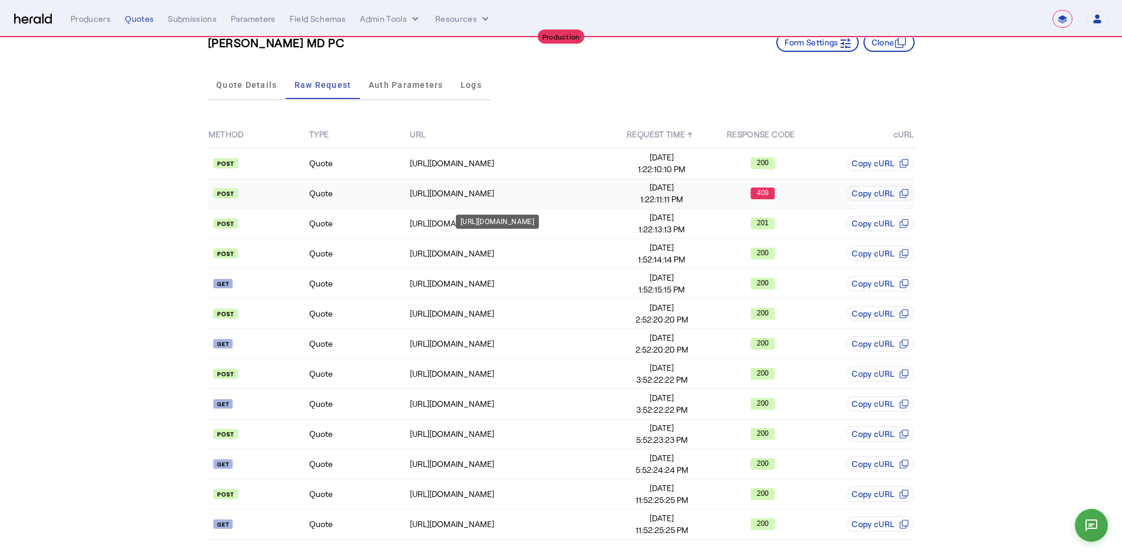
click at [538, 184] on td "[URL][DOMAIN_NAME]" at bounding box center [510, 194] width 202 height 30
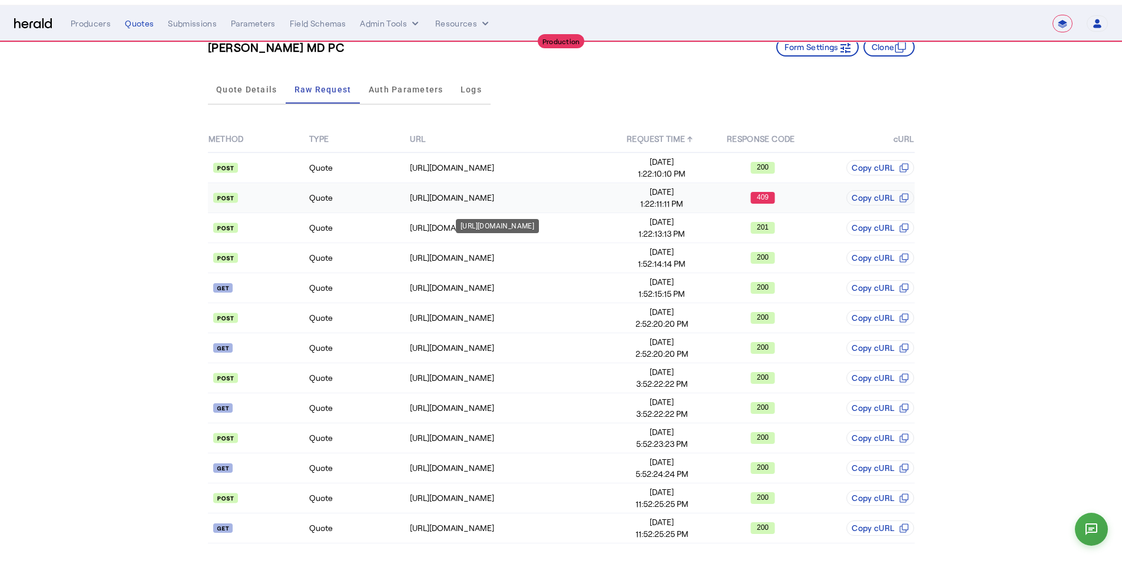
scroll to position [0, 0]
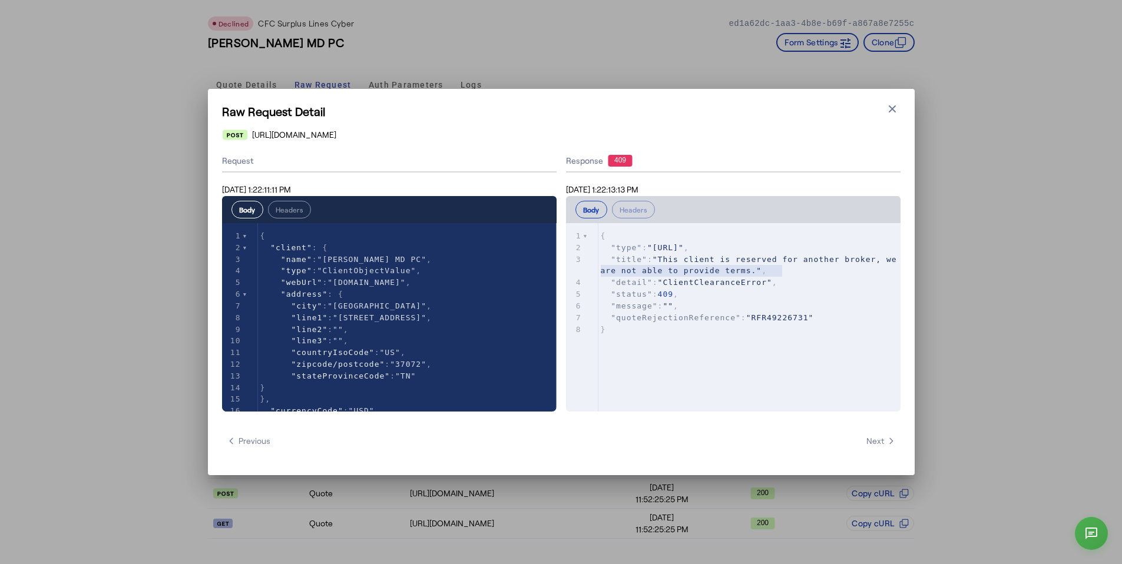
type textarea "**********"
drag, startPoint x: 804, startPoint y: 270, endPoint x: 592, endPoint y: 262, distance: 212.9
click at [592, 262] on div "x 1 { 2 "type" : "[URL]" , 3 "title" : "This client is reserved for another bro…" at bounding box center [748, 332] width 364 height 218
click at [717, 274] on span ""This client is reserved for another broker, we are not able to provide terms."" at bounding box center [752, 265] width 302 height 21
click at [724, 279] on span ""ClientClearanceError"" at bounding box center [715, 282] width 114 height 9
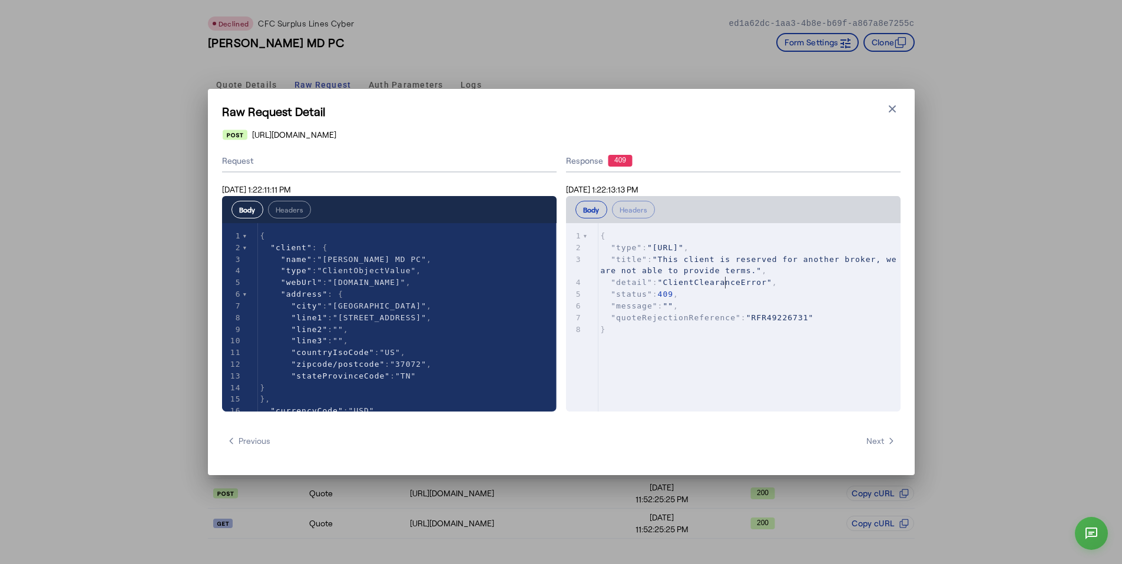
type textarea "**********"
click at [723, 279] on span ""ClientClearanceError"" at bounding box center [715, 282] width 114 height 9
type textarea "**********"
drag, startPoint x: 847, startPoint y: 315, endPoint x: 594, endPoint y: 318, distance: 252.2
click at [594, 318] on div "x 1 { 2 "type" : "[URL]" , 3 "title" : "This client is reserved for another bro…" at bounding box center [748, 332] width 364 height 218
